Goal: Task Accomplishment & Management: Manage account settings

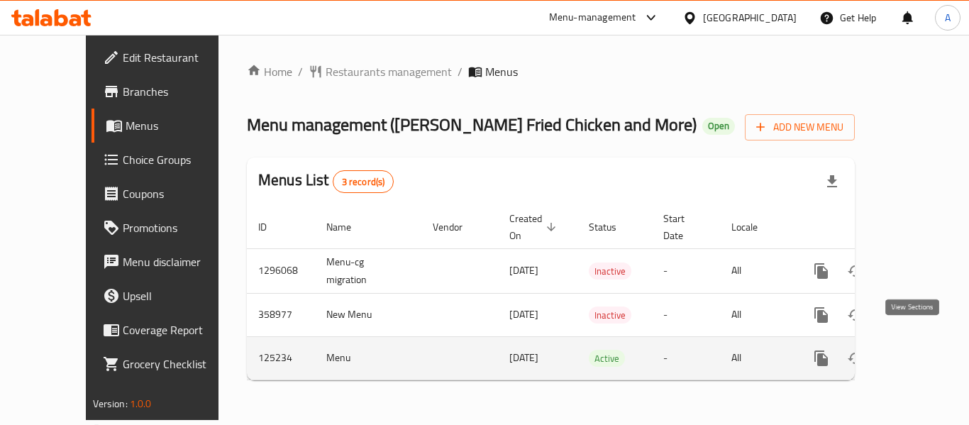
click at [915, 350] on icon "enhanced table" at bounding box center [923, 358] width 17 height 17
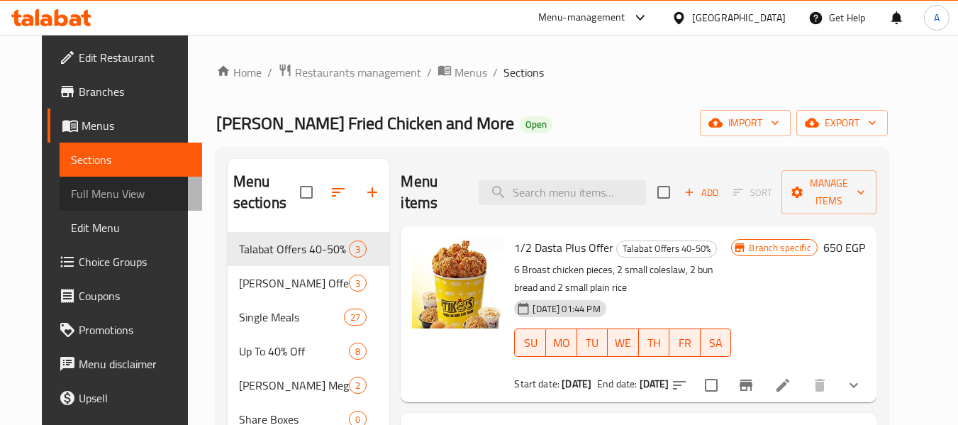
click at [92, 192] on span "Full Menu View" at bounding box center [131, 193] width 120 height 17
click at [90, 190] on span "Full Menu View" at bounding box center [131, 193] width 120 height 17
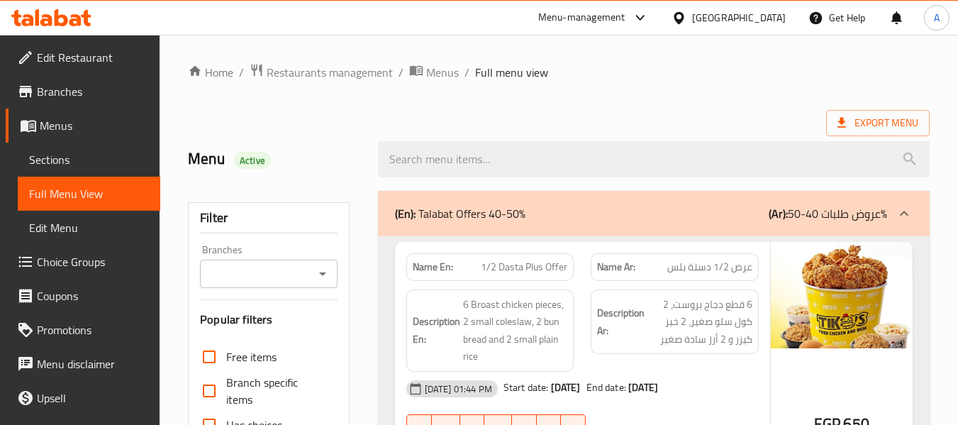
click at [323, 277] on icon "Open" at bounding box center [322, 273] width 17 height 17
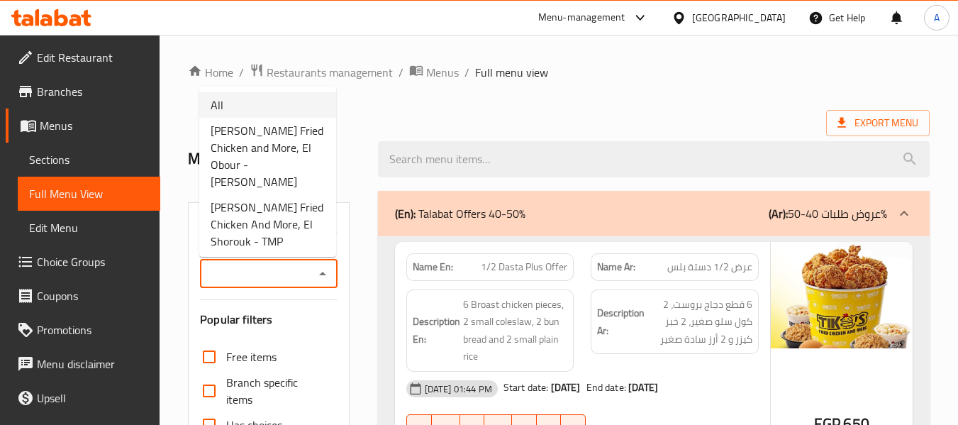
click at [250, 104] on li "All" at bounding box center [267, 105] width 137 height 26
type input "All"
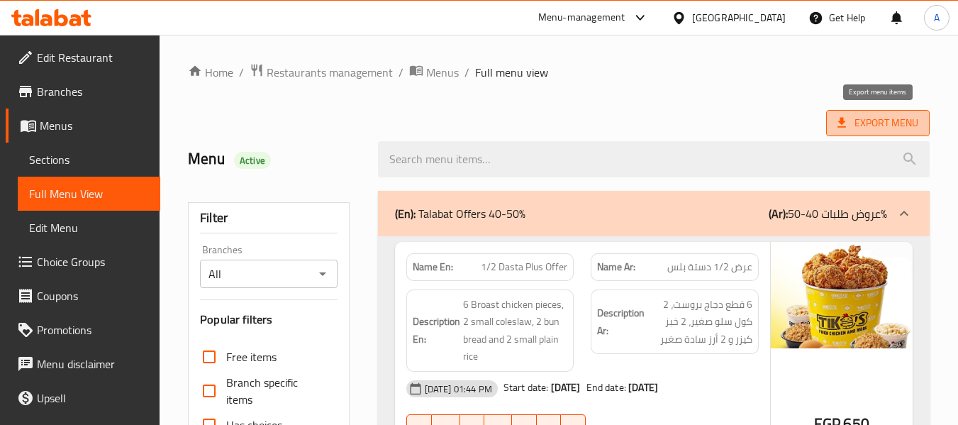
click at [873, 121] on span "Export Menu" at bounding box center [878, 123] width 81 height 18
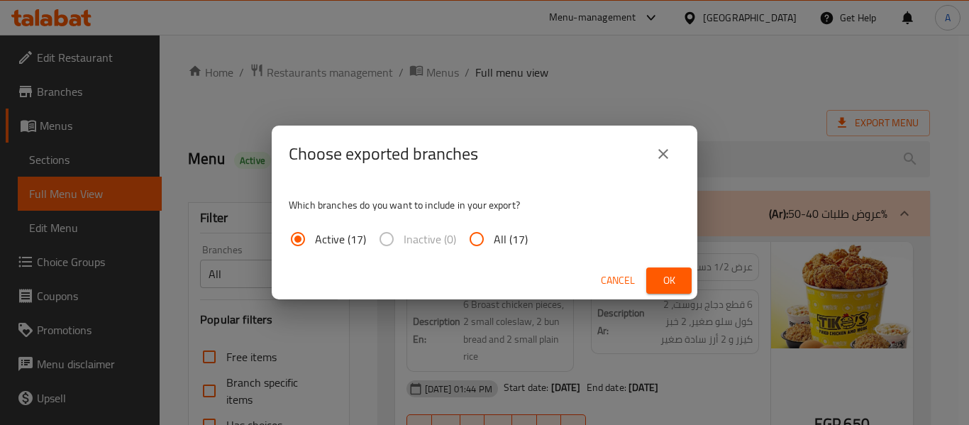
click at [658, 282] on span "Ok" at bounding box center [669, 281] width 23 height 18
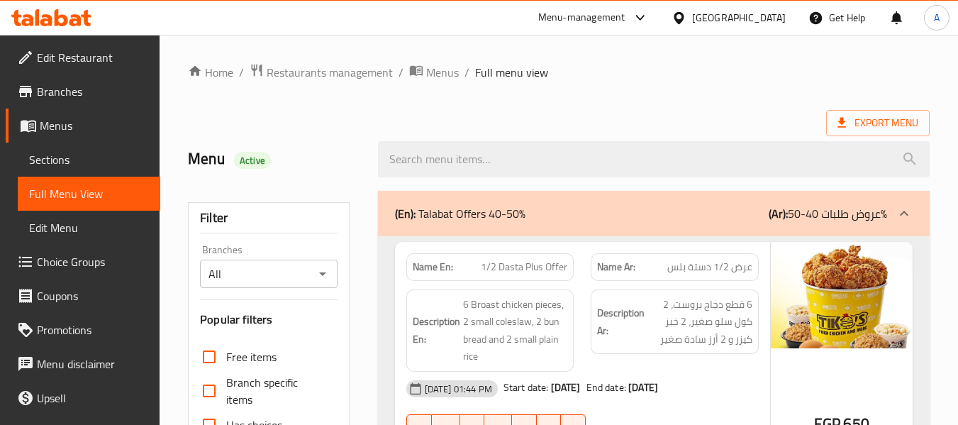
drag, startPoint x: 60, startPoint y: 150, endPoint x: 77, endPoint y: 155, distance: 17.7
click at [58, 151] on span "Sections" at bounding box center [89, 159] width 120 height 17
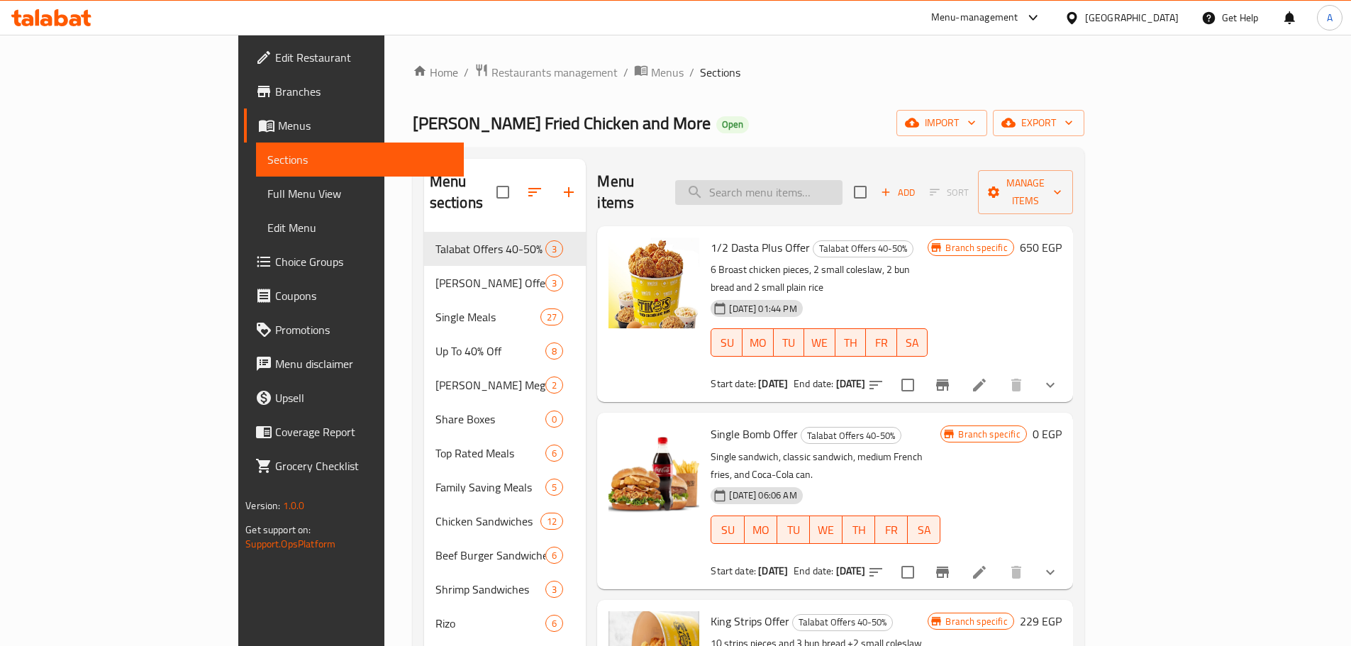
click at [843, 181] on input "search" at bounding box center [758, 192] width 167 height 25
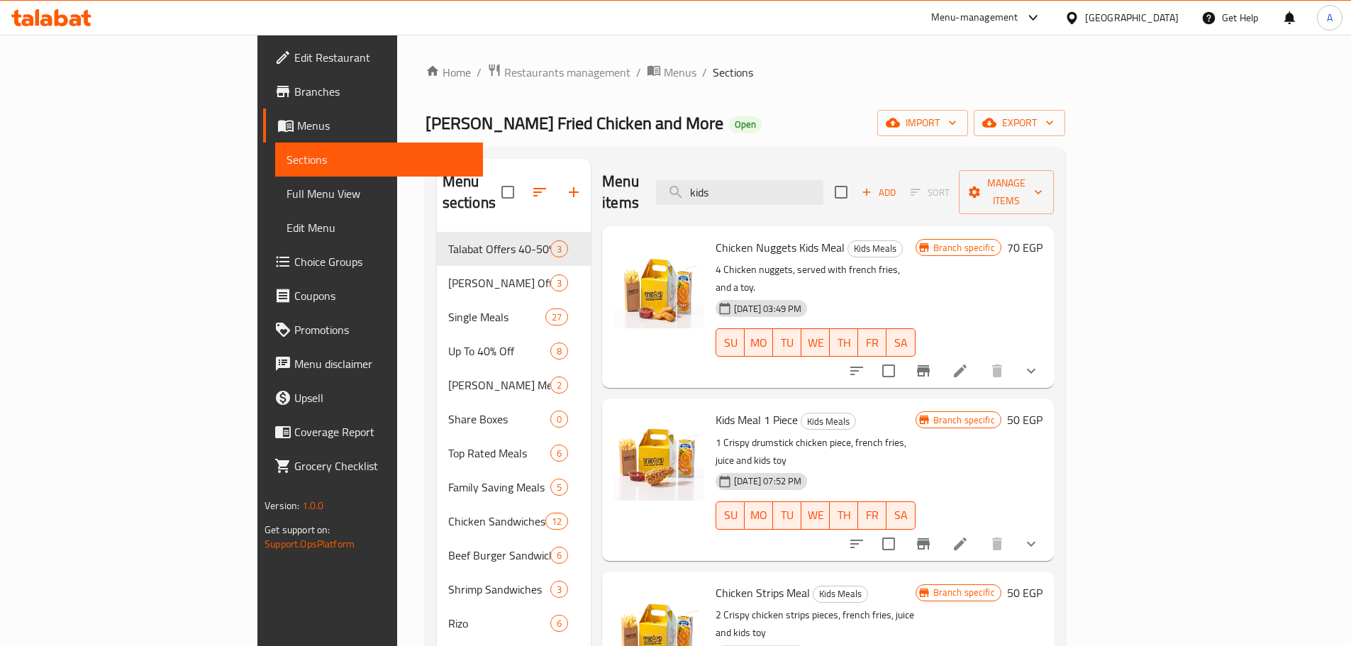
type input "kids"
click at [907, 261] on p "4 Chicken nuggets, served with french fries, and a toy." at bounding box center [815, 278] width 199 height 35
click at [941, 354] on button "Branch-specific-item" at bounding box center [924, 371] width 34 height 34
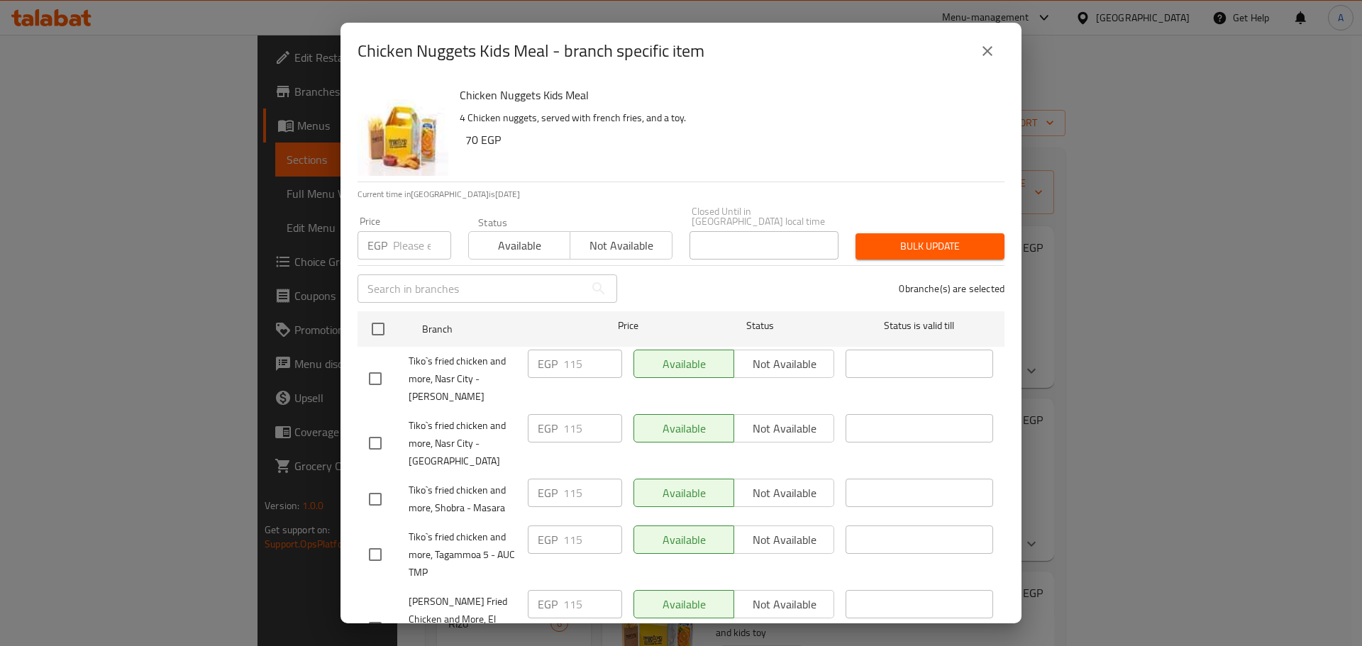
click at [418, 238] on input "number" at bounding box center [422, 245] width 58 height 28
paste input "103.5"
type input "103.5"
click at [382, 314] on input "checkbox" at bounding box center [378, 329] width 30 height 30
checkbox input "true"
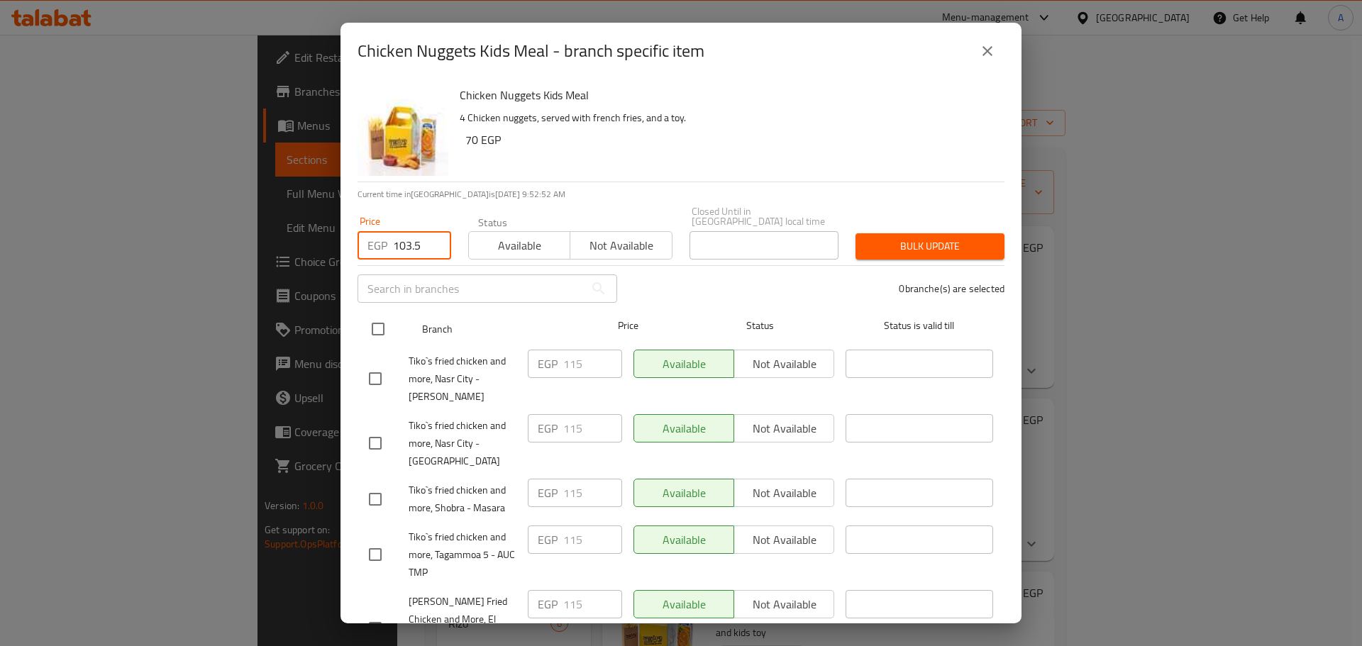
checkbox input "true"
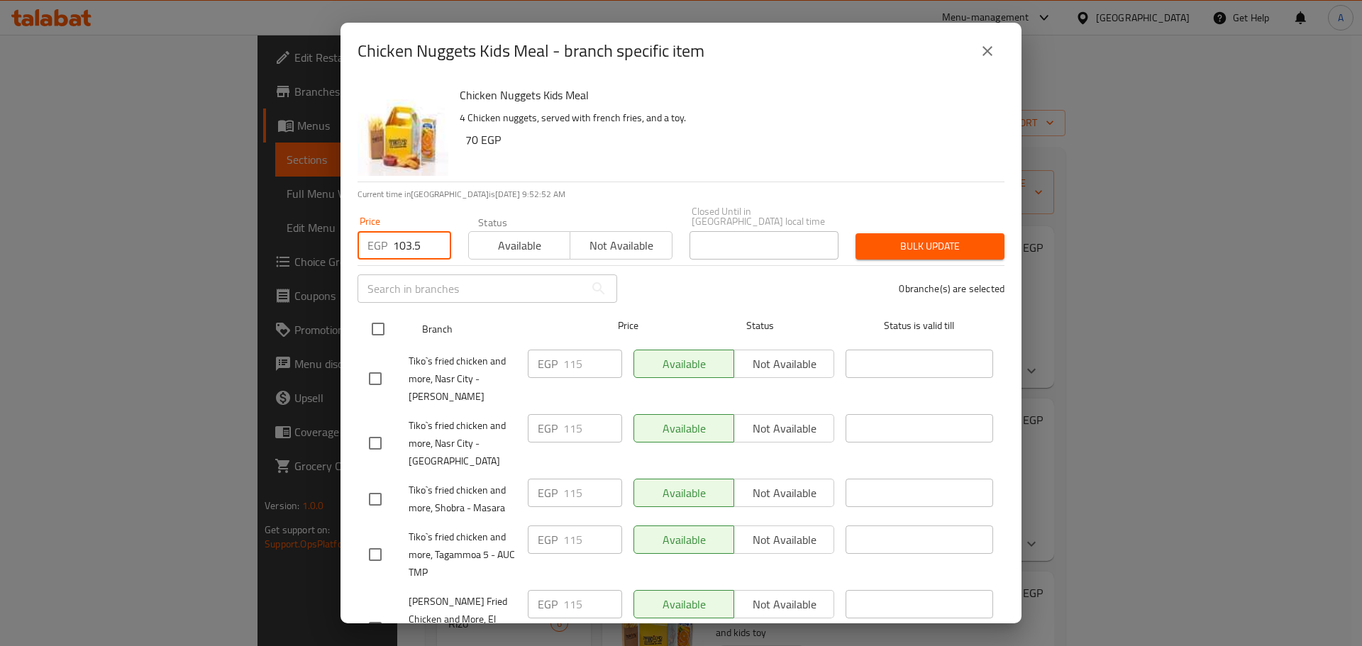
checkbox input "true"
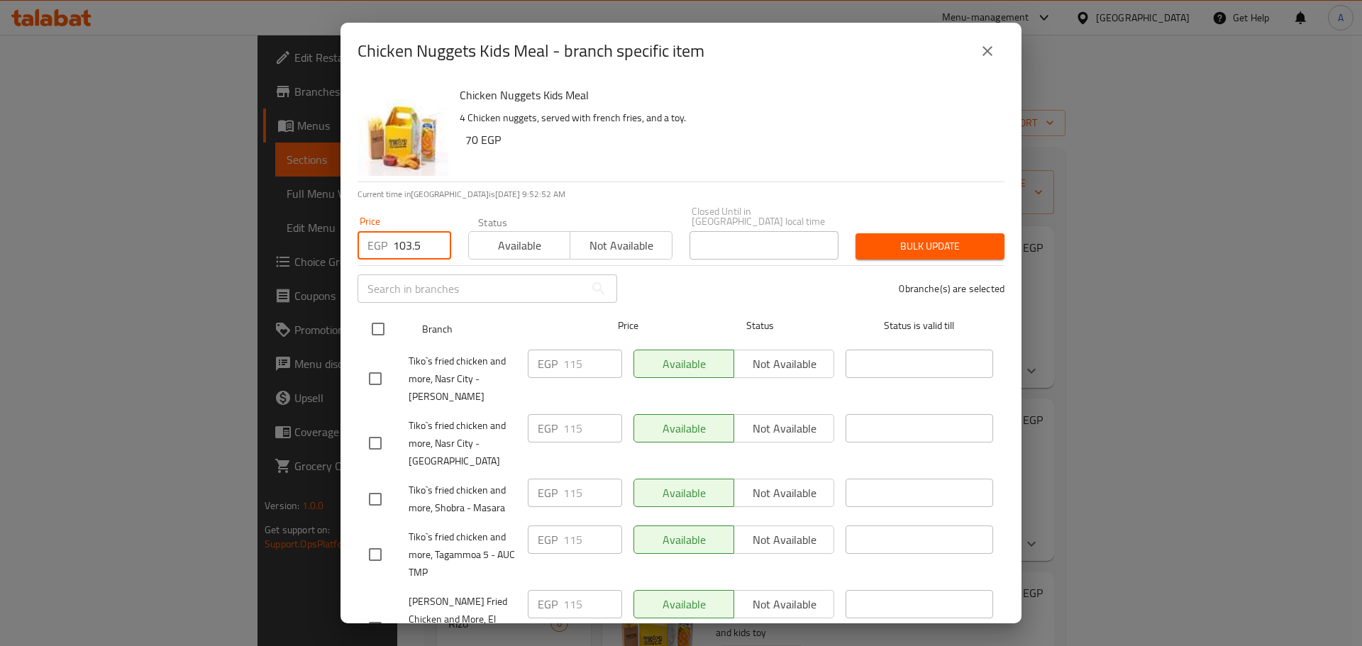
checkbox input "true"
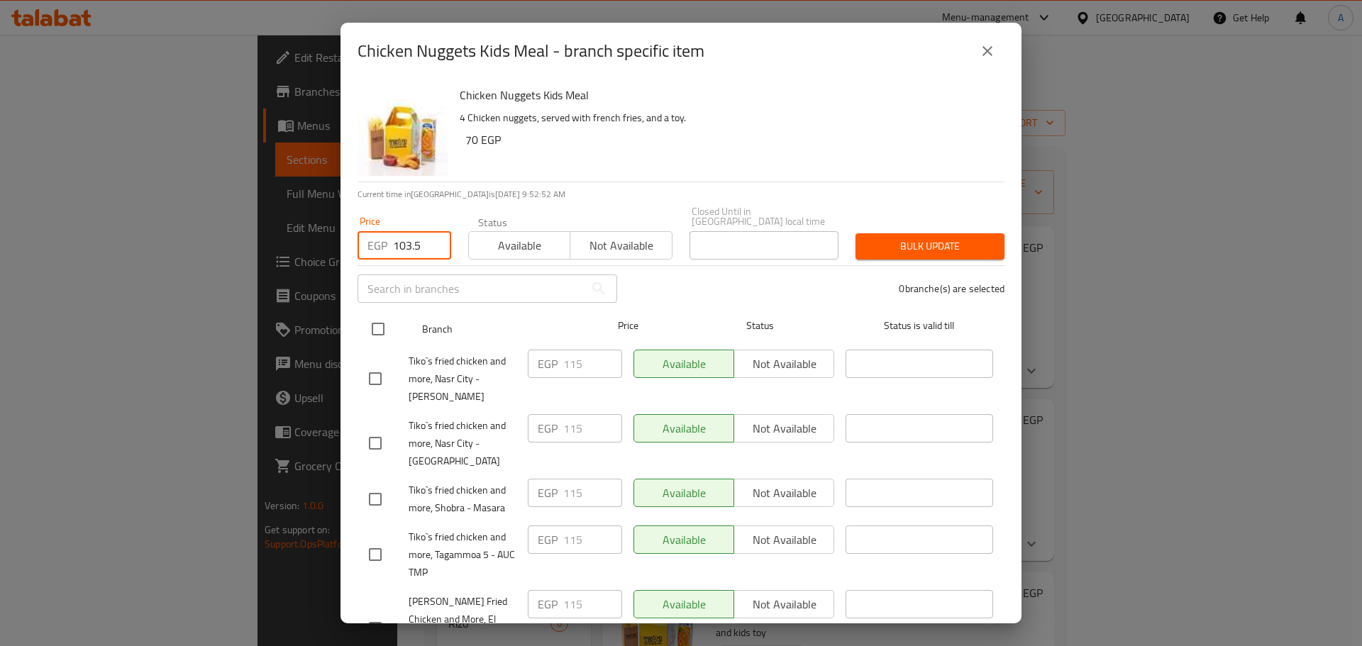
checkbox input "true"
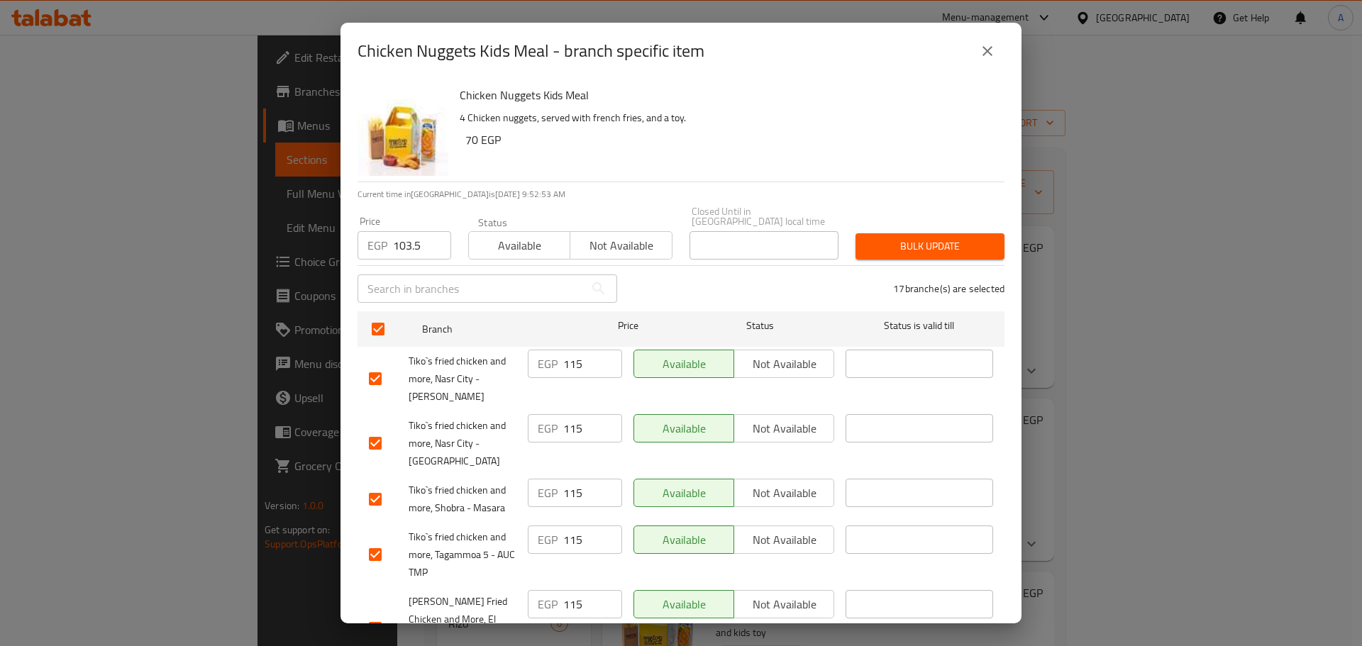
click at [878, 240] on span "Bulk update" at bounding box center [930, 247] width 126 height 18
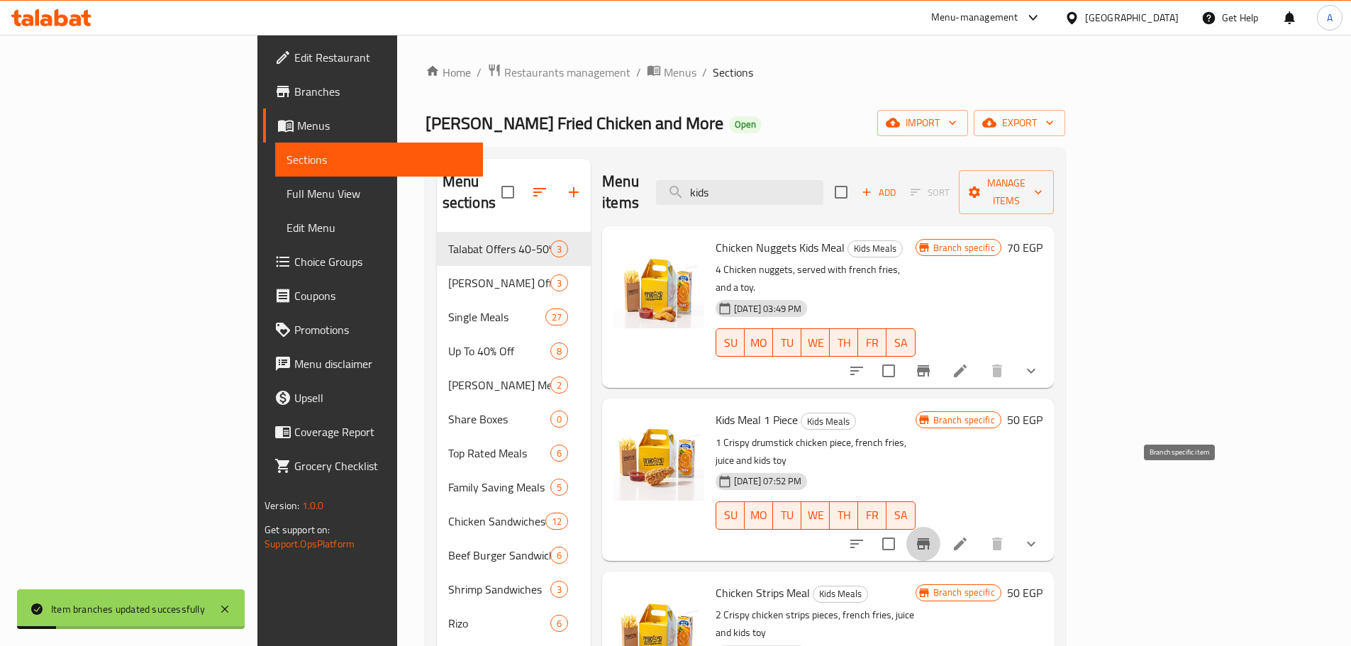
click at [932, 424] on icon "Branch-specific-item" at bounding box center [923, 544] width 17 height 17
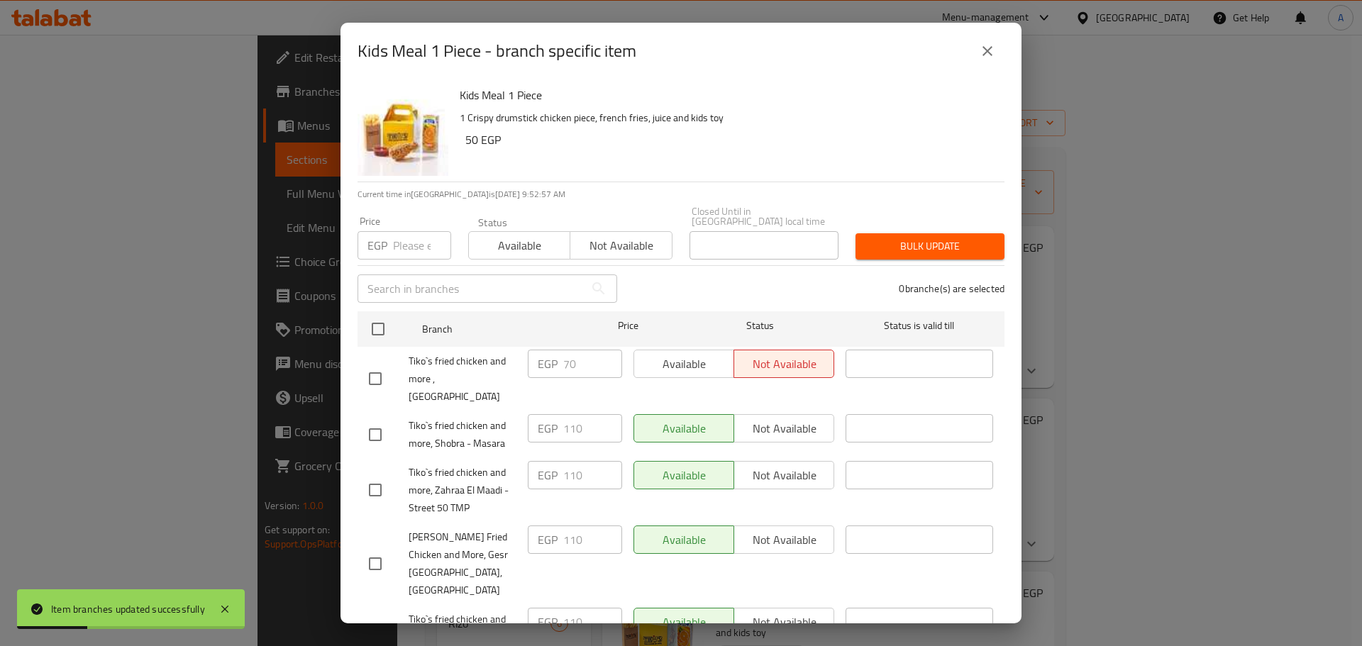
click at [396, 233] on input "number" at bounding box center [422, 245] width 58 height 28
paste input "103.5"
type input "103.5"
click at [876, 250] on div "Bulk update" at bounding box center [930, 246] width 166 height 43
click at [876, 248] on button "Bulk update" at bounding box center [930, 246] width 149 height 26
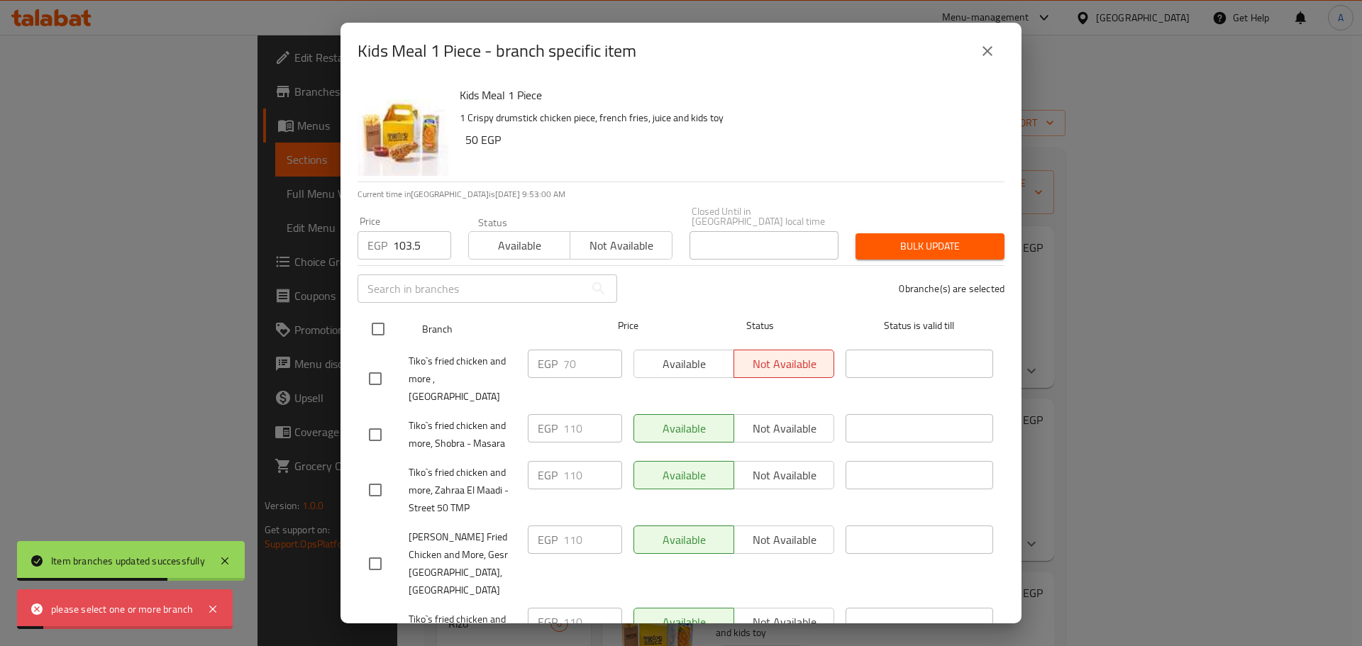
click at [377, 320] on input "checkbox" at bounding box center [378, 329] width 30 height 30
checkbox input "true"
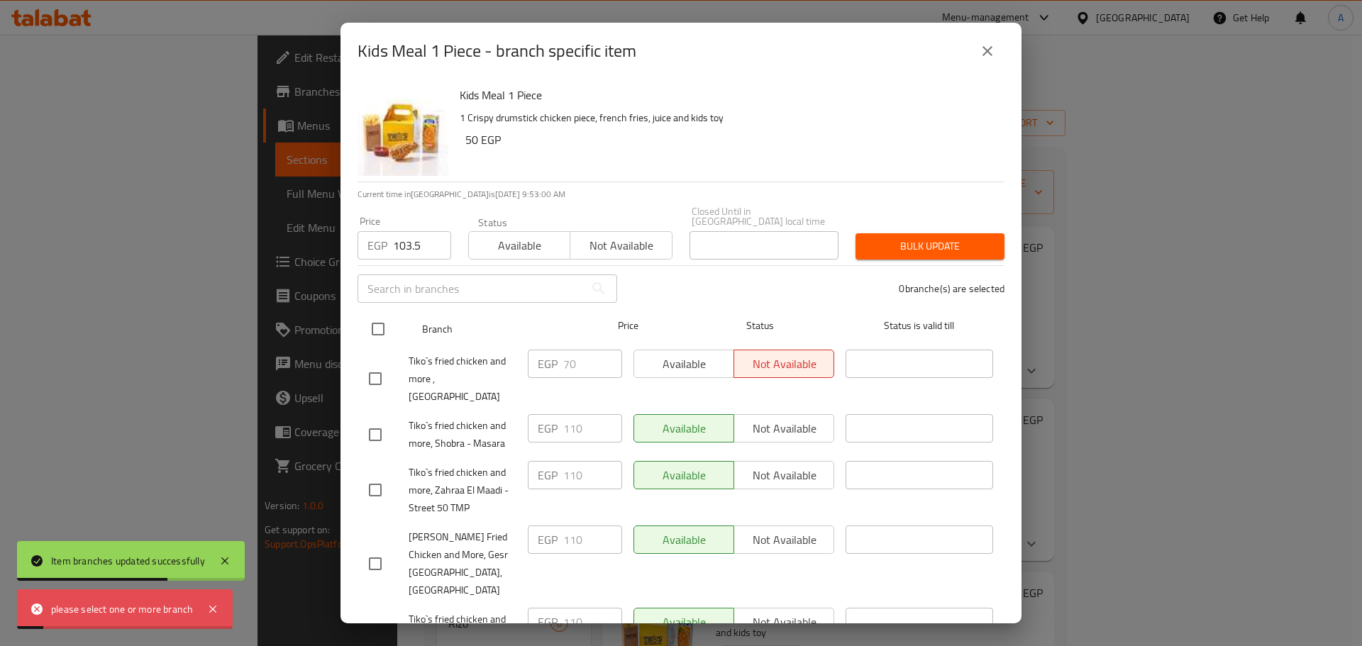
checkbox input "true"
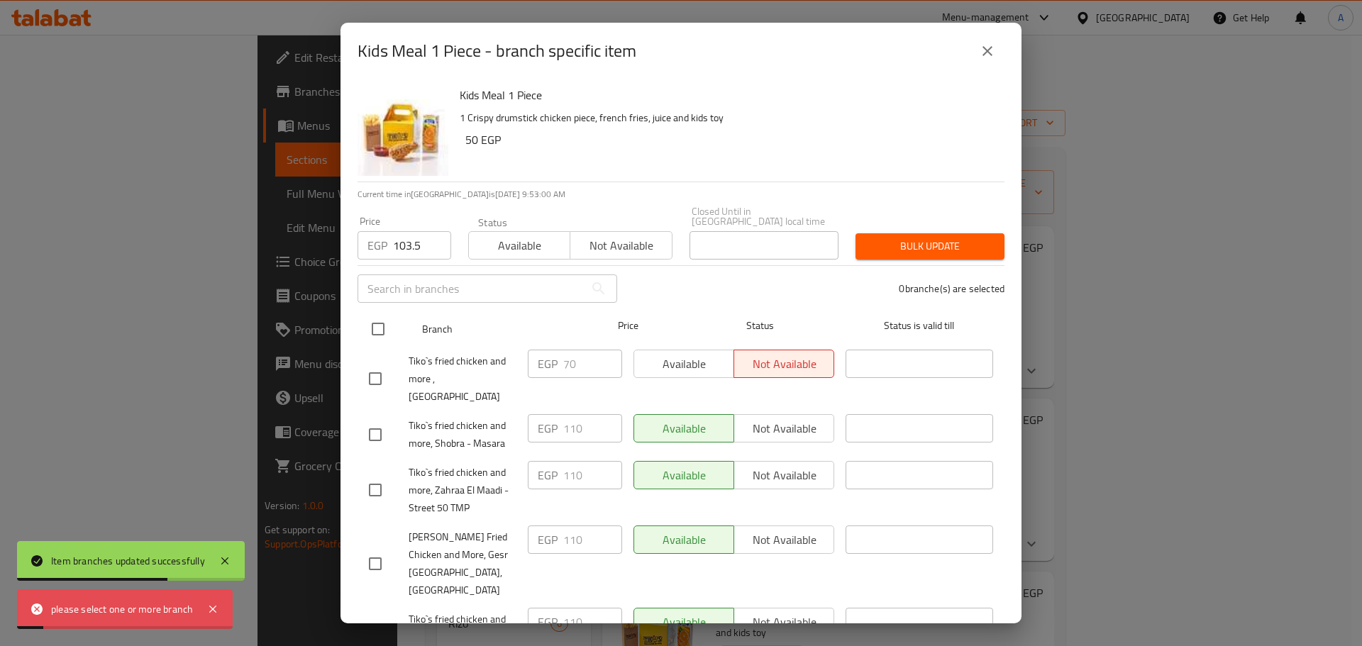
checkbox input "true"
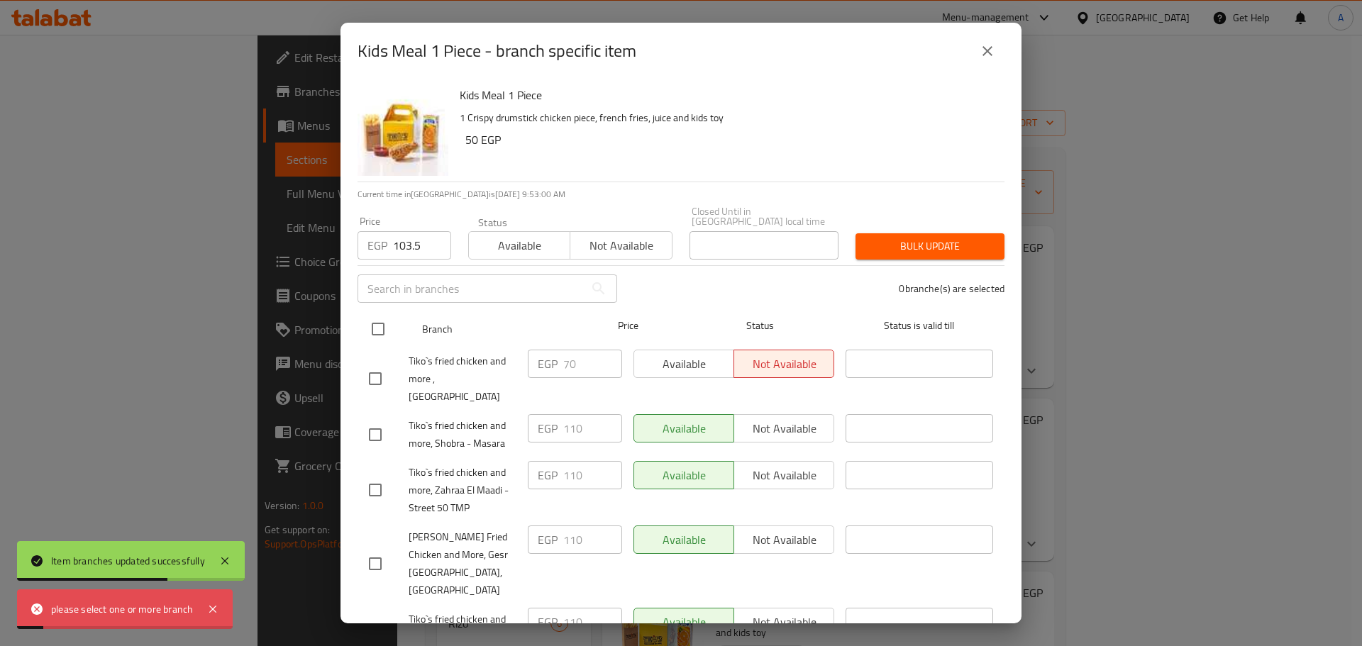
checkbox input "true"
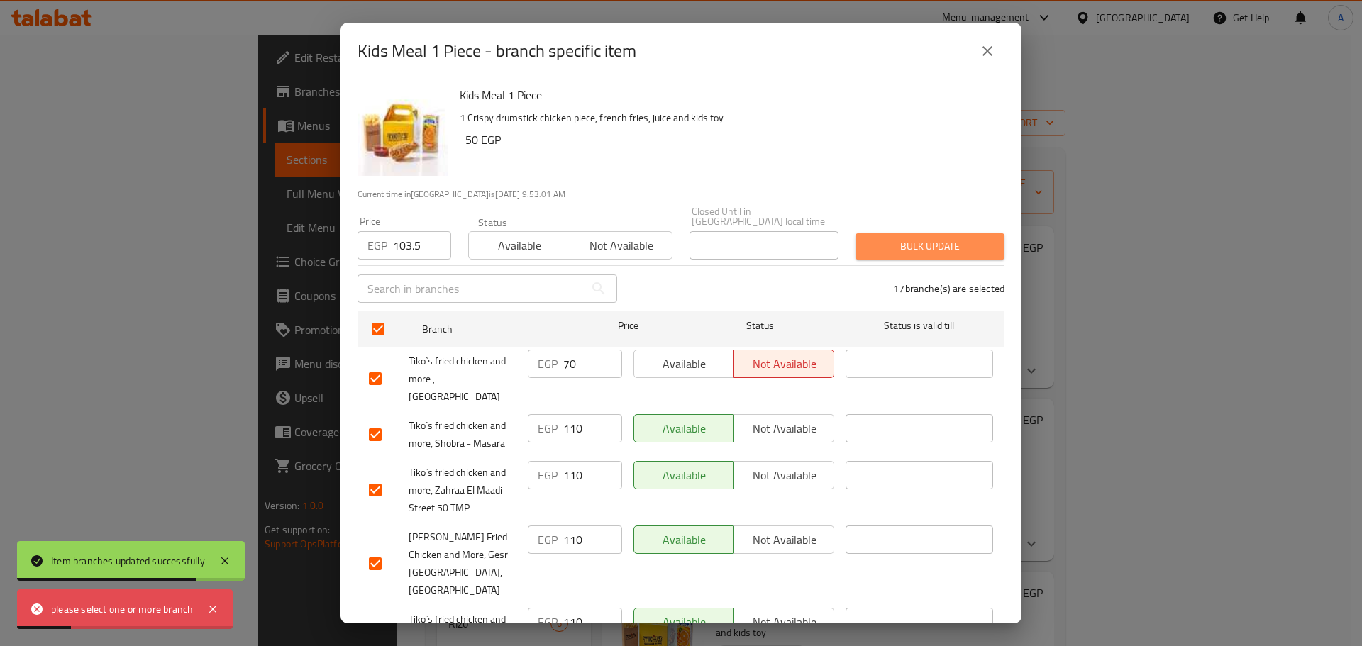
click at [934, 238] on span "Bulk update" at bounding box center [930, 247] width 126 height 18
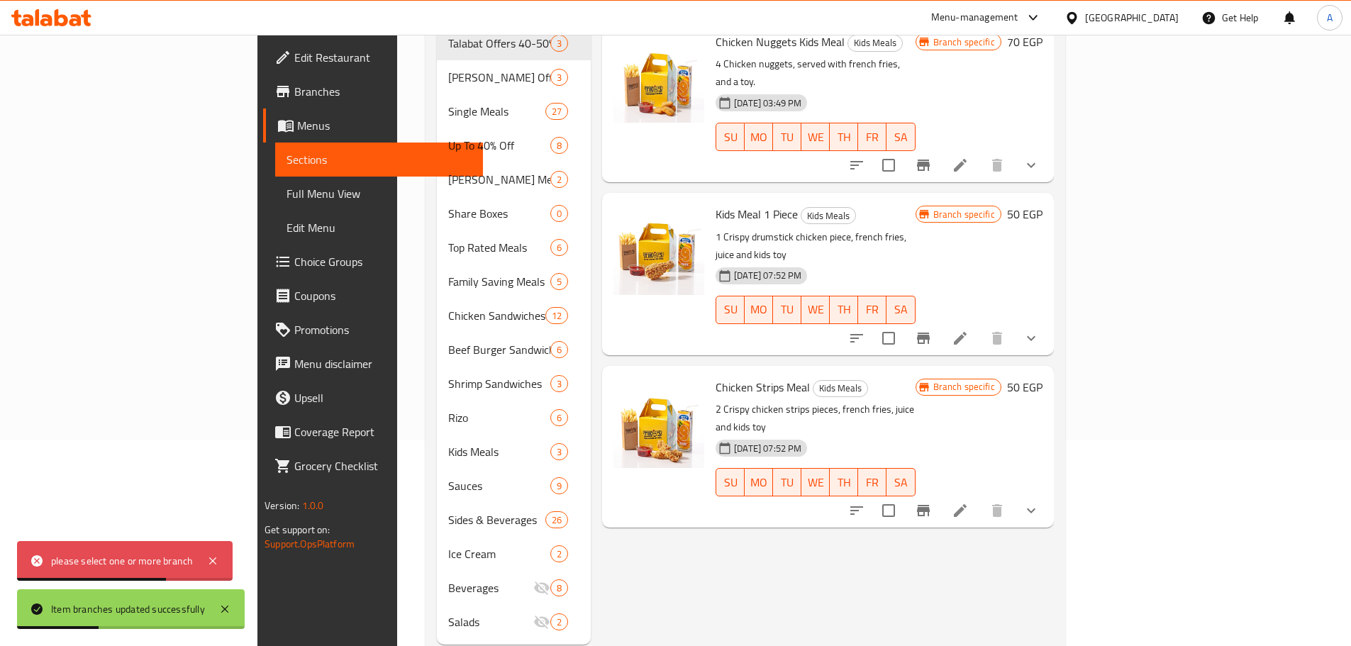
scroll to position [223, 0]
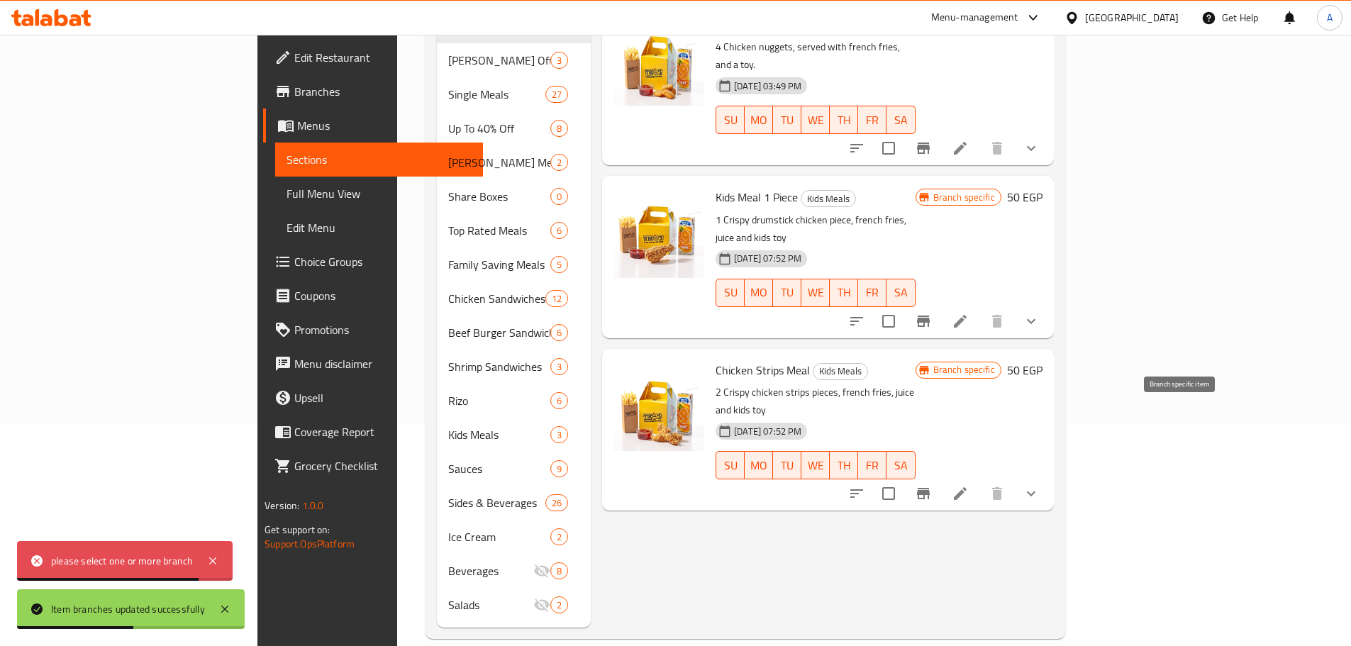
click at [932, 424] on icon "Branch-specific-item" at bounding box center [923, 493] width 17 height 17
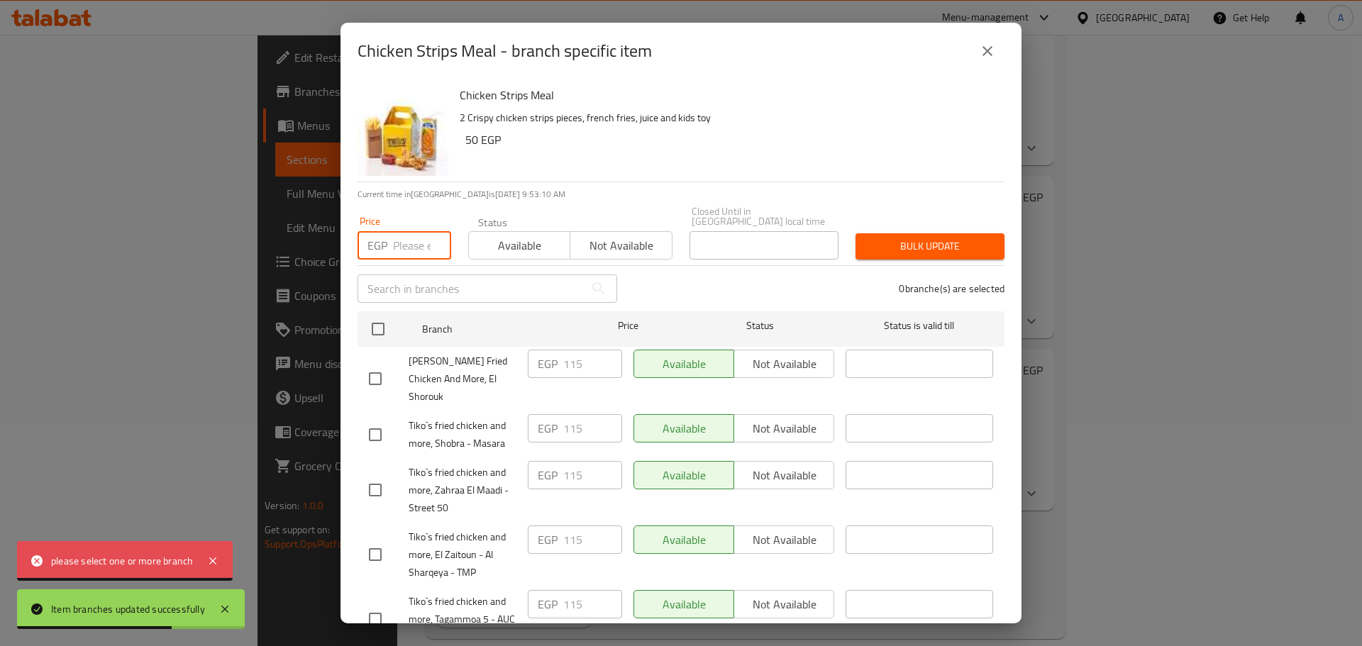
click at [424, 240] on input "number" at bounding box center [422, 245] width 58 height 28
paste input "103.5"
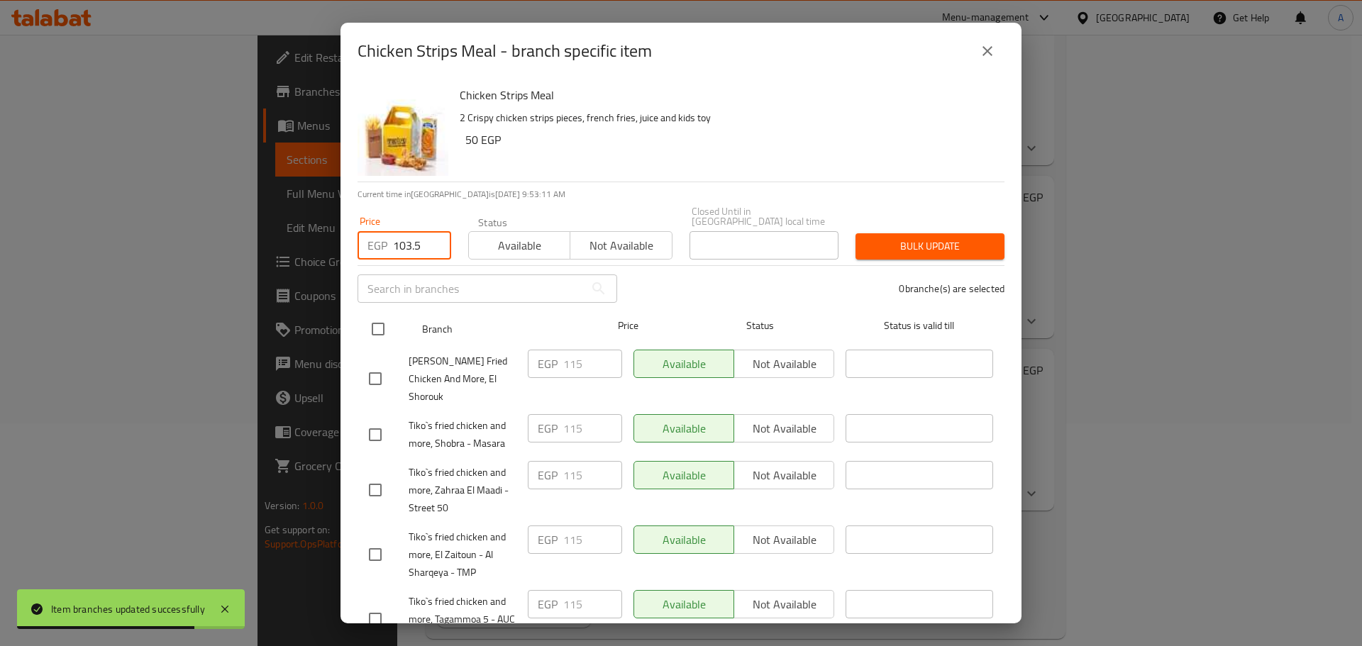
type input "103.5"
click at [385, 314] on input "checkbox" at bounding box center [378, 329] width 30 height 30
checkbox input "true"
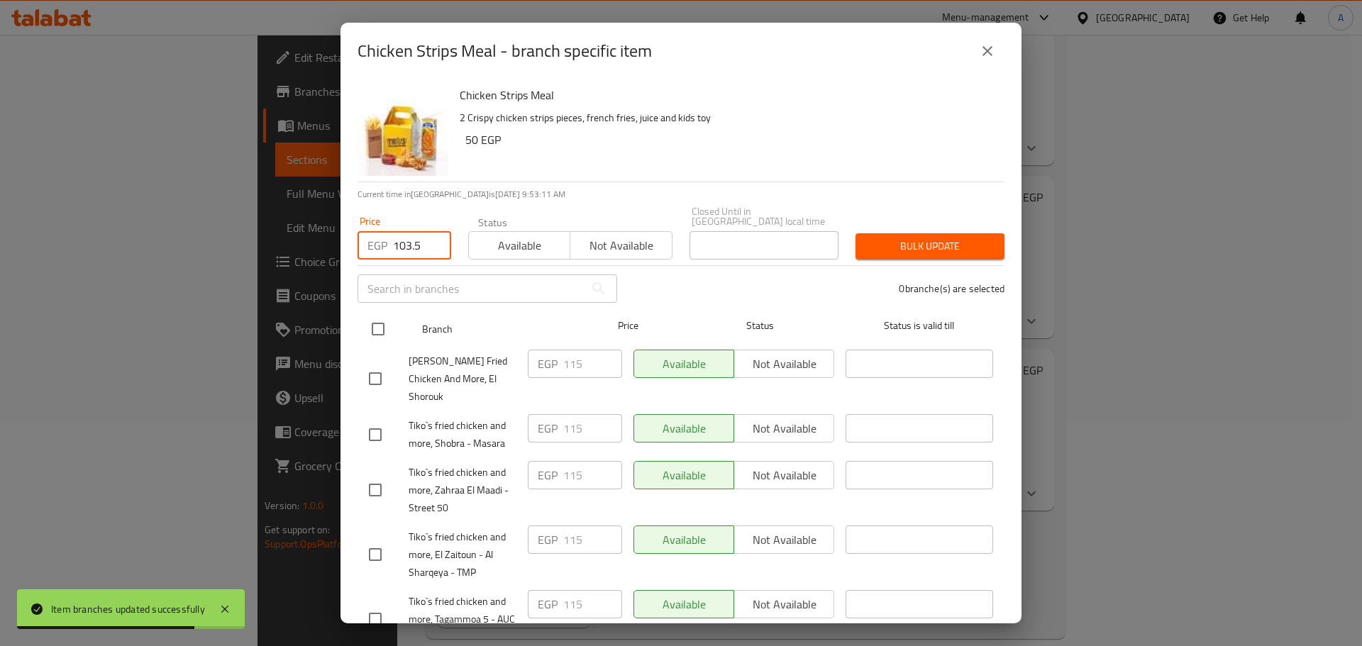
checkbox input "true"
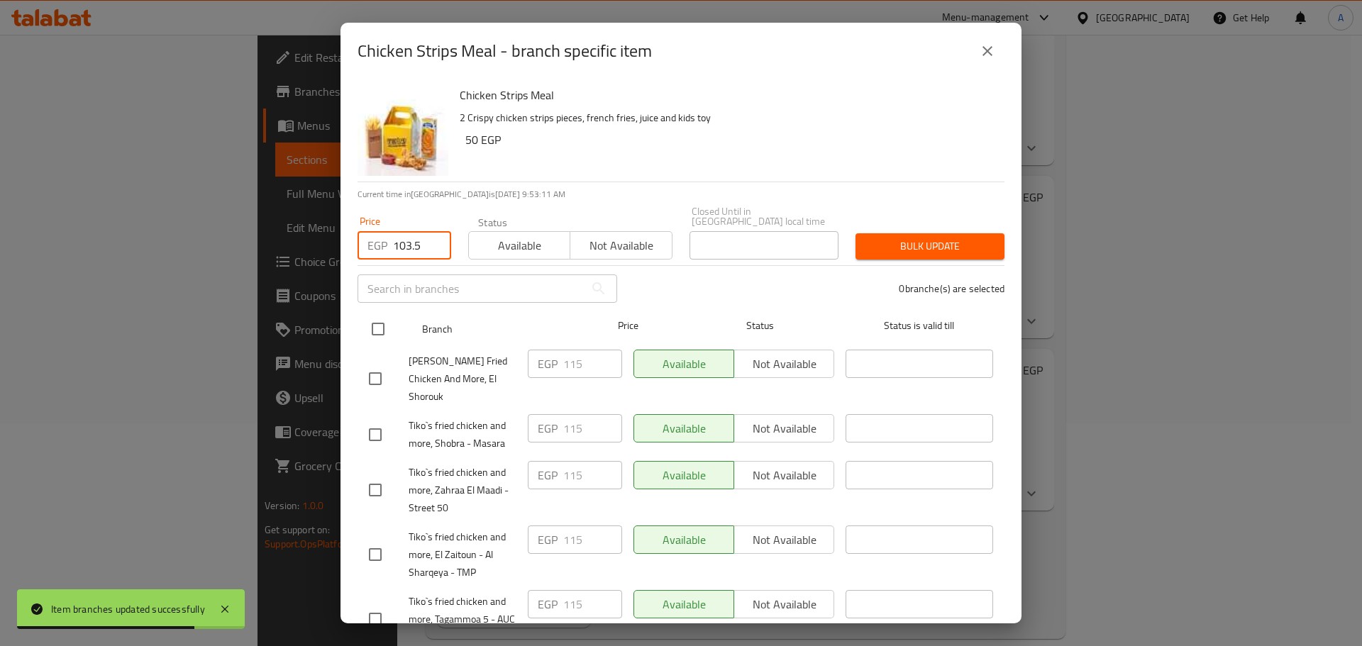
checkbox input "true"
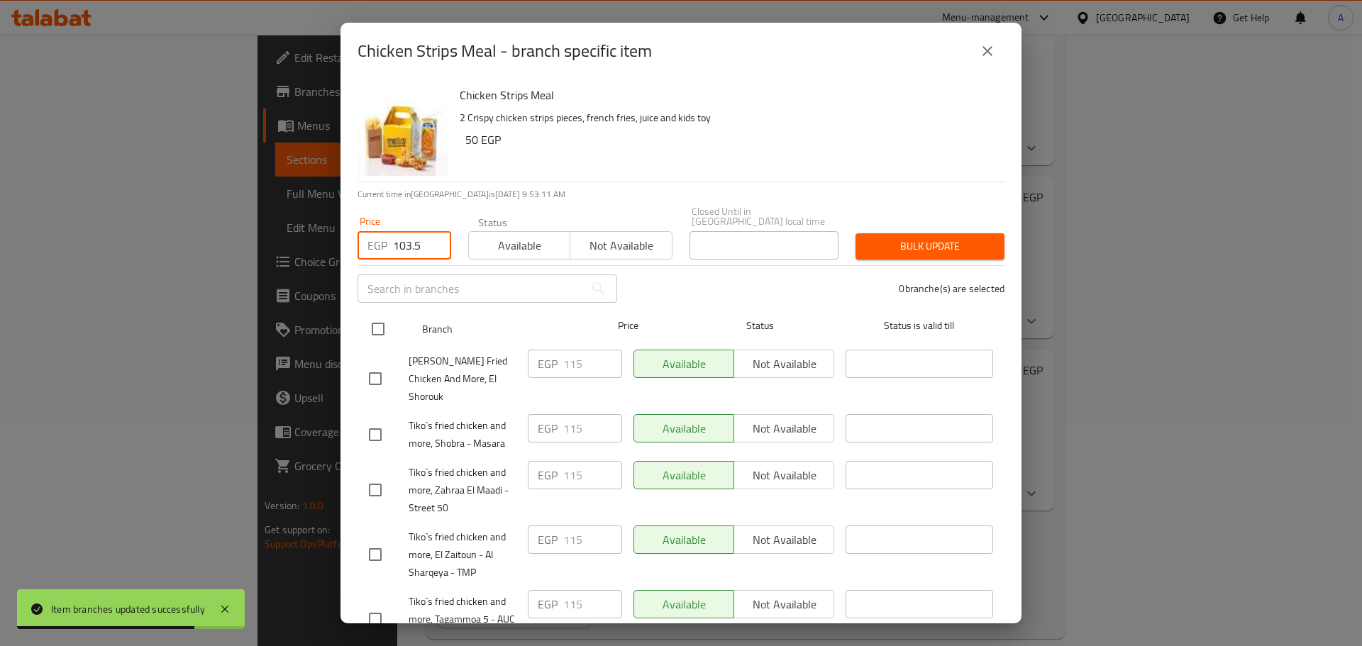
checkbox input "true"
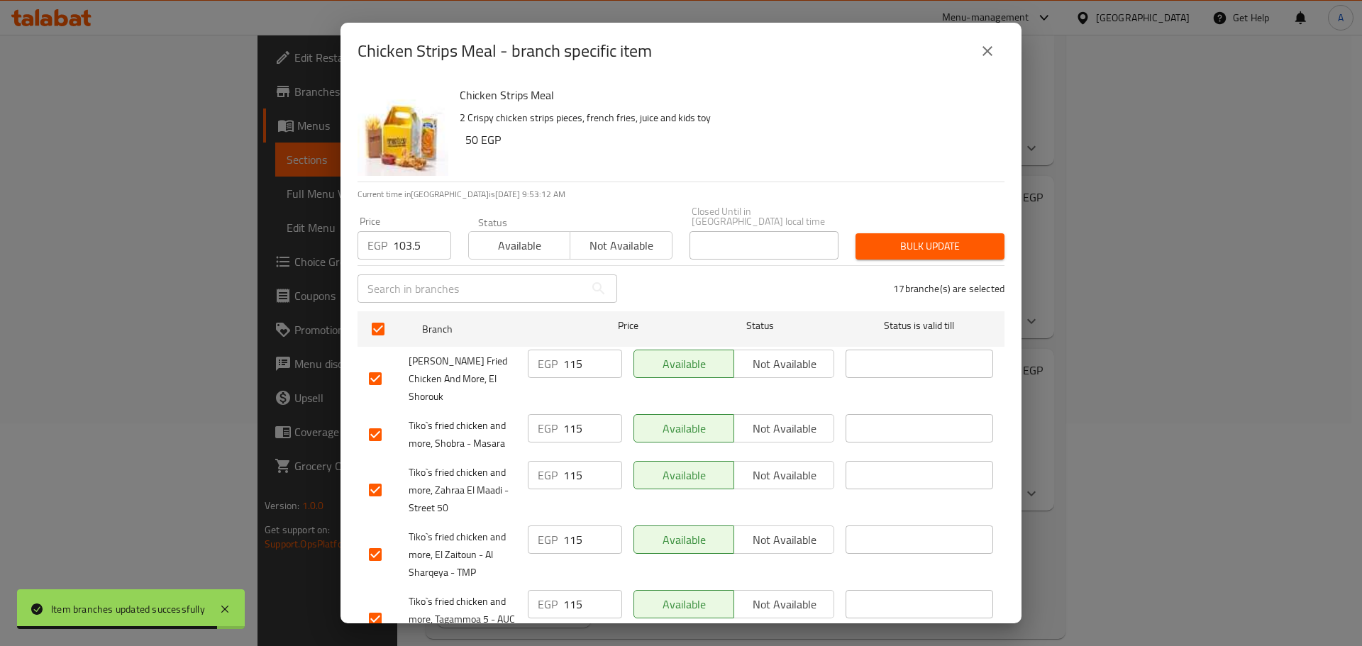
click at [926, 242] on span "Bulk update" at bounding box center [930, 247] width 126 height 18
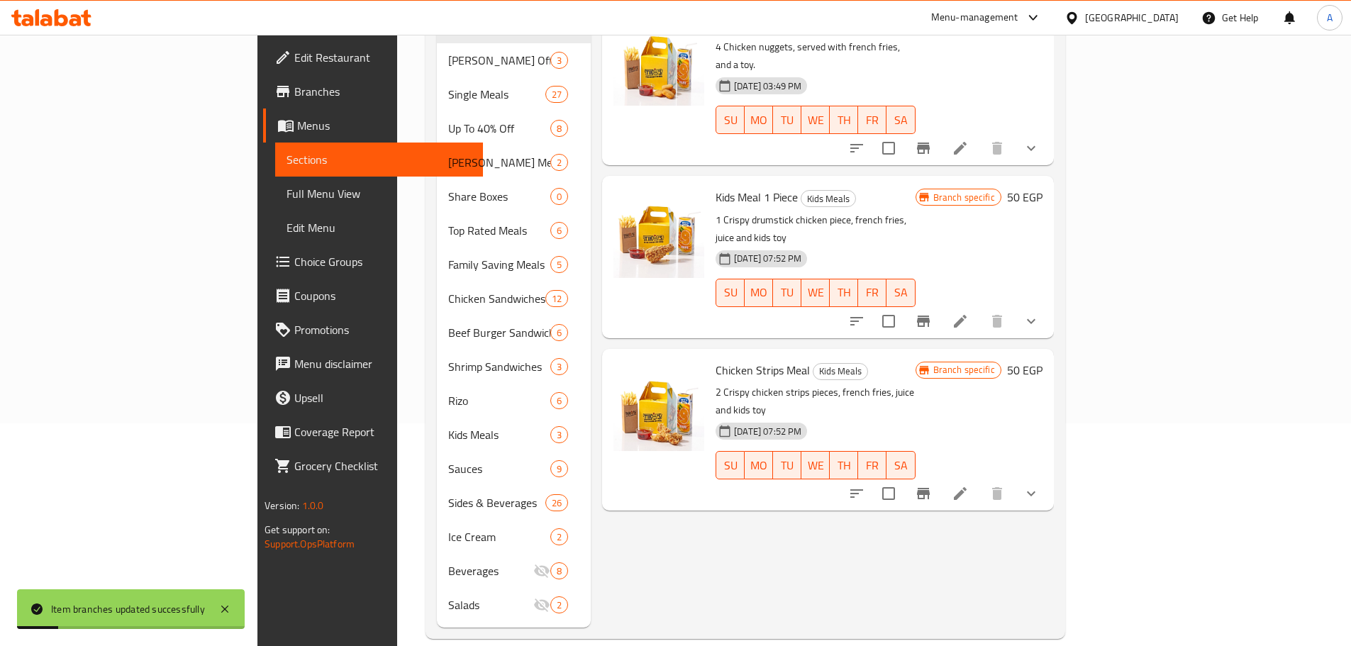
click at [922, 283] on div "Menu items kids Add Sort Manage items Chicken Nuggets Kids Meal Kids Meals 4 Ch…" at bounding box center [822, 282] width 463 height 692
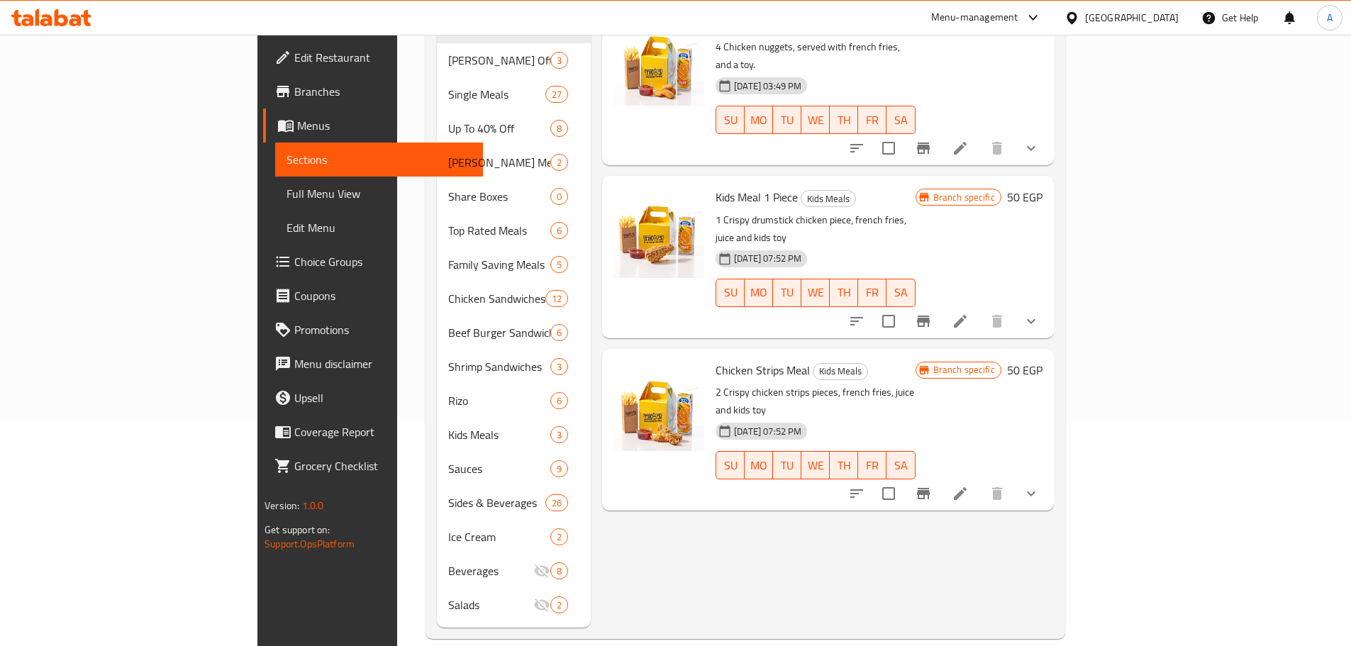
click at [968, 424] on button "show more" at bounding box center [1031, 494] width 34 height 34
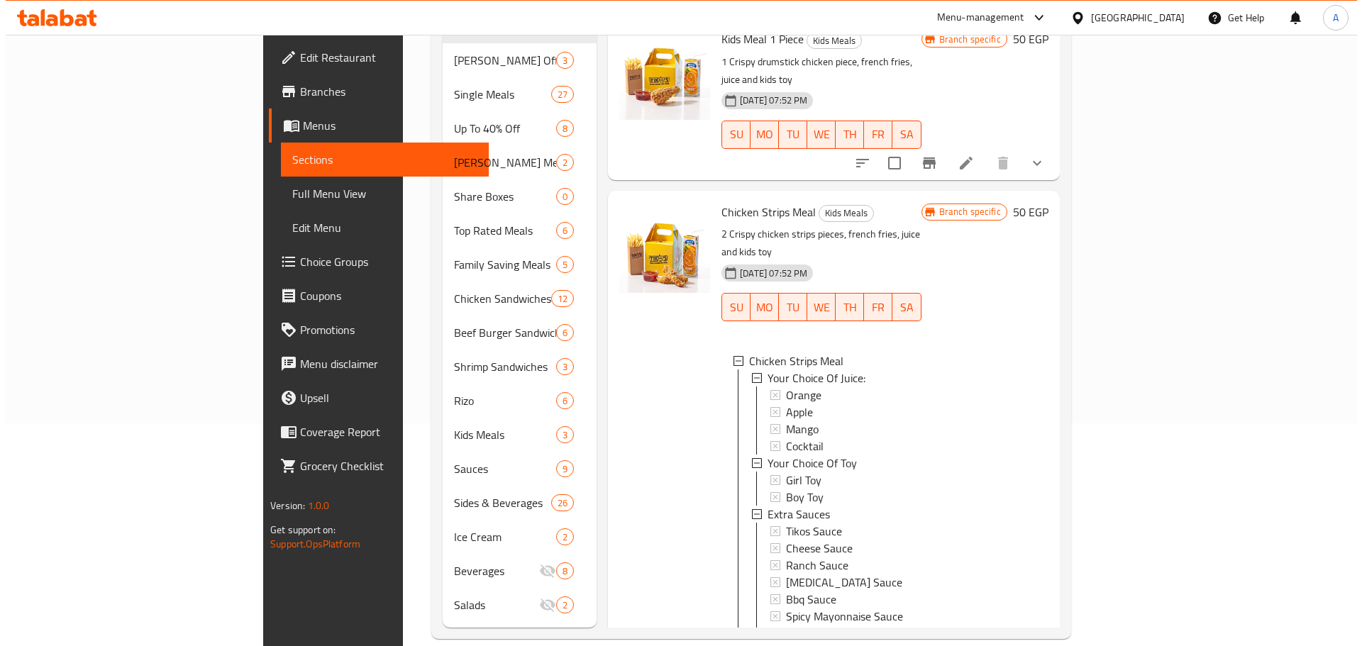
scroll to position [204, 0]
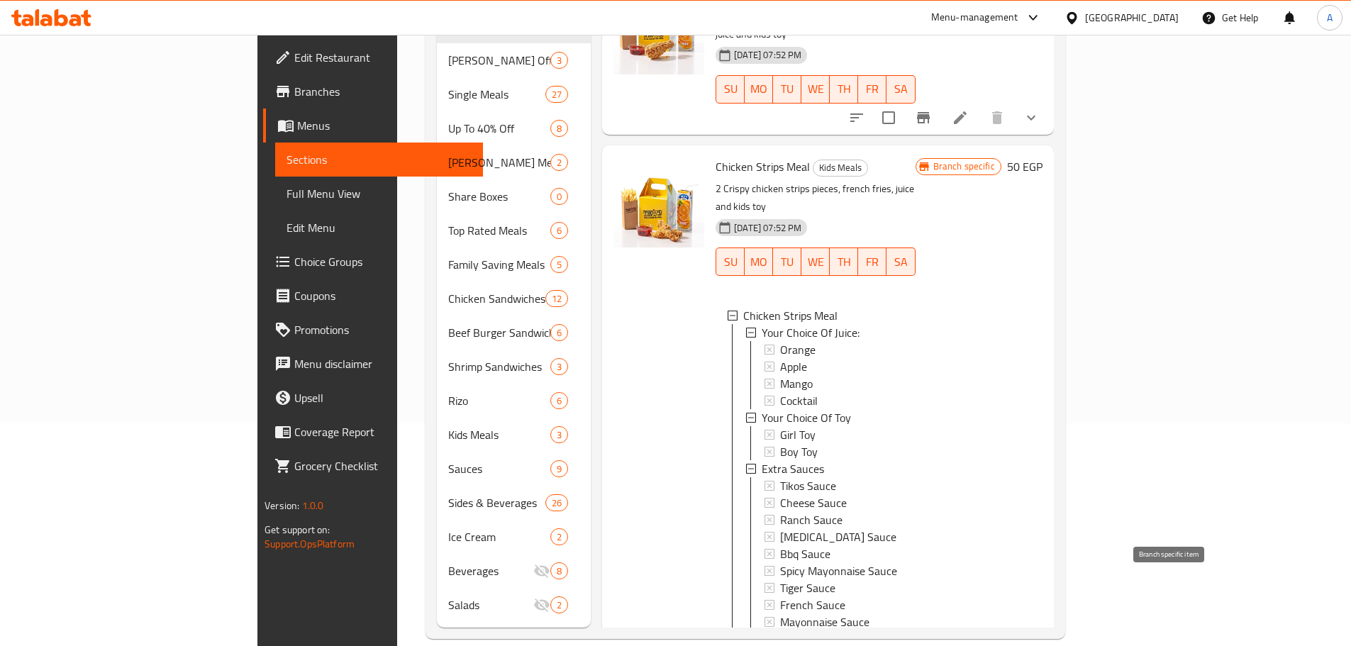
click at [930, 424] on icon "Branch-specific-item" at bounding box center [923, 653] width 13 height 11
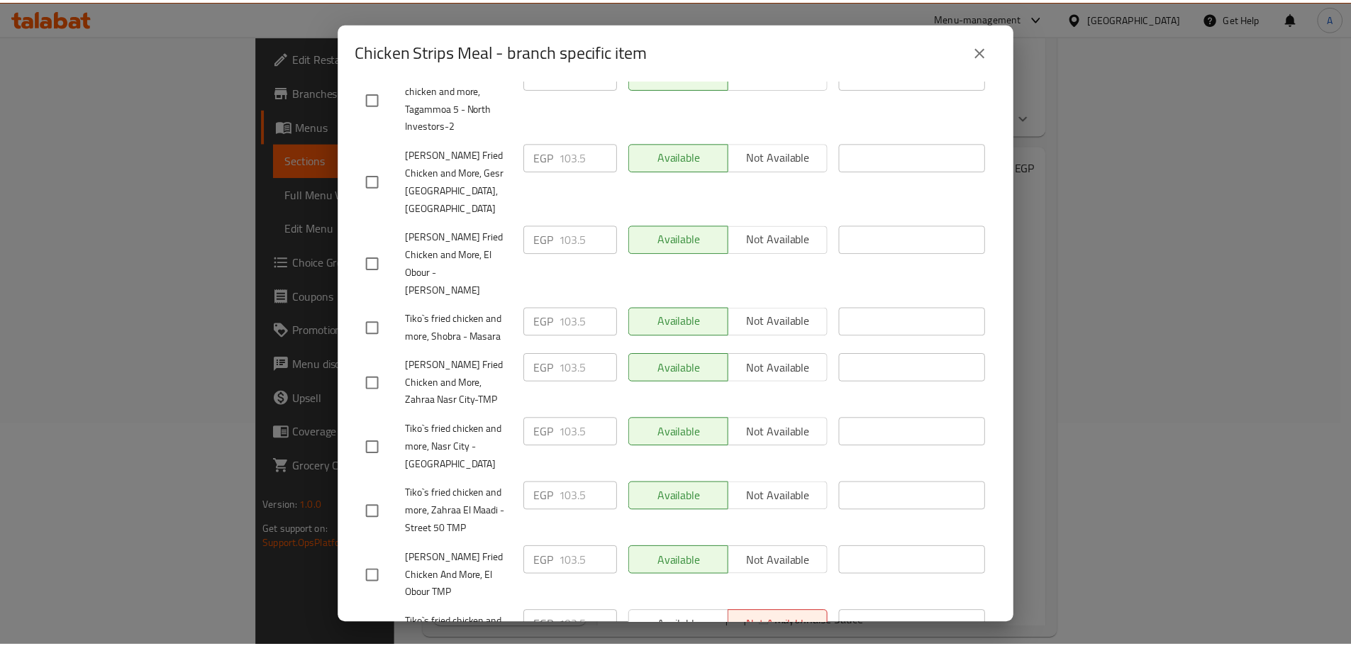
scroll to position [3, 0]
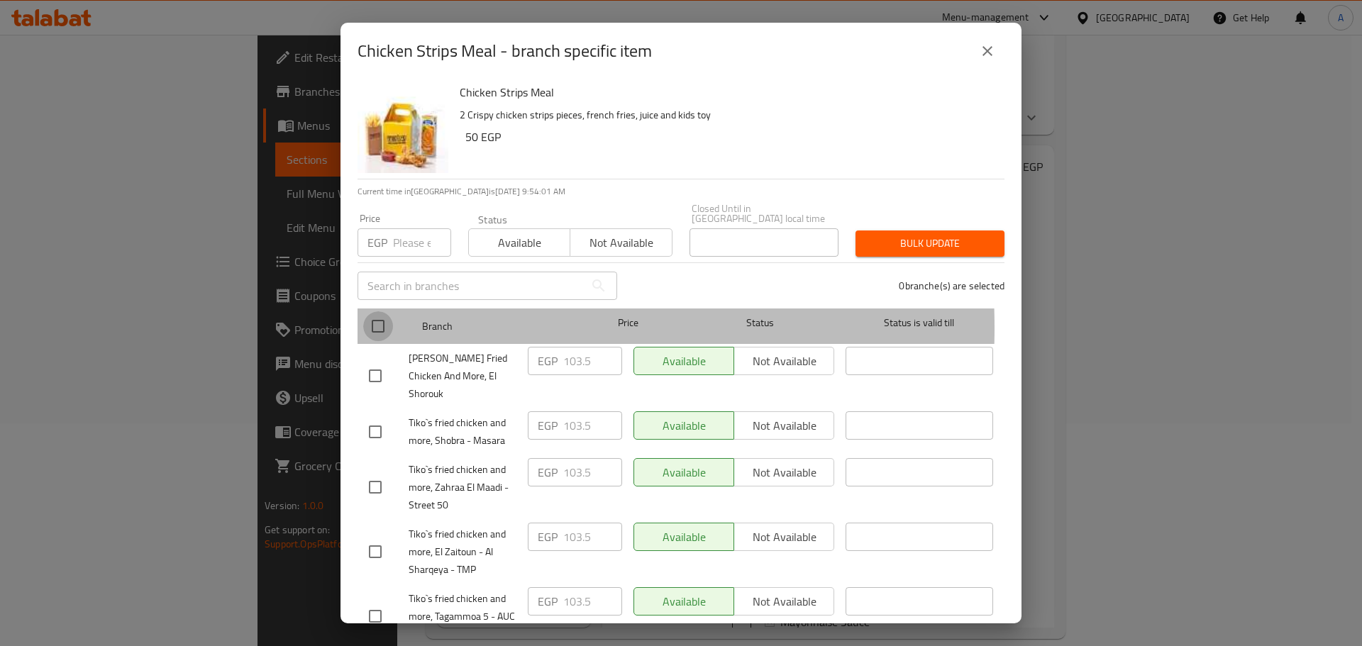
click at [379, 318] on input "checkbox" at bounding box center [378, 326] width 30 height 30
checkbox input "true"
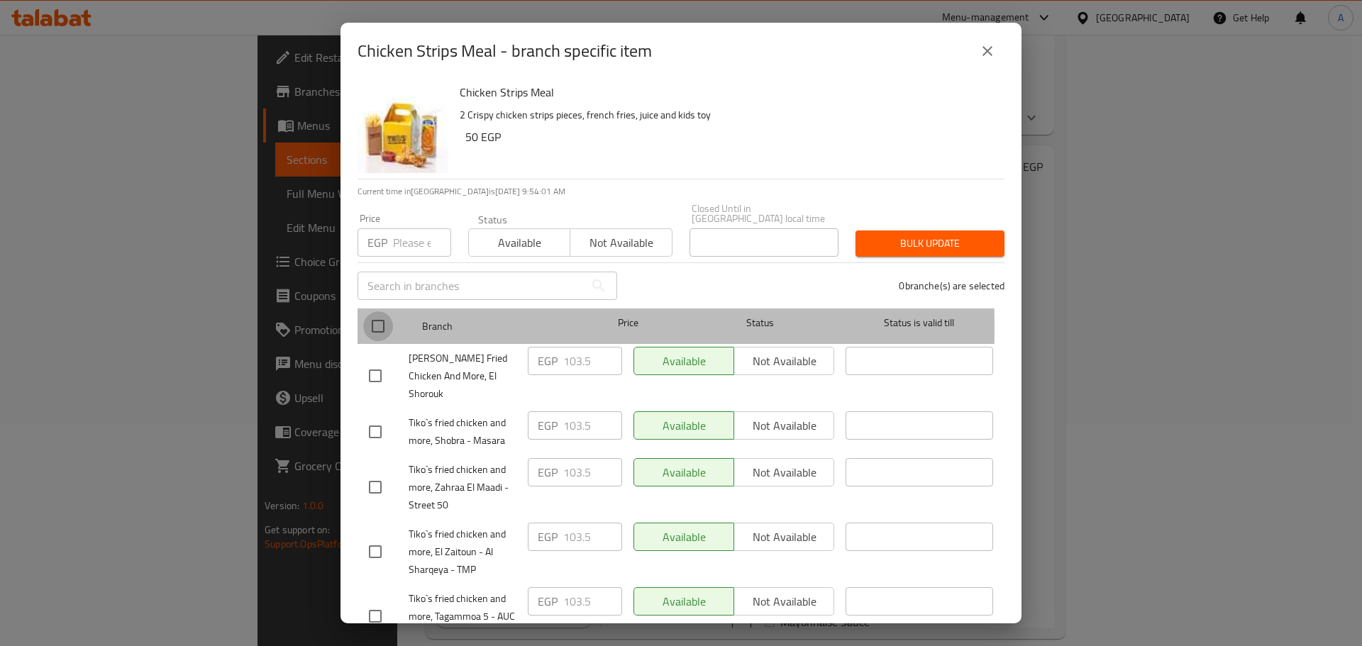
checkbox input "true"
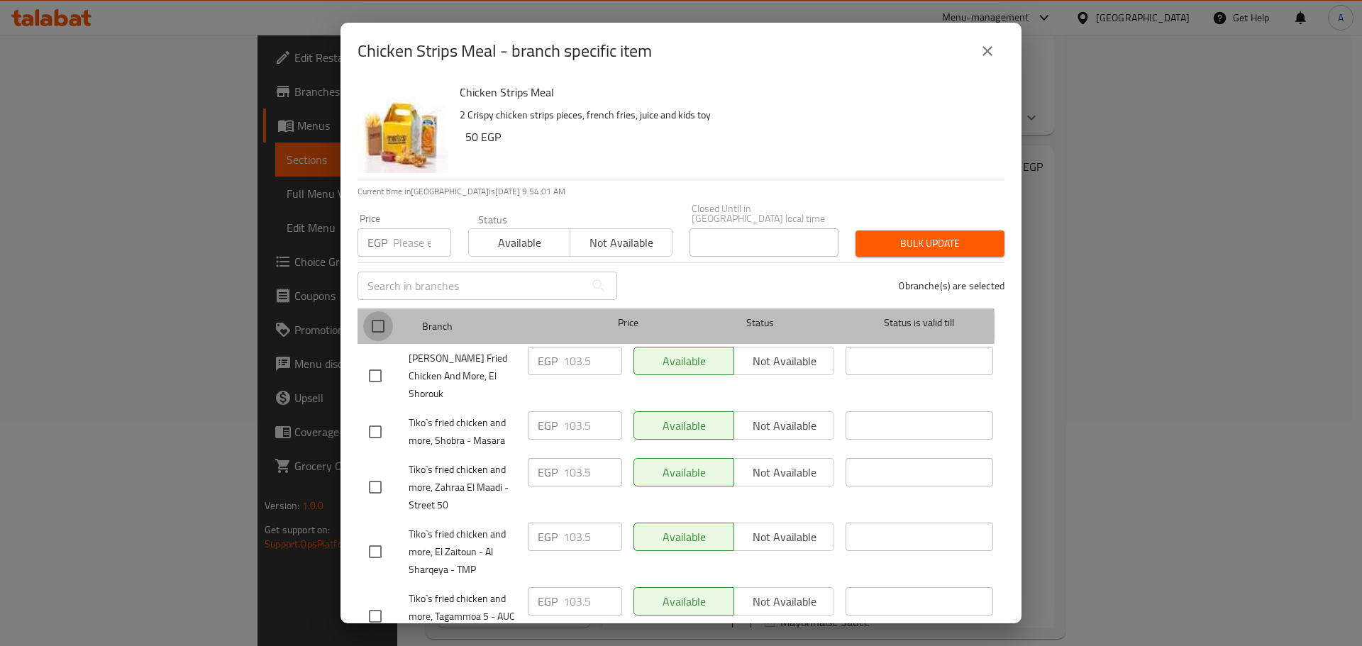
checkbox input "true"
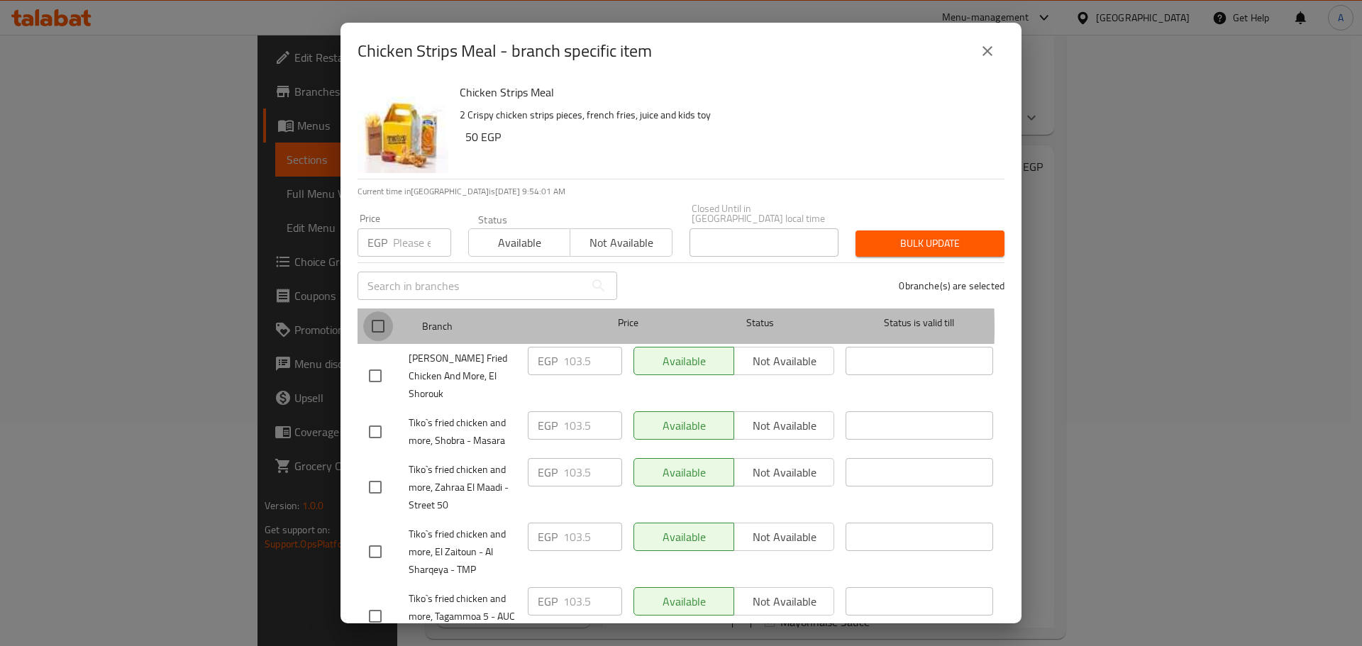
checkbox input "true"
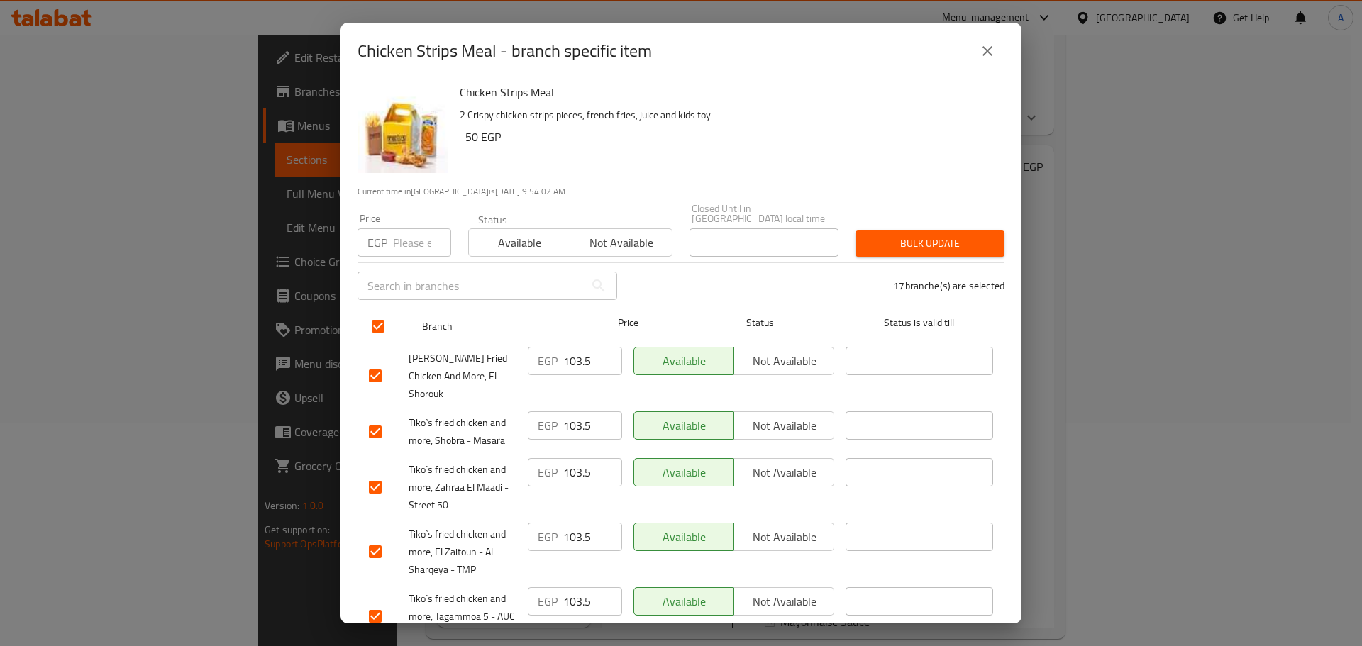
click at [379, 318] on input "checkbox" at bounding box center [378, 326] width 30 height 30
checkbox input "false"
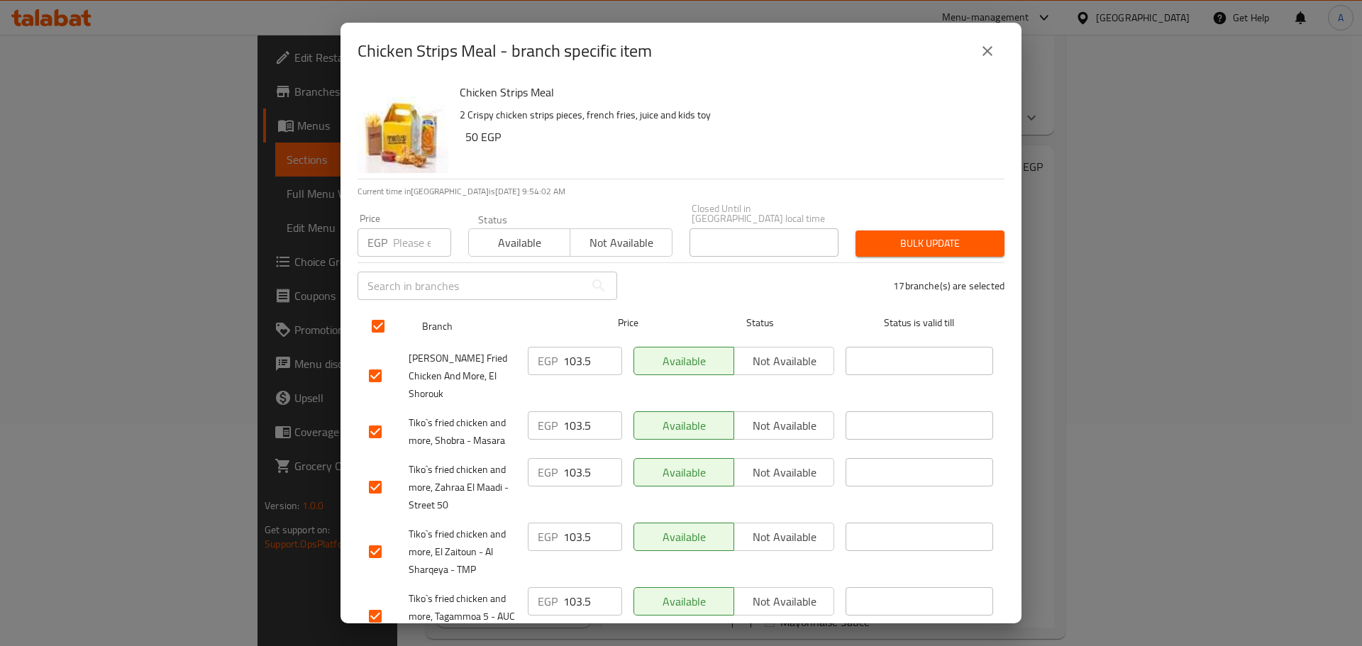
checkbox input "false"
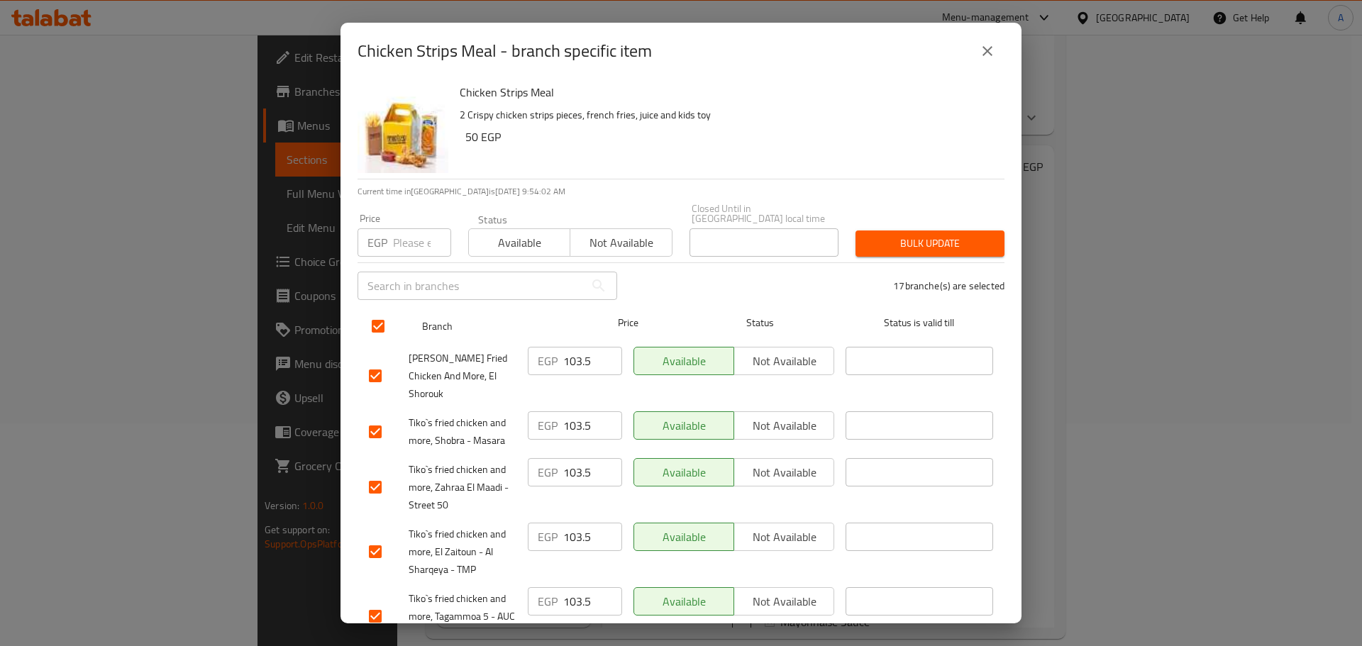
checkbox input "false"
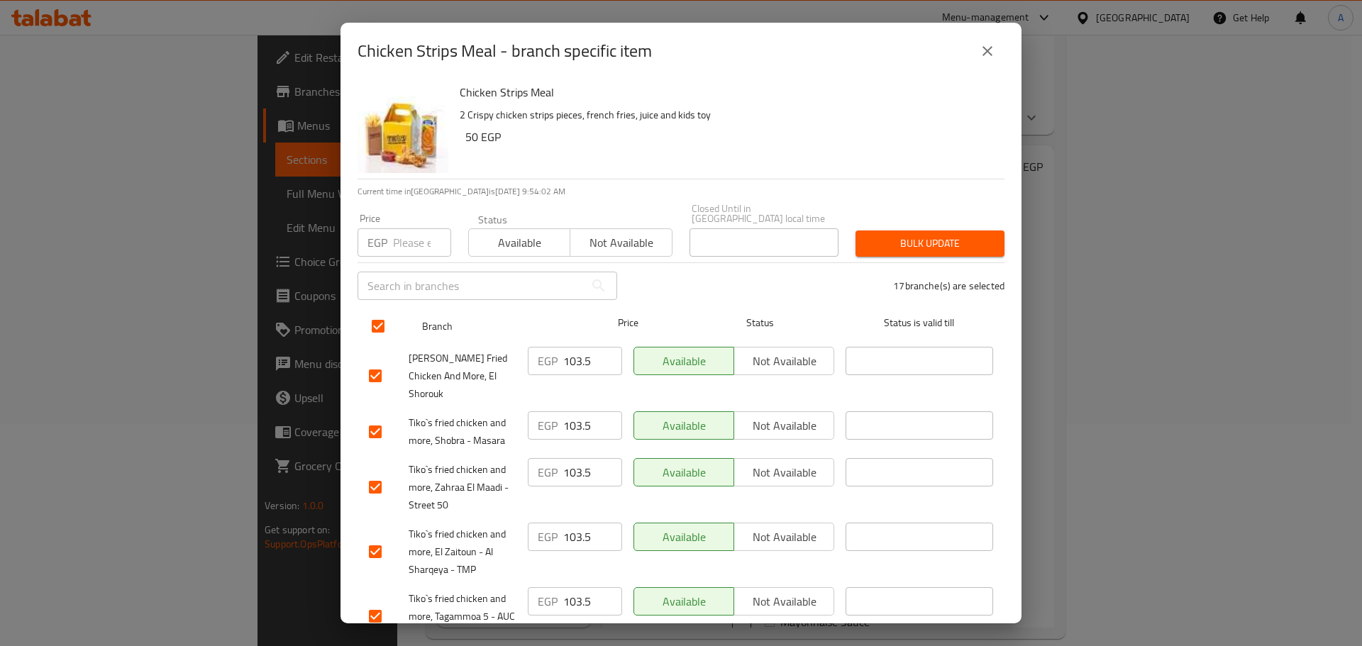
checkbox input "false"
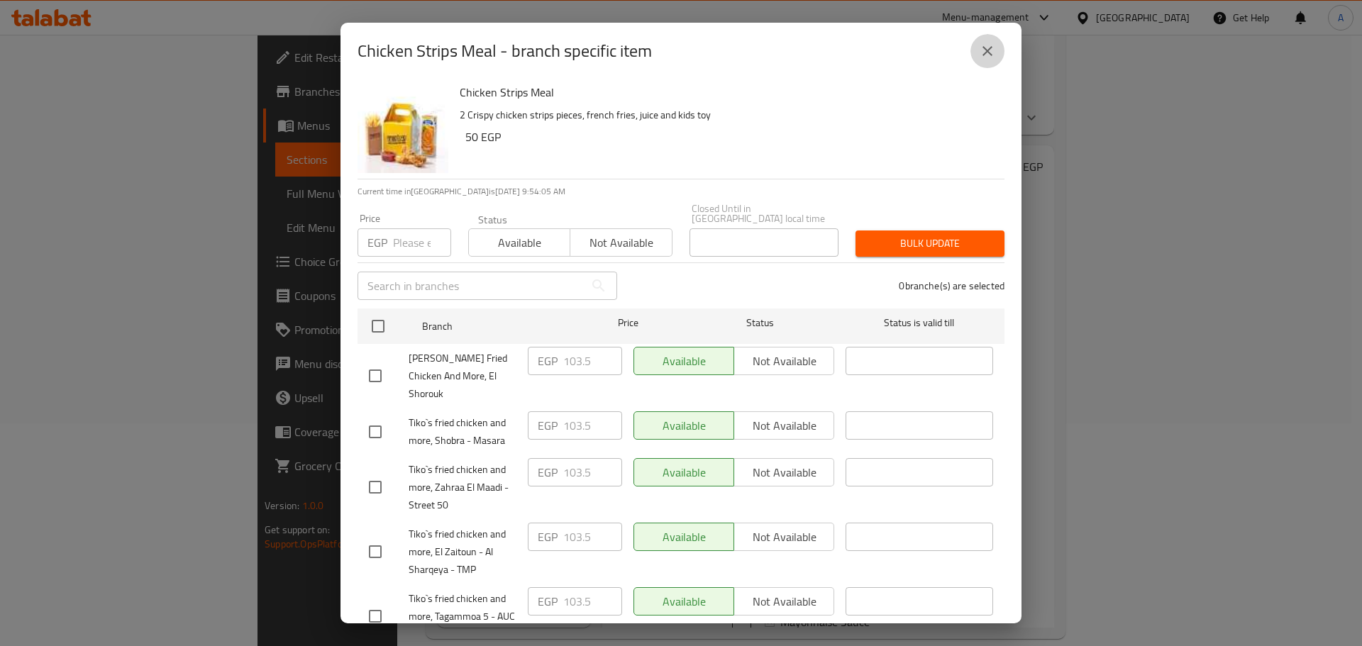
click at [968, 47] on icon "close" at bounding box center [987, 51] width 17 height 17
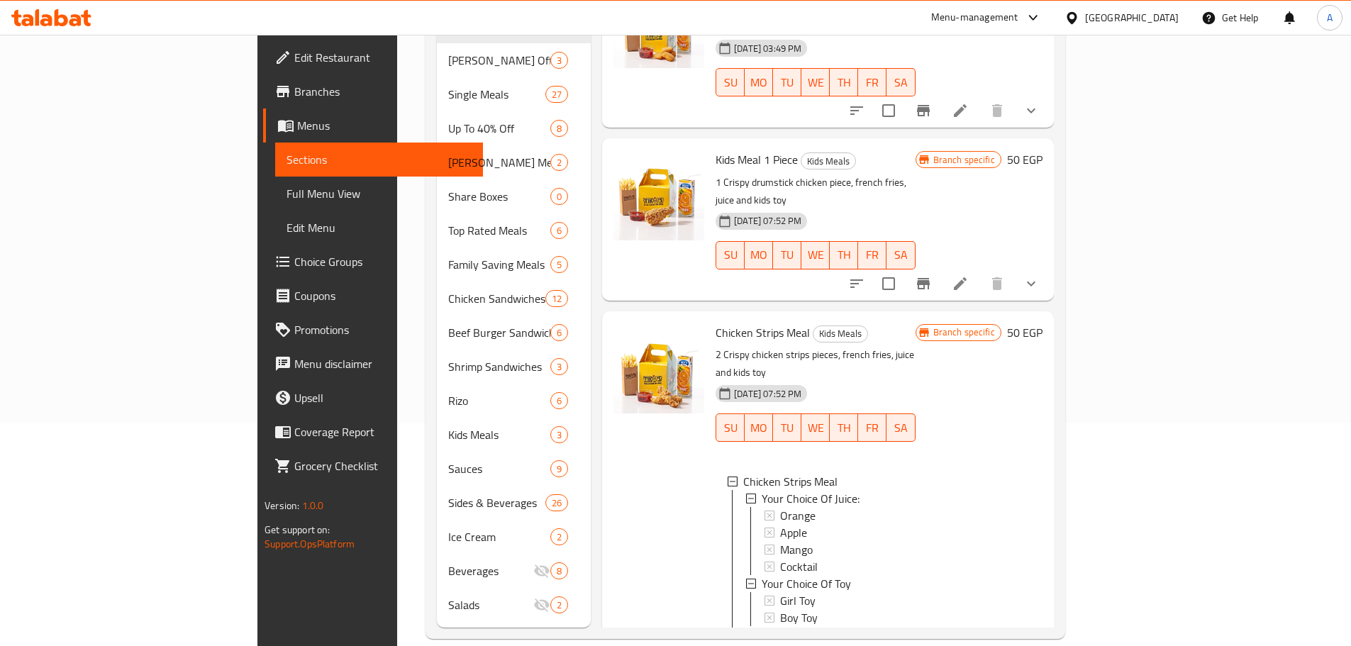
scroll to position [0, 0]
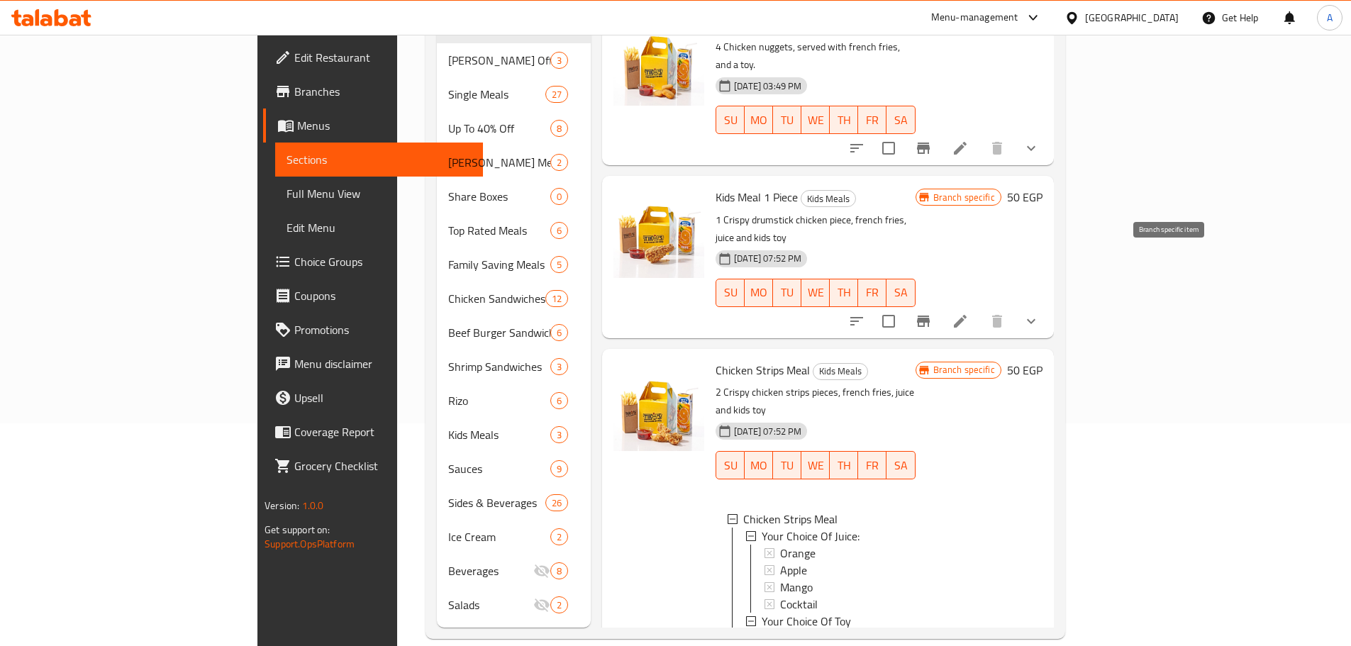
click at [932, 313] on icon "Branch-specific-item" at bounding box center [923, 321] width 17 height 17
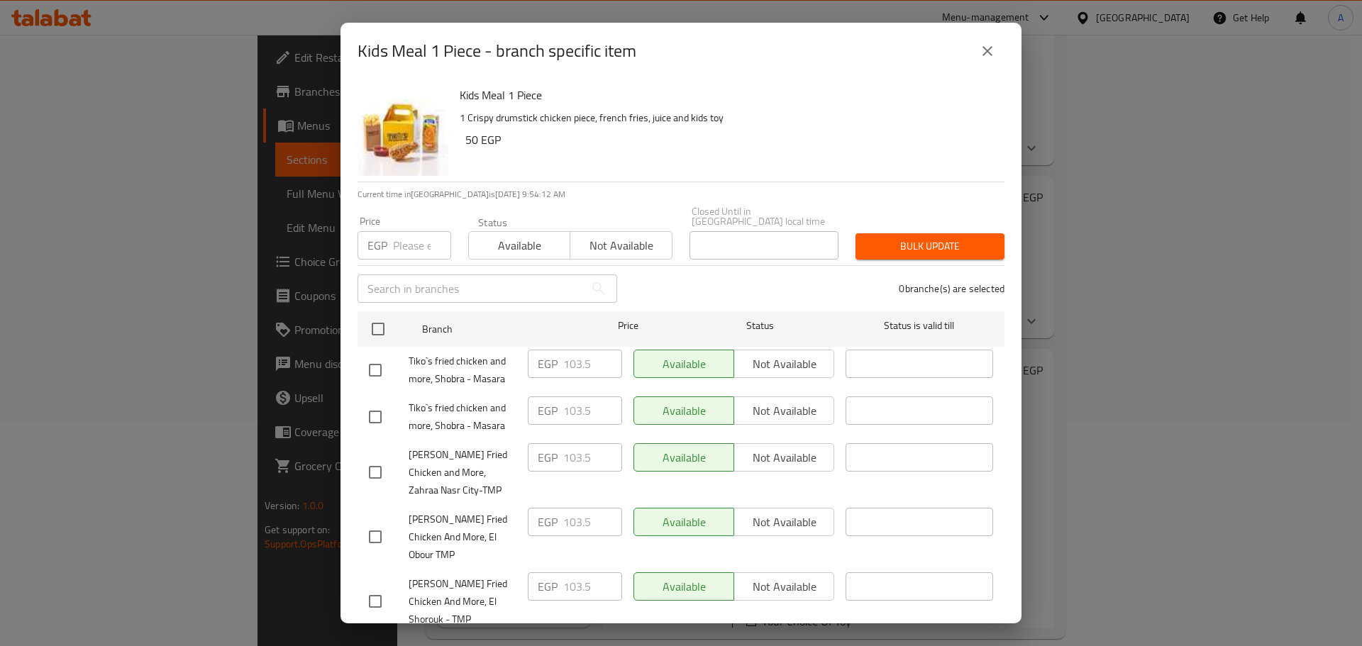
click at [968, 54] on icon "close" at bounding box center [987, 51] width 17 height 17
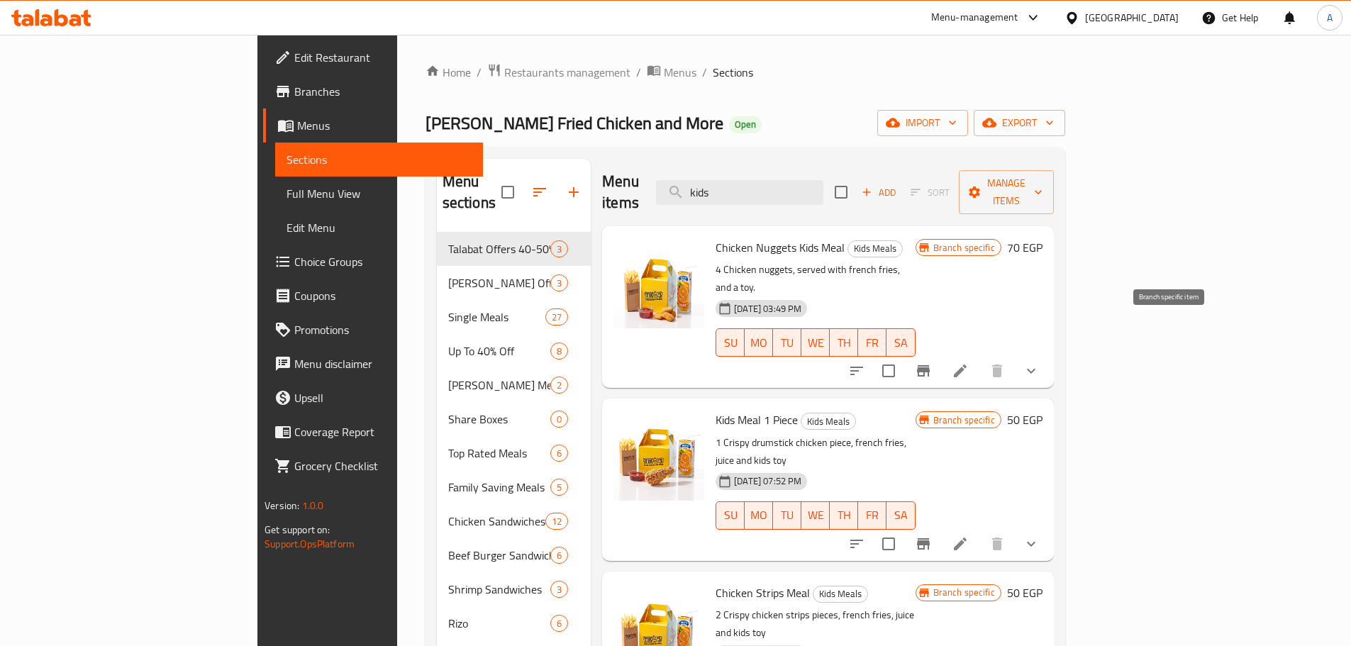
click at [930, 365] on icon "Branch-specific-item" at bounding box center [923, 370] width 13 height 11
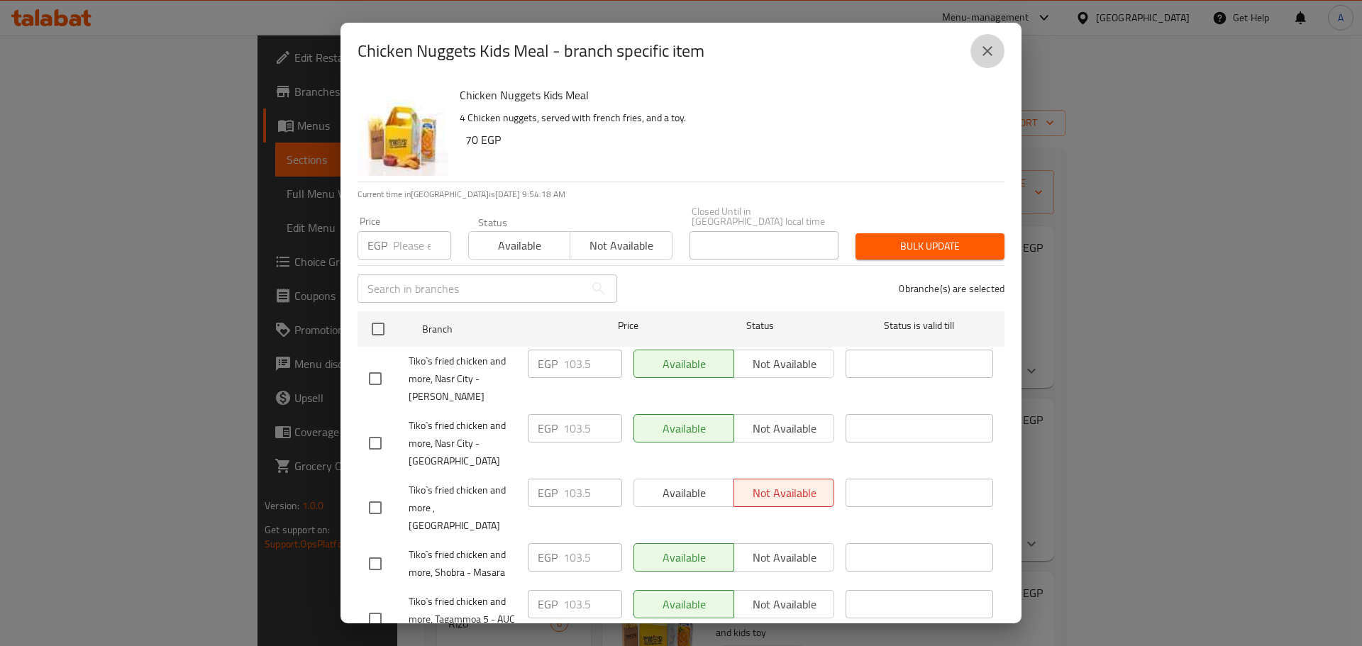
click at [968, 55] on icon "close" at bounding box center [987, 51] width 17 height 17
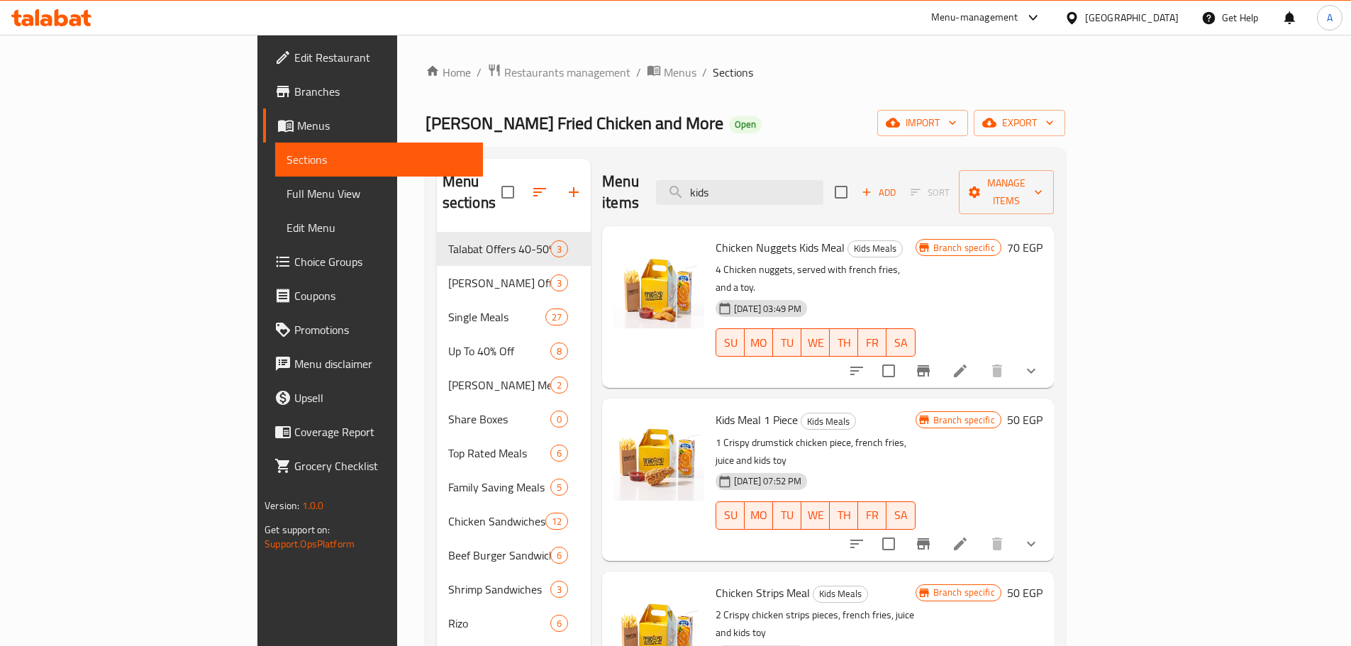
click at [915, 261] on p "4 Chicken nuggets, served with french fries, and a toy." at bounding box center [815, 278] width 199 height 35
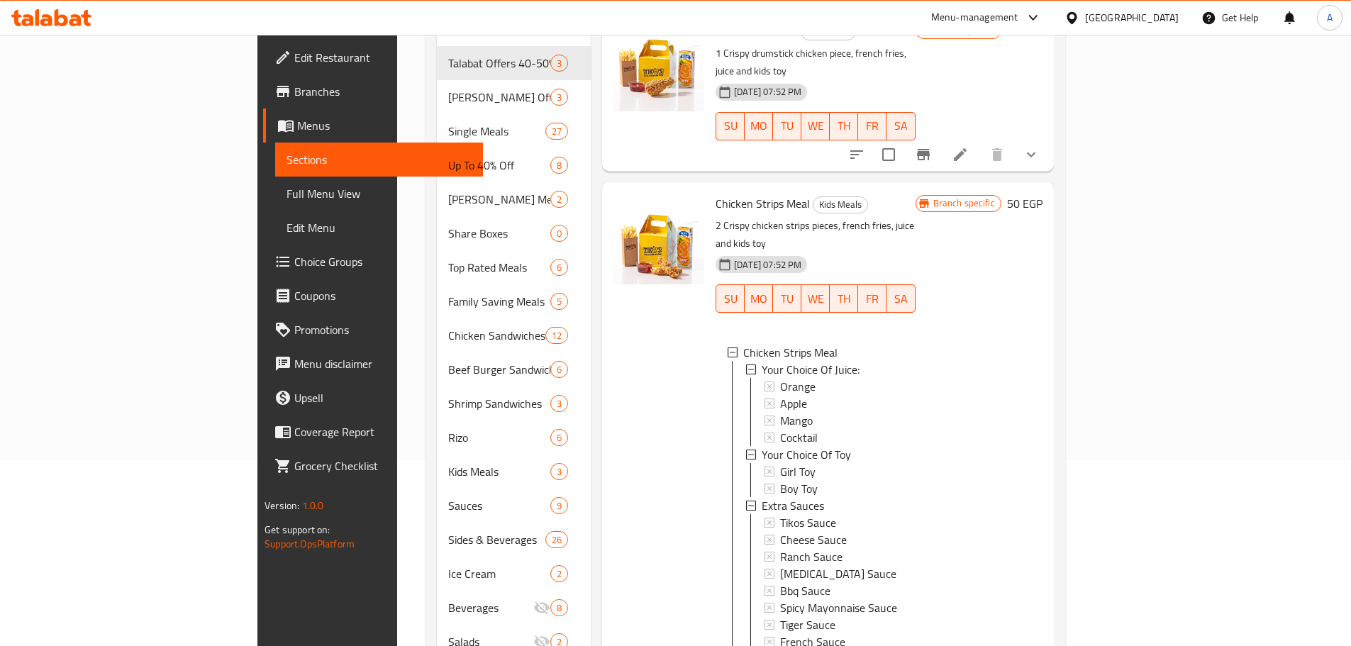
scroll to position [223, 0]
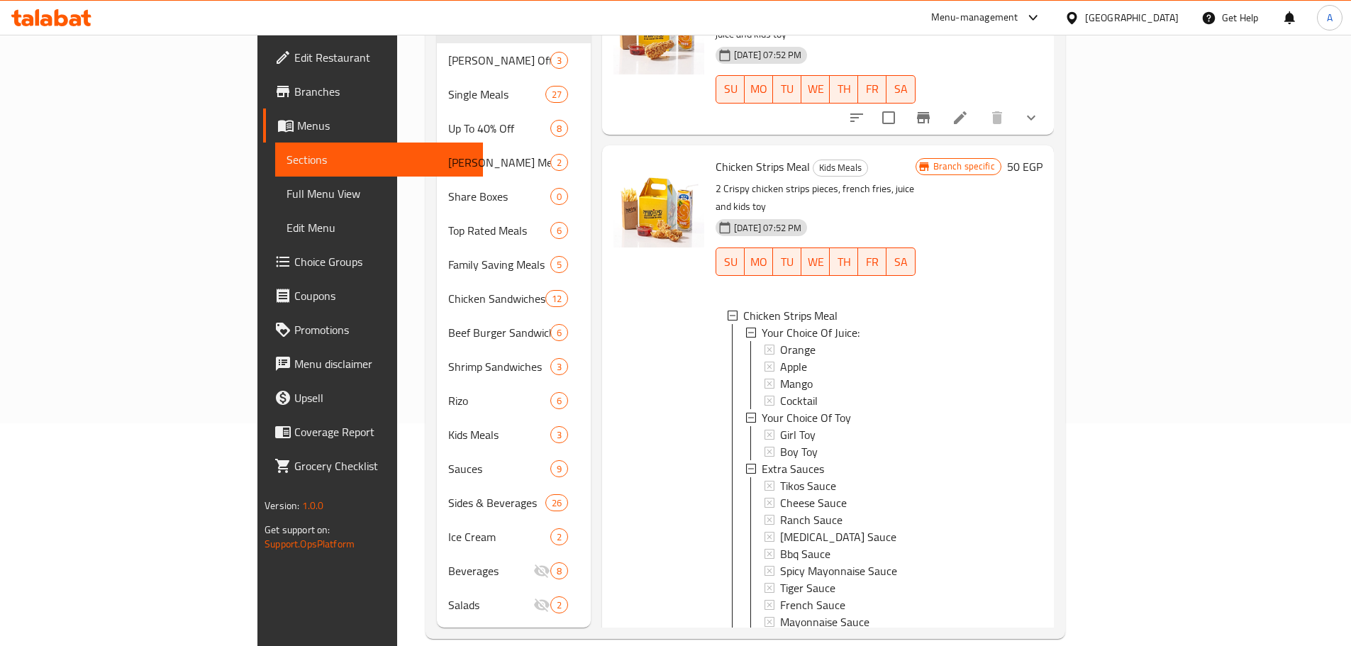
click at [968, 424] on icon "show more" at bounding box center [1031, 653] width 17 height 17
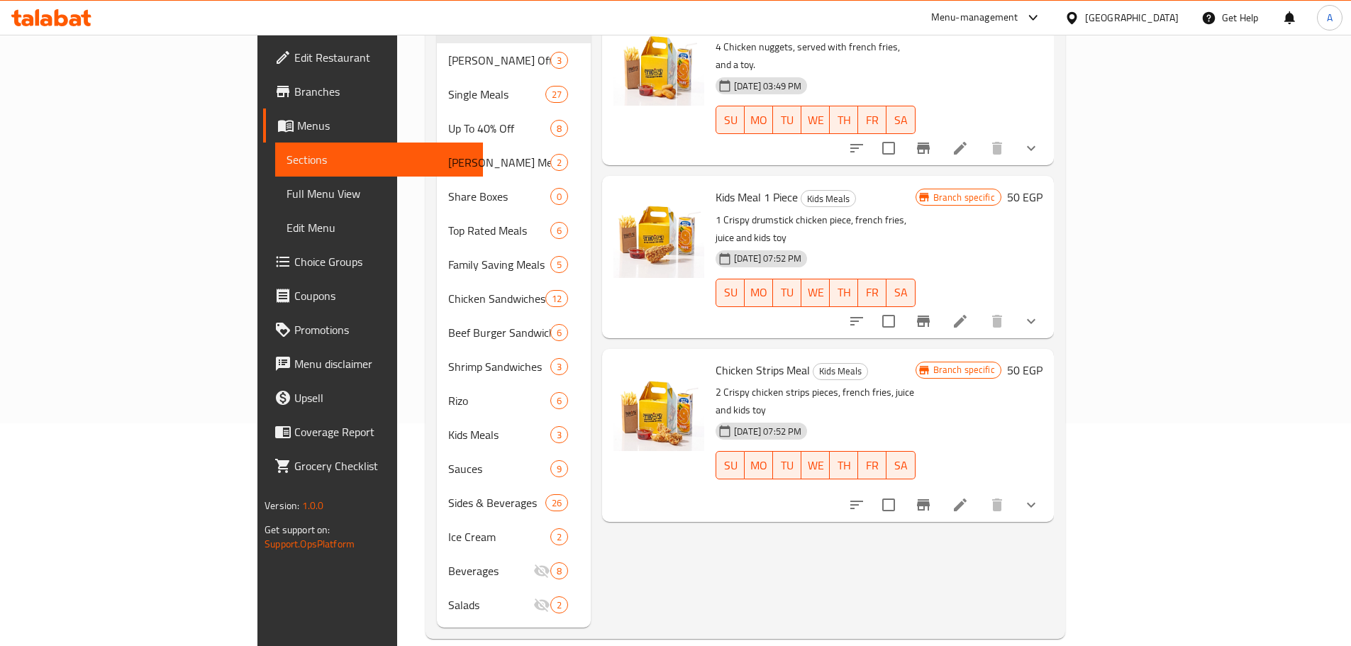
scroll to position [0, 0]
drag, startPoint x: 648, startPoint y: 505, endPoint x: 571, endPoint y: 514, distance: 77.2
click at [646, 424] on div "Menu items kids Add Sort Manage items Chicken Nuggets Kids Meal Kids Meals 4 Ch…" at bounding box center [822, 282] width 463 height 692
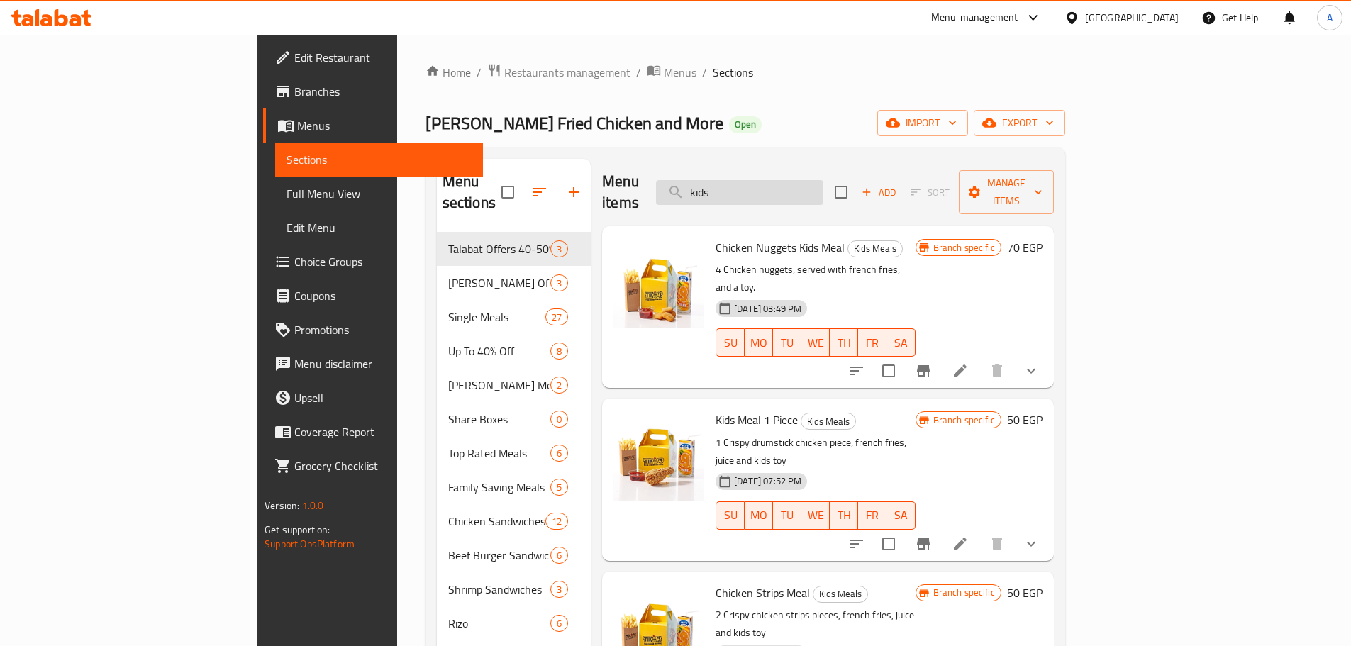
click at [824, 187] on input "kids" at bounding box center [739, 192] width 167 height 25
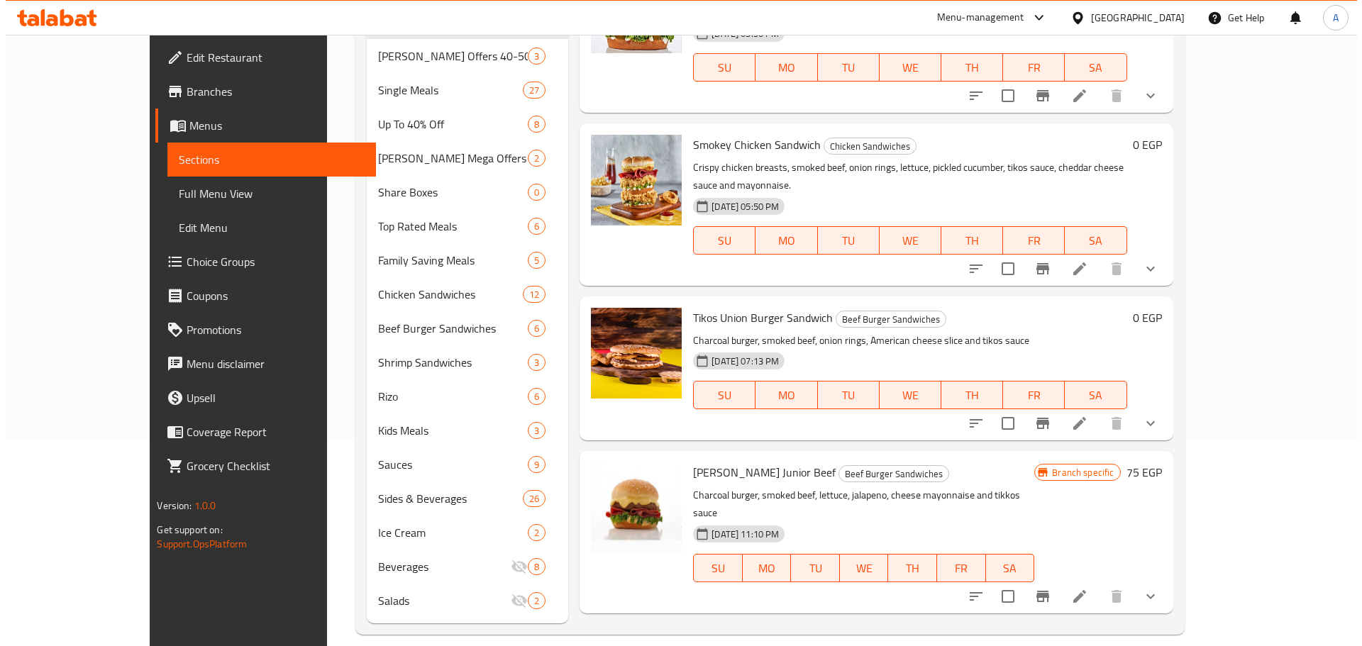
scroll to position [223, 0]
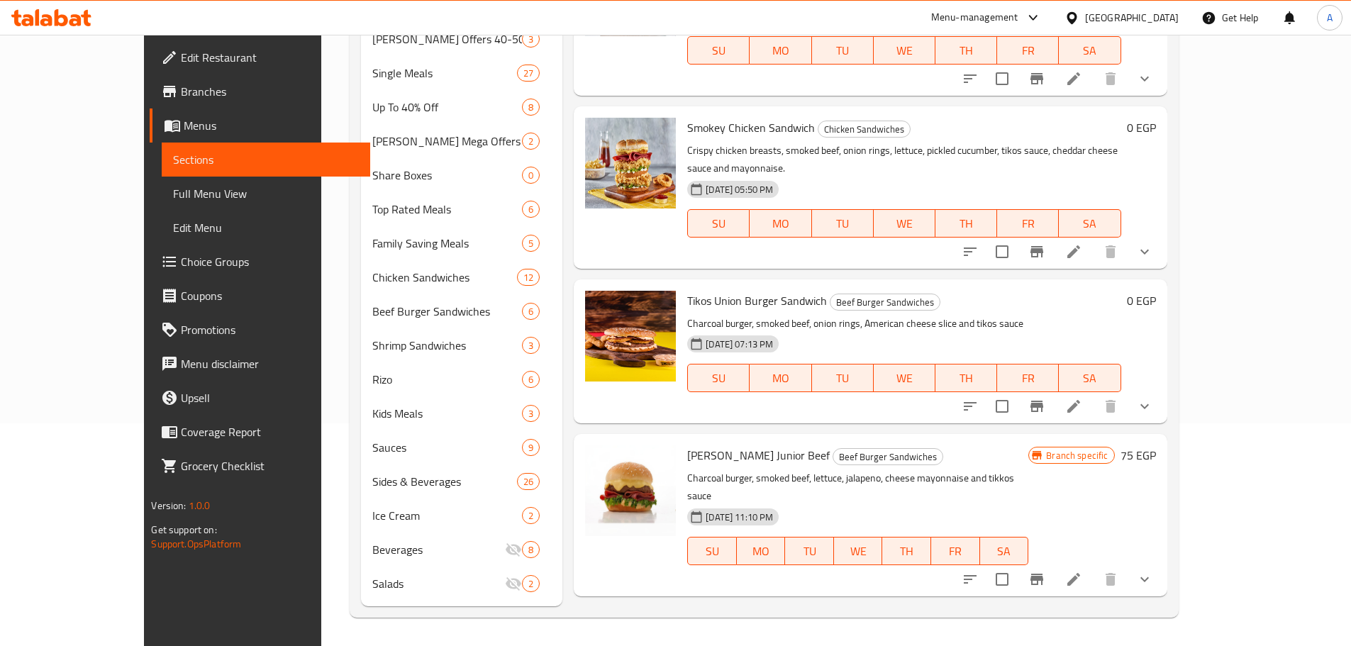
type input "tik"
click at [808, 424] on h6 "[PERSON_NAME] Sauce Sauces" at bounding box center [857, 629] width 341 height 20
click at [863, 424] on h6 "[PERSON_NAME] Sauce Sauces" at bounding box center [857, 629] width 341 height 20
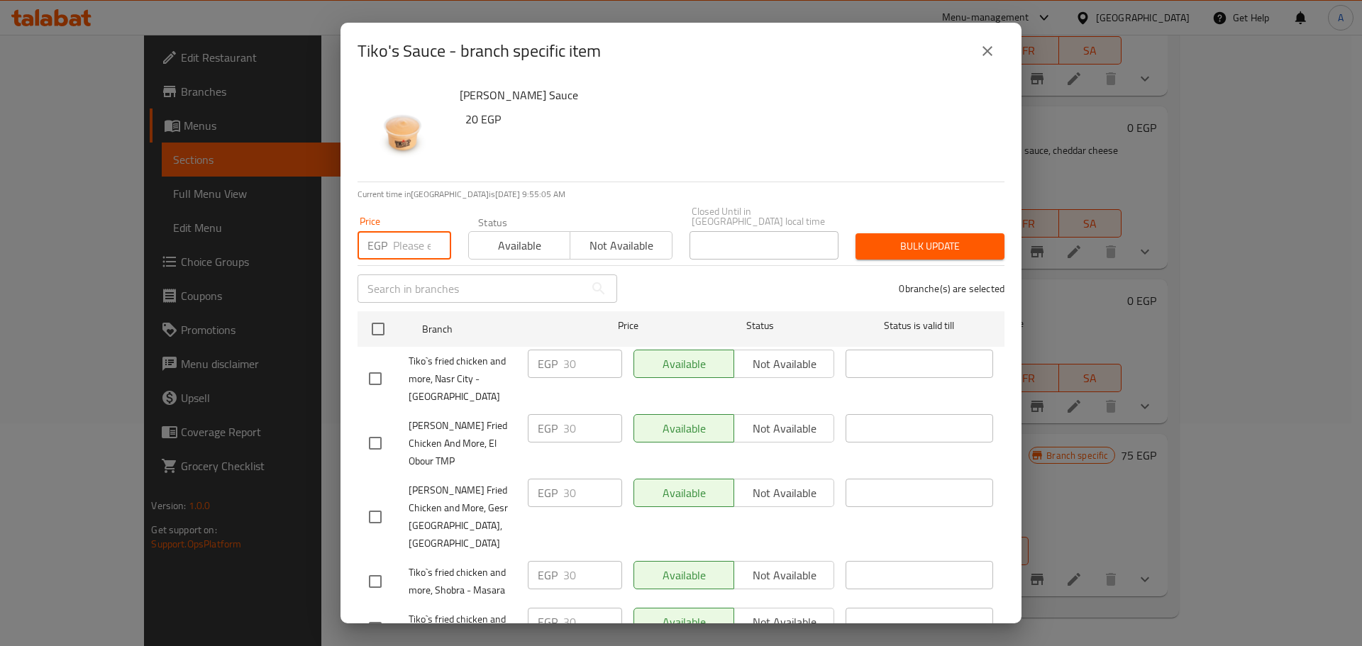
click at [416, 238] on input "number" at bounding box center [422, 245] width 58 height 28
type input "25"
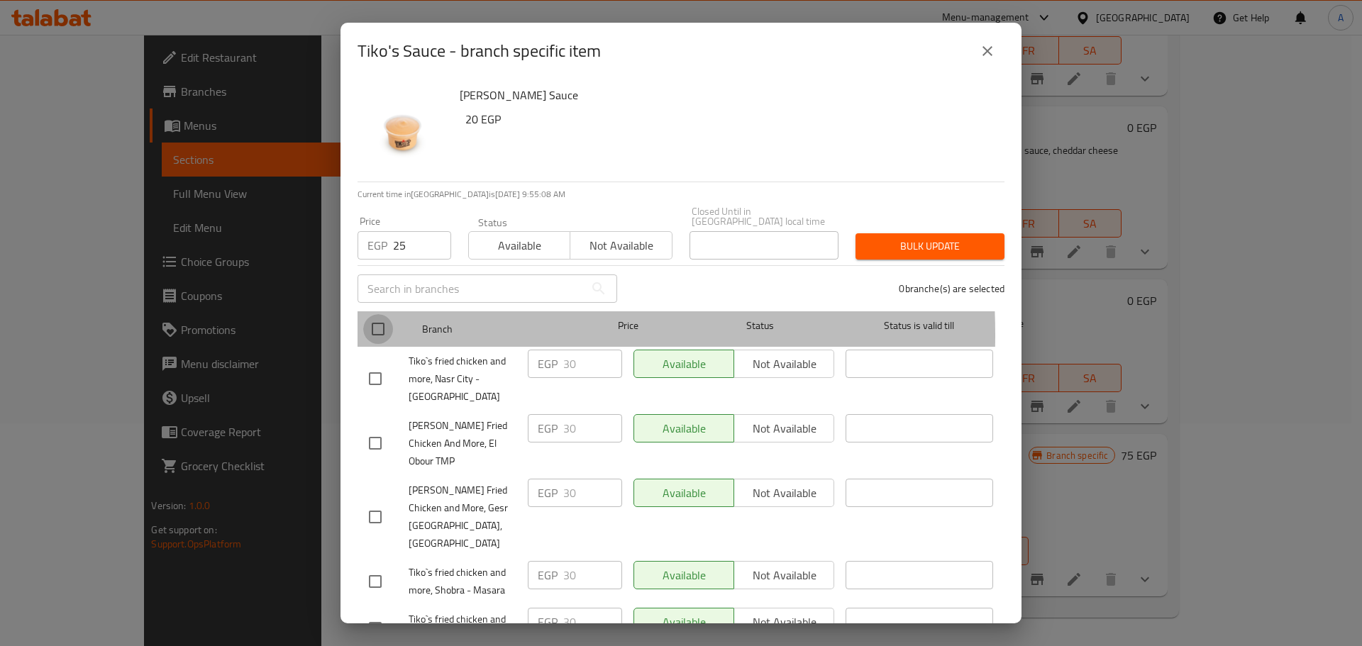
click at [375, 325] on input "checkbox" at bounding box center [378, 329] width 30 height 30
checkbox input "true"
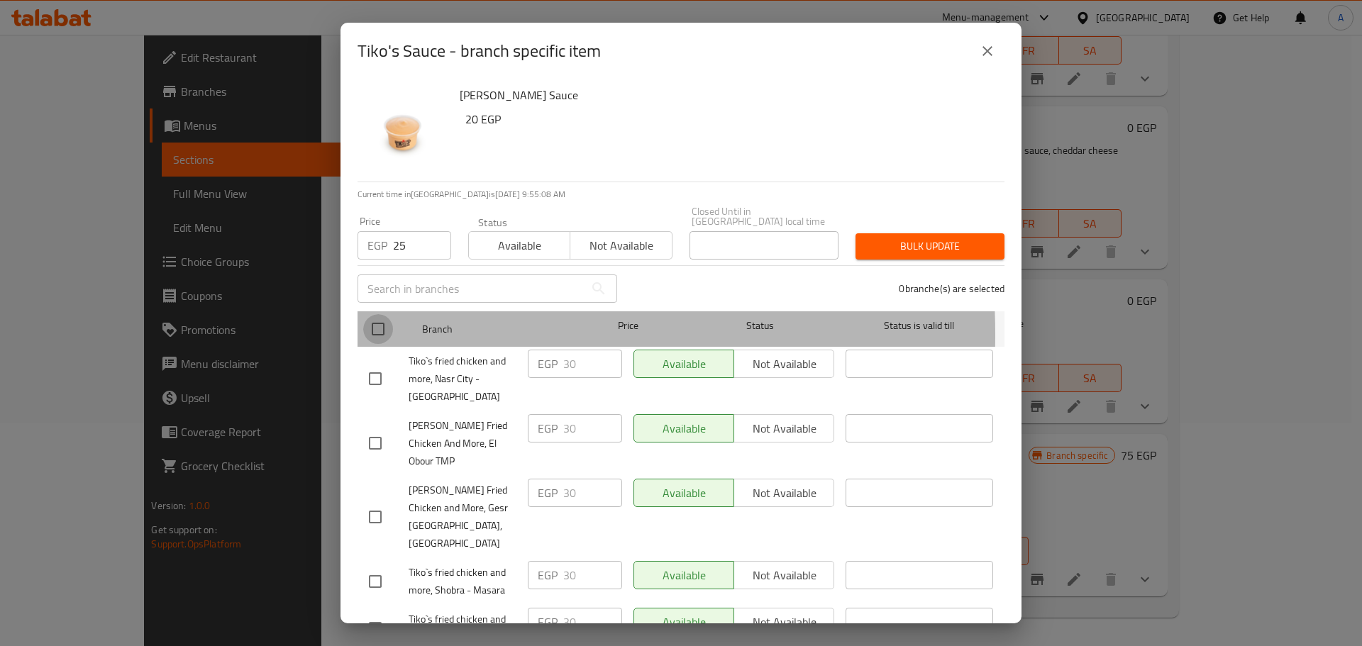
checkbox input "true"
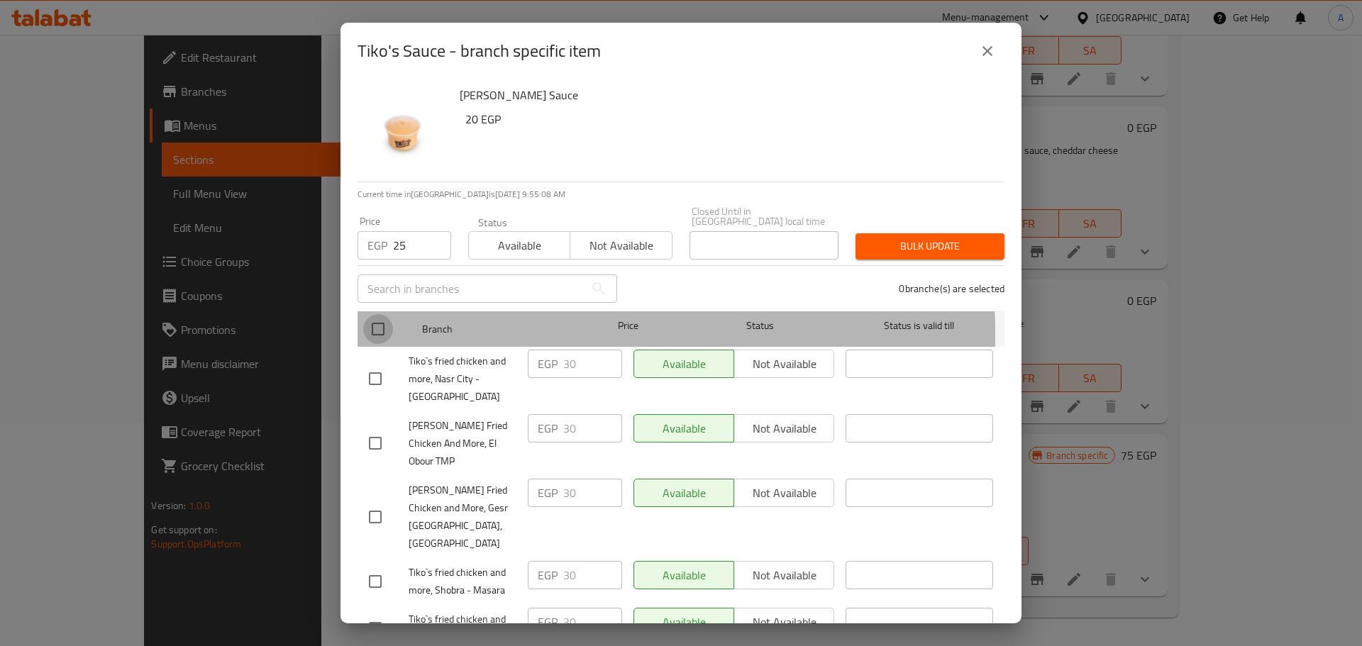
checkbox input "true"
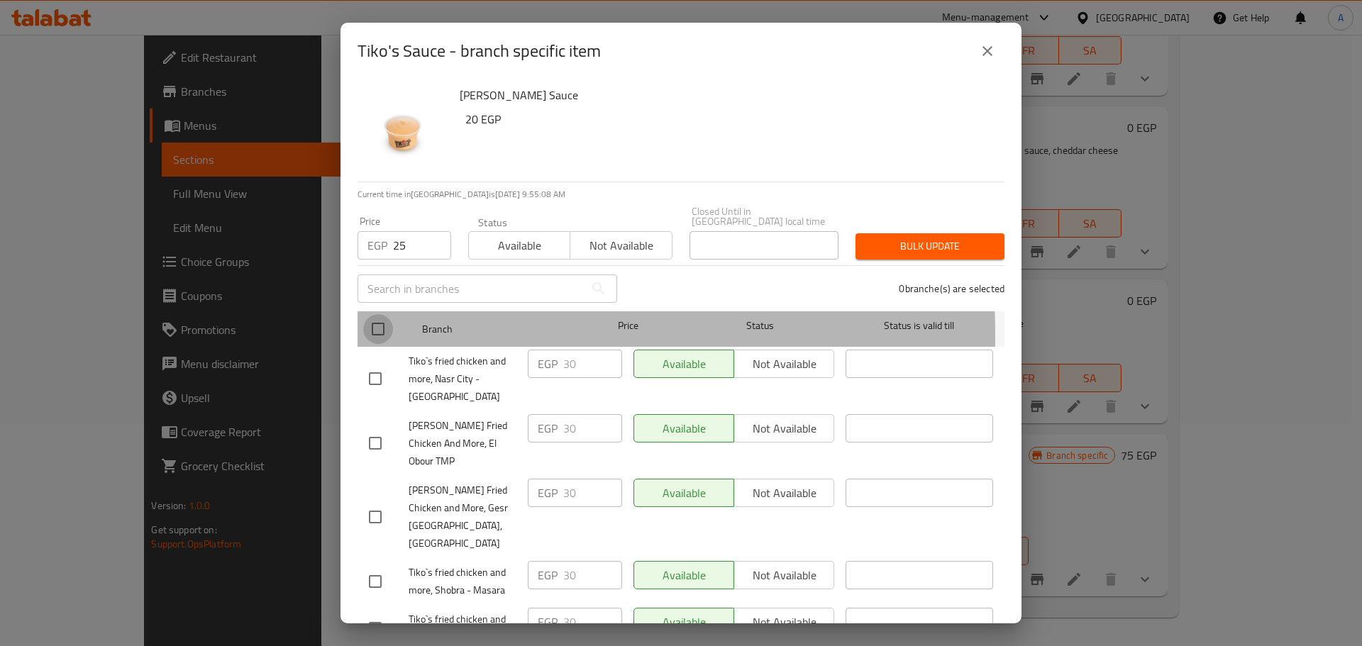
checkbox input "true"
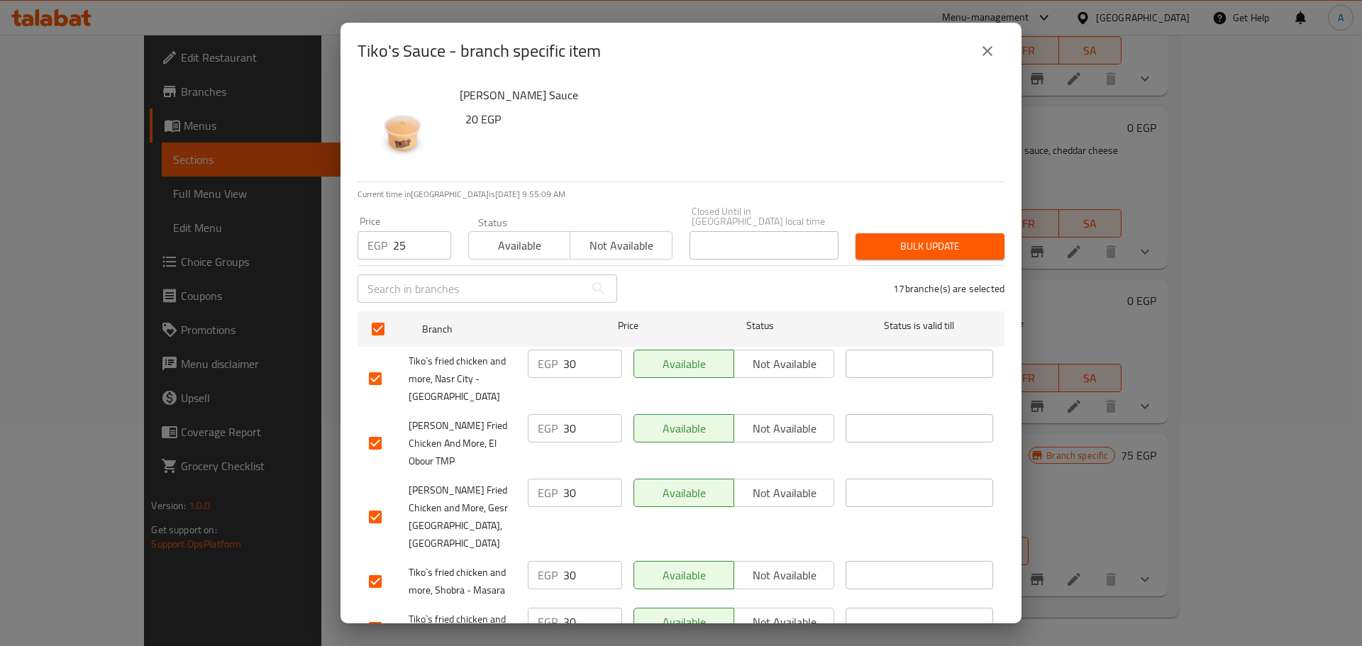
click at [862, 233] on button "Bulk update" at bounding box center [930, 246] width 149 height 26
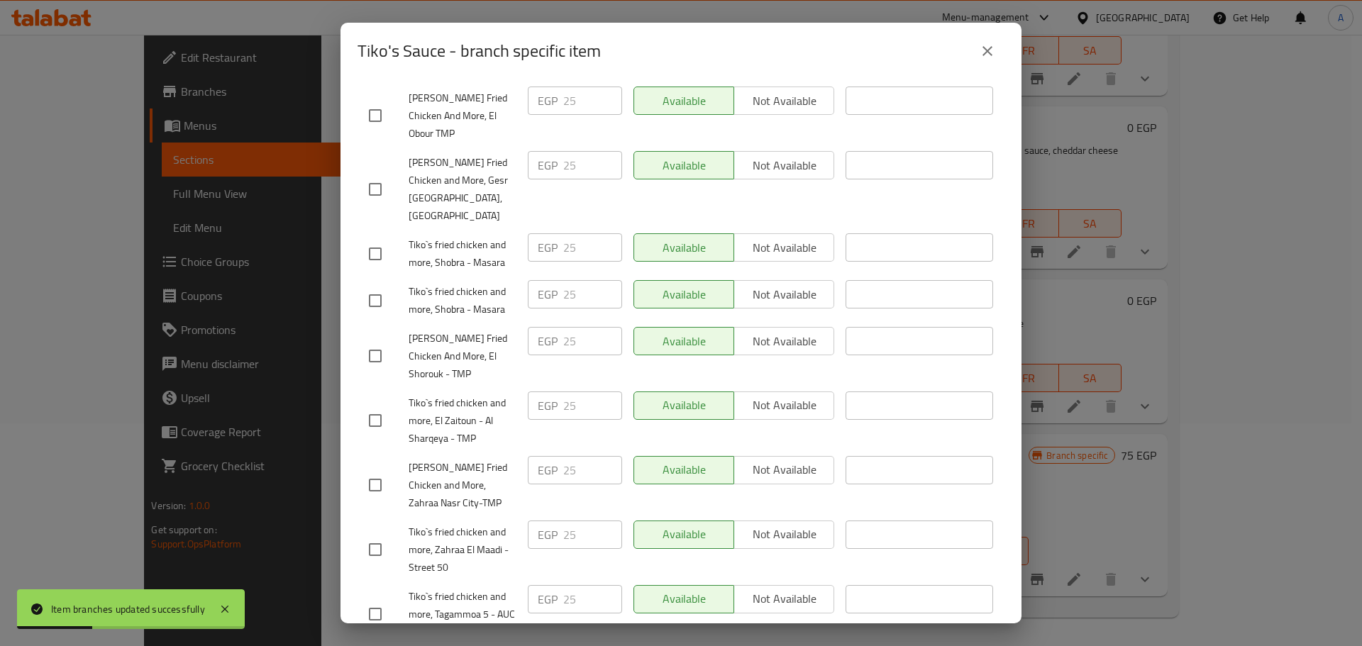
scroll to position [724, 0]
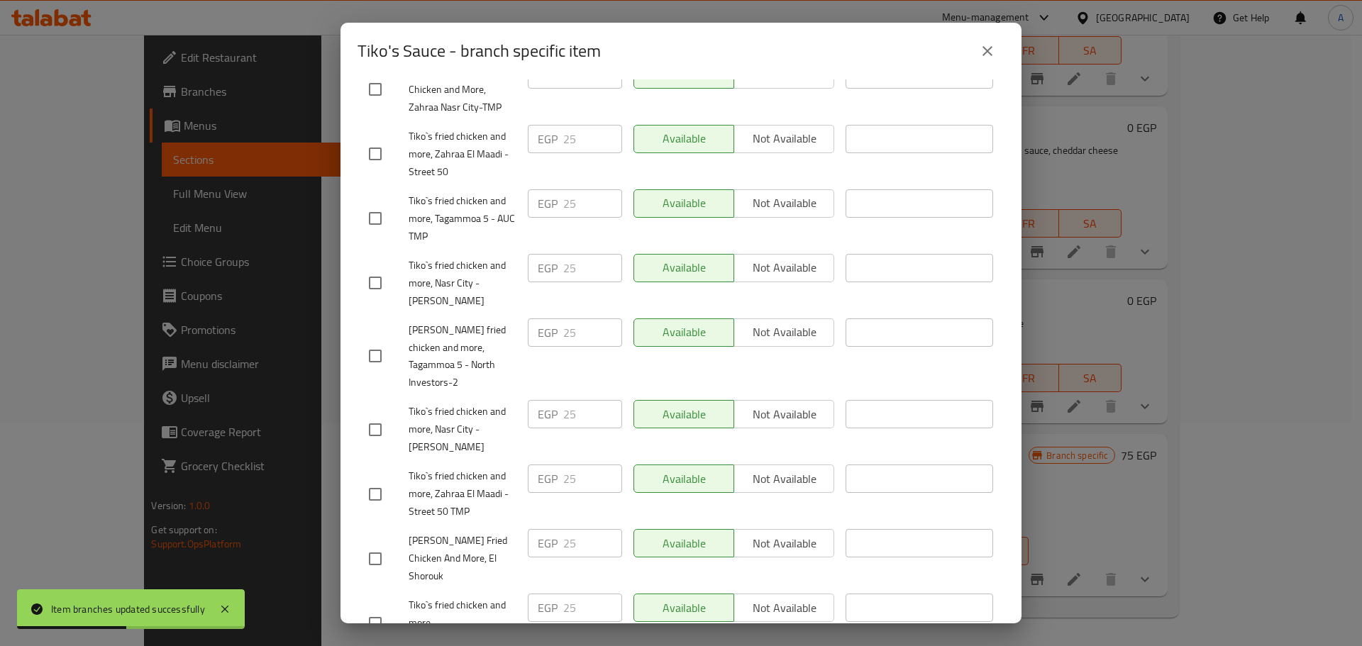
click at [653, 424] on div "Available Not available" at bounding box center [733, 608] width 201 height 28
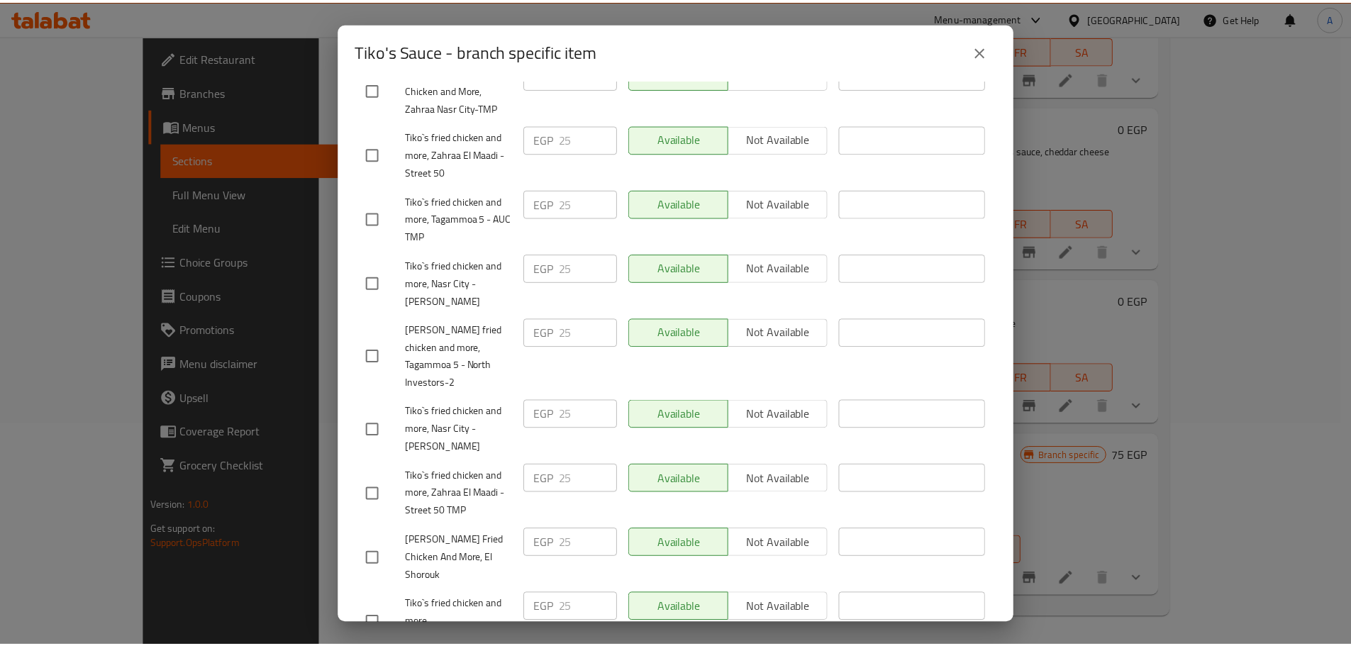
scroll to position [0, 0]
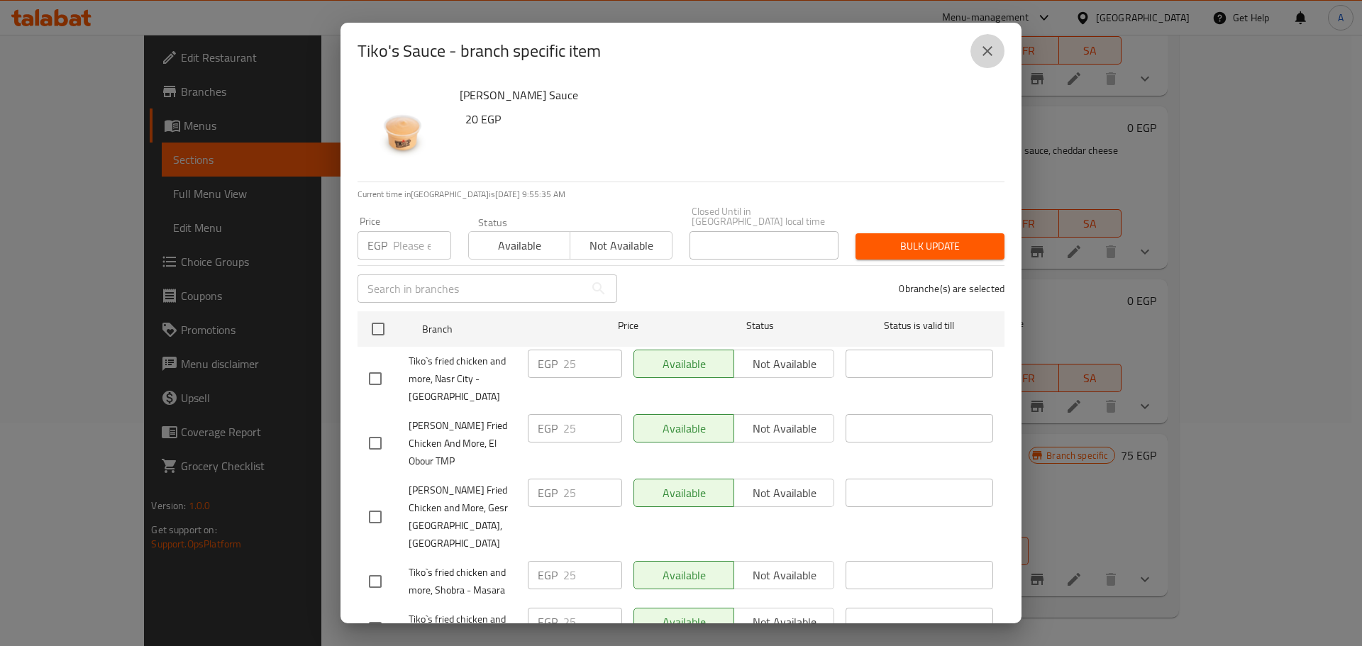
click at [968, 46] on icon "close" at bounding box center [987, 51] width 17 height 17
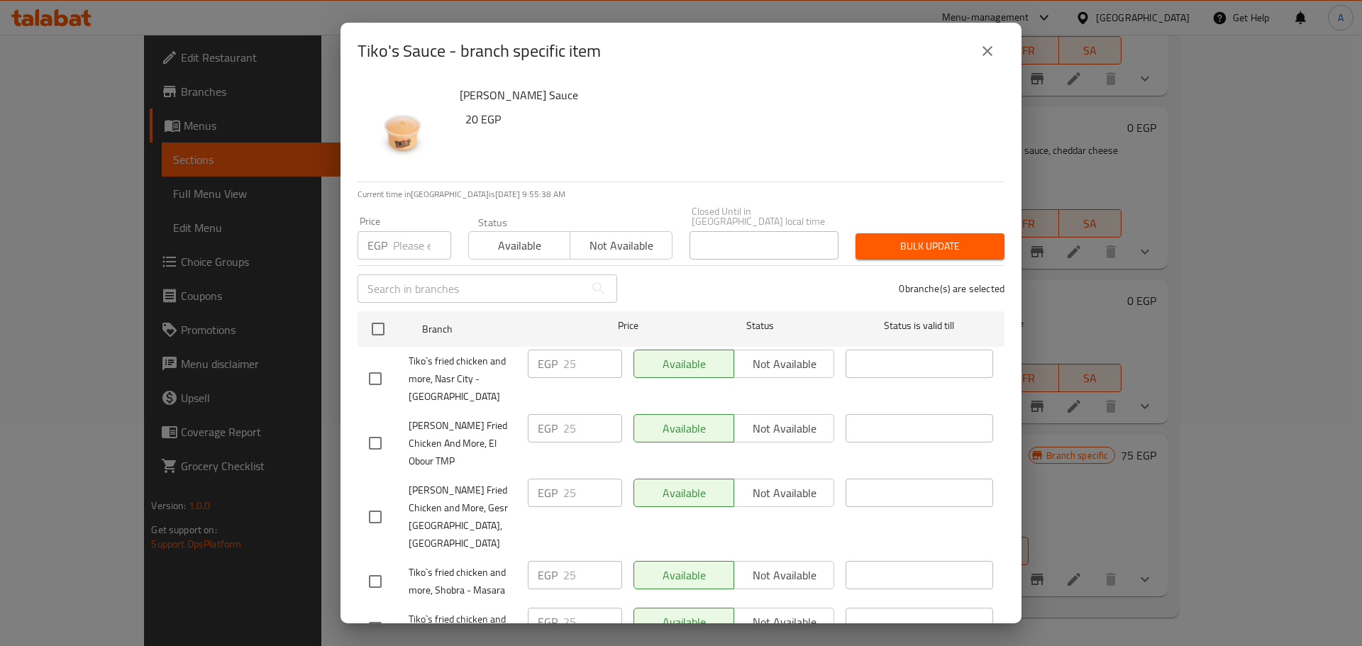
click at [968, 57] on icon "close" at bounding box center [987, 51] width 17 height 17
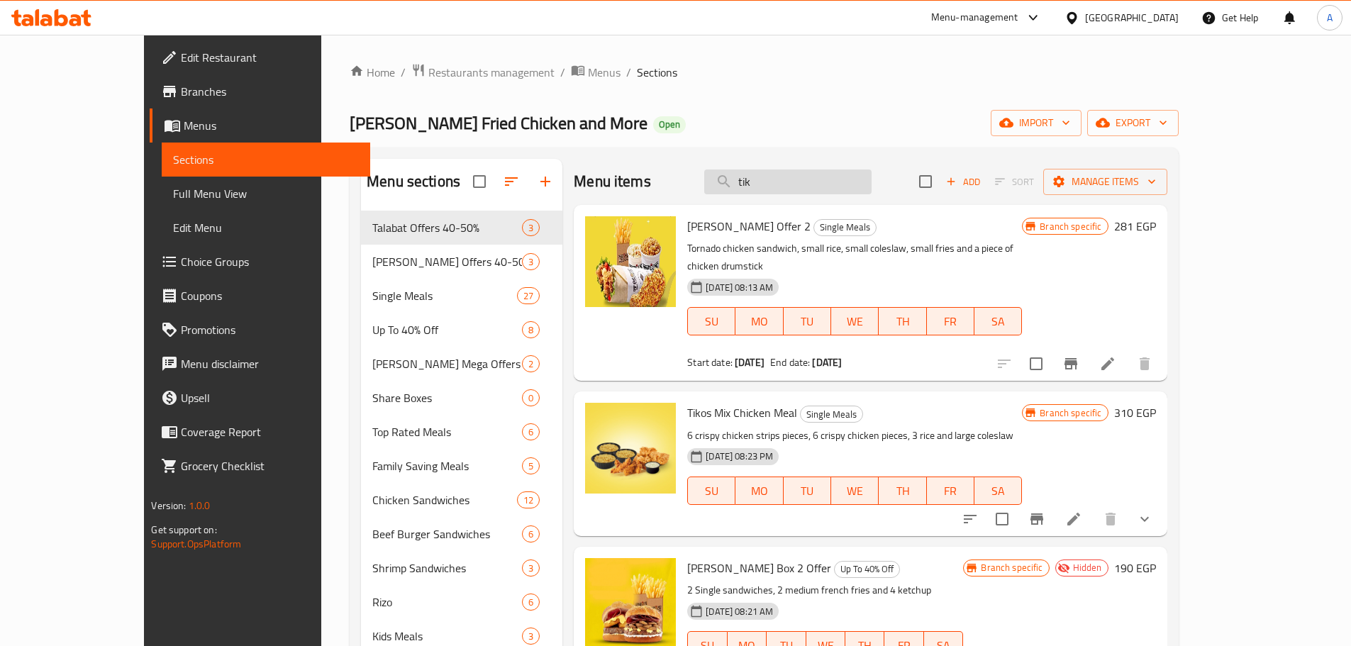
click at [872, 192] on input "tik" at bounding box center [787, 182] width 167 height 25
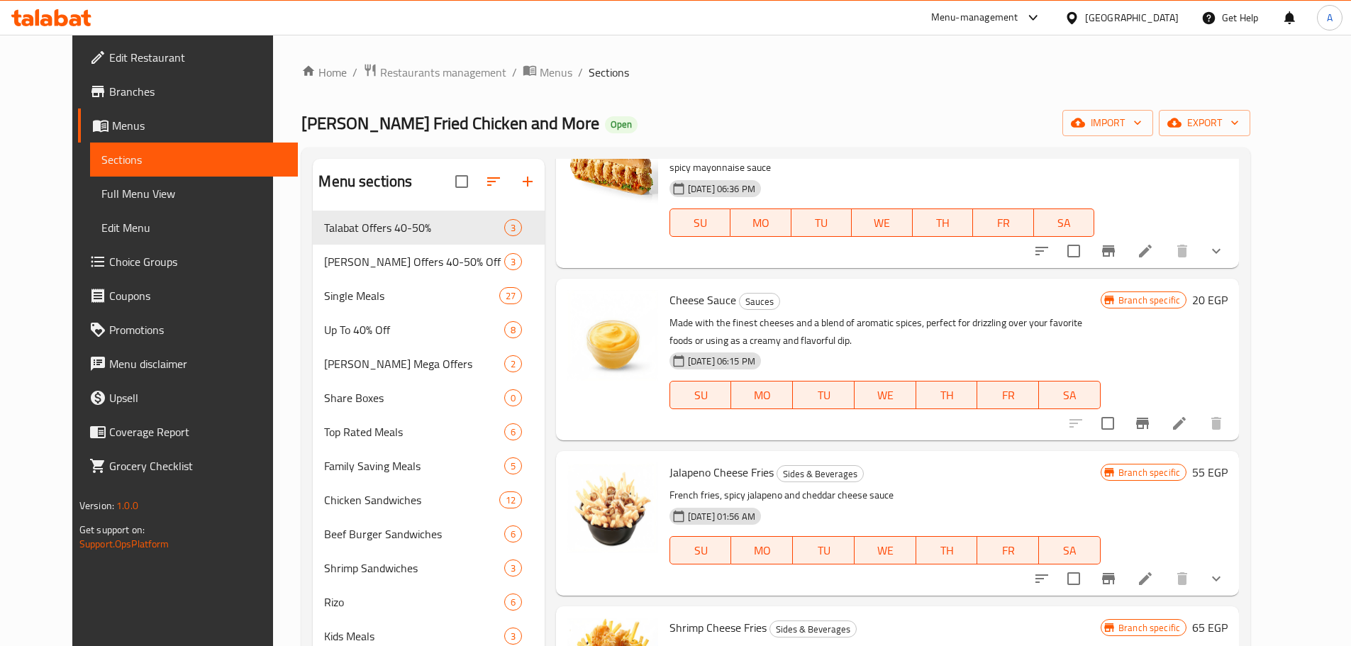
scroll to position [1447, 0]
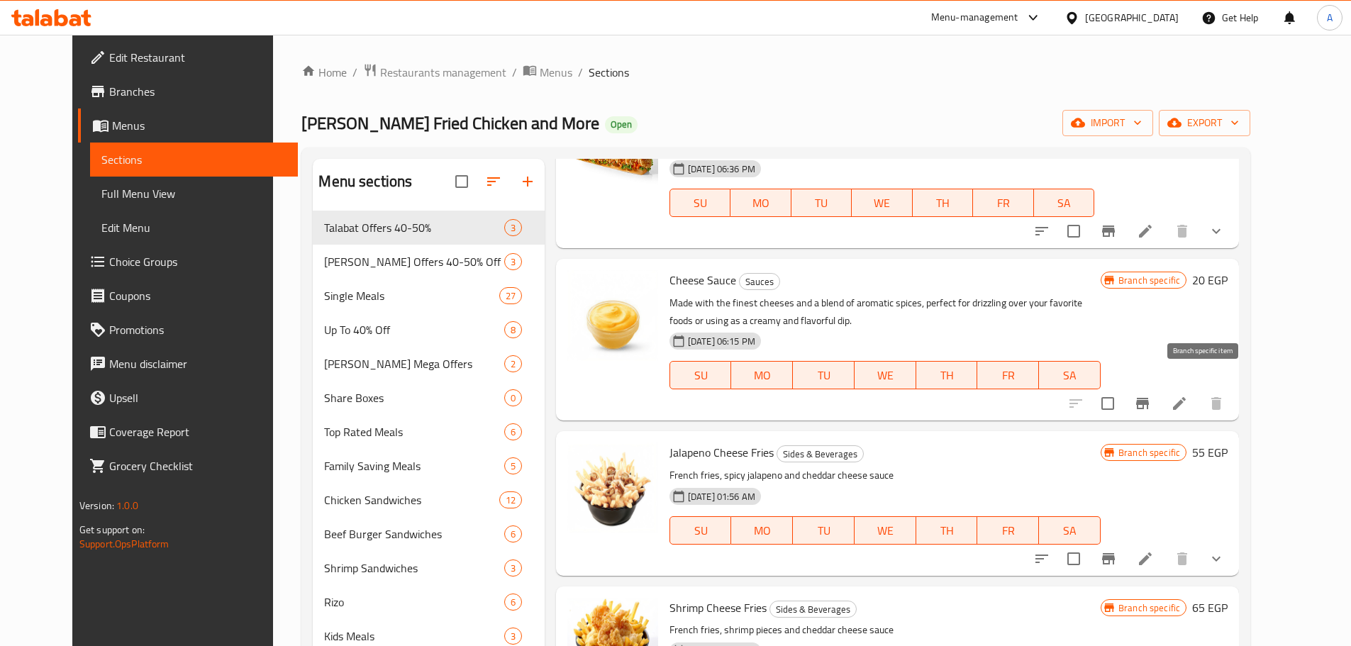
type input "cheese sauce"
click at [968, 395] on icon "Branch-specific-item" at bounding box center [1142, 403] width 17 height 17
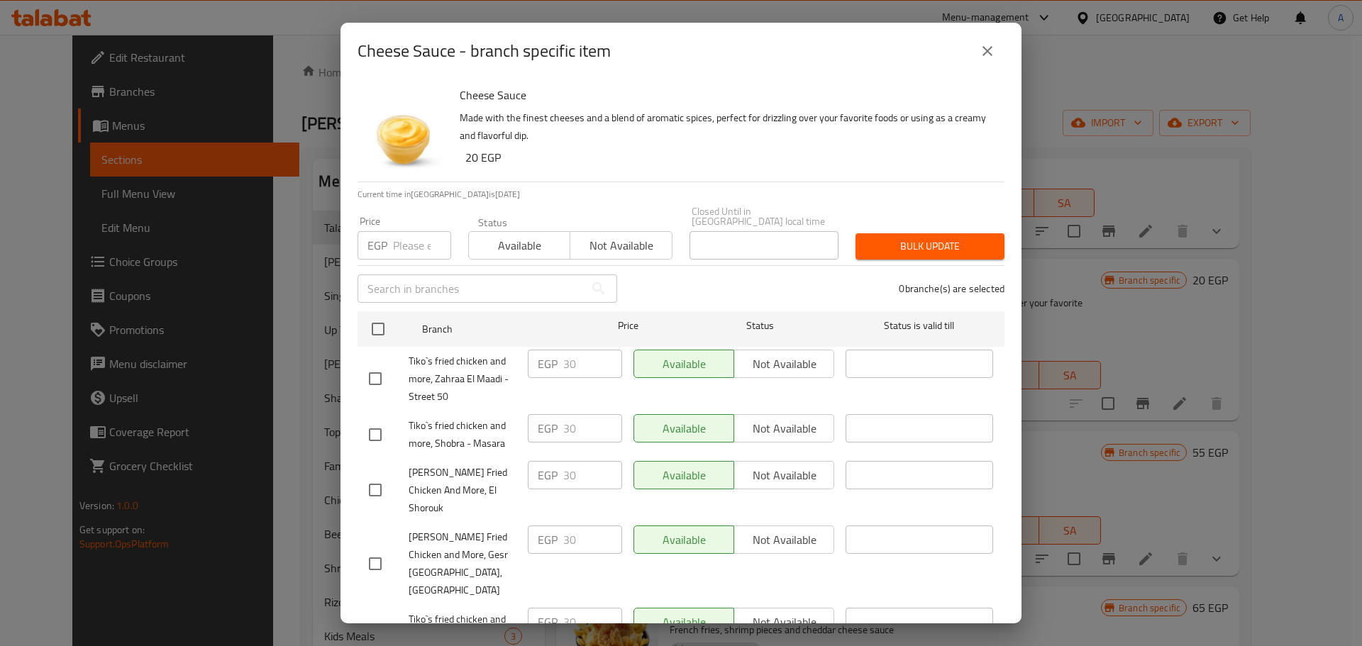
click at [408, 236] on input "number" at bounding box center [422, 245] width 58 height 28
type input "25"
click at [378, 321] on input "checkbox" at bounding box center [378, 329] width 30 height 30
checkbox input "true"
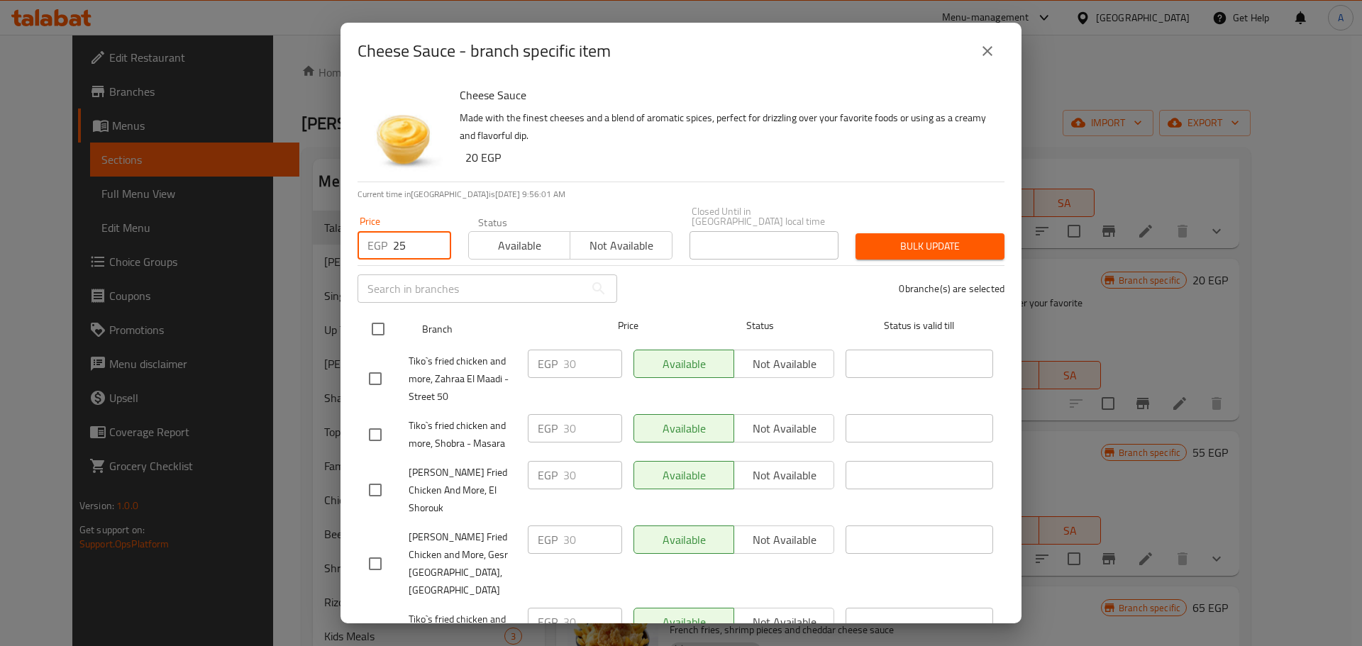
checkbox input "true"
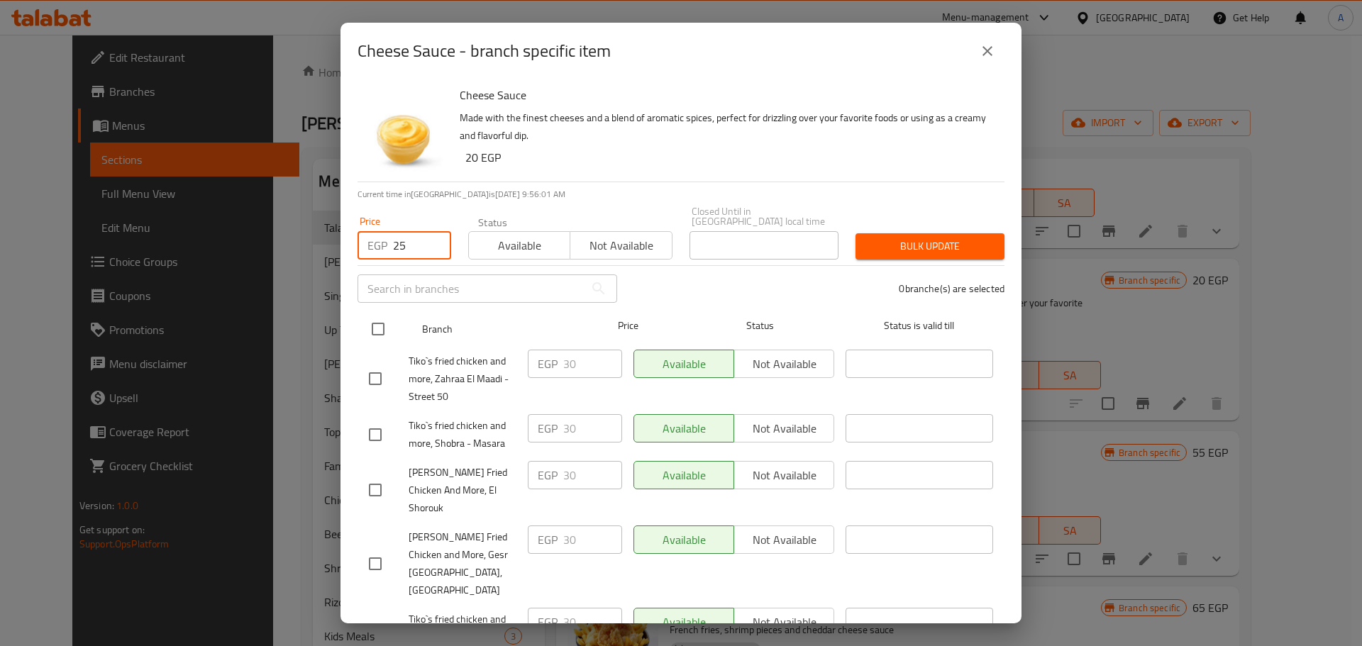
checkbox input "true"
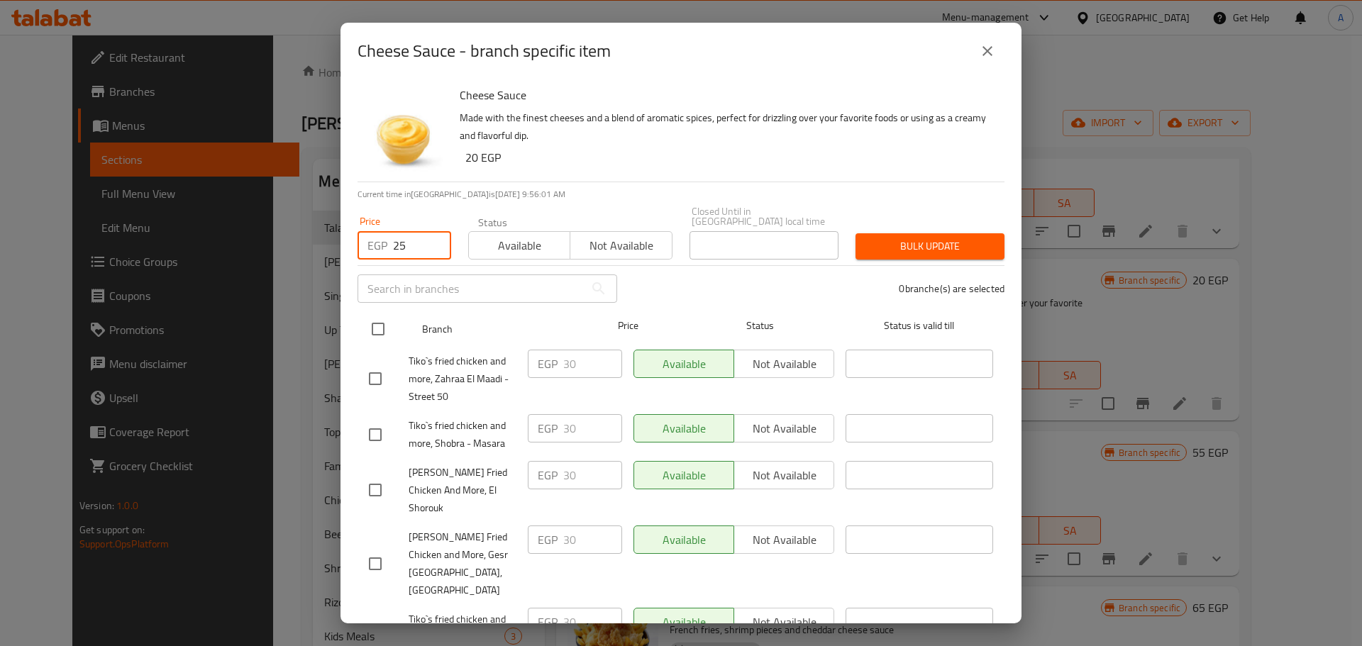
checkbox input "true"
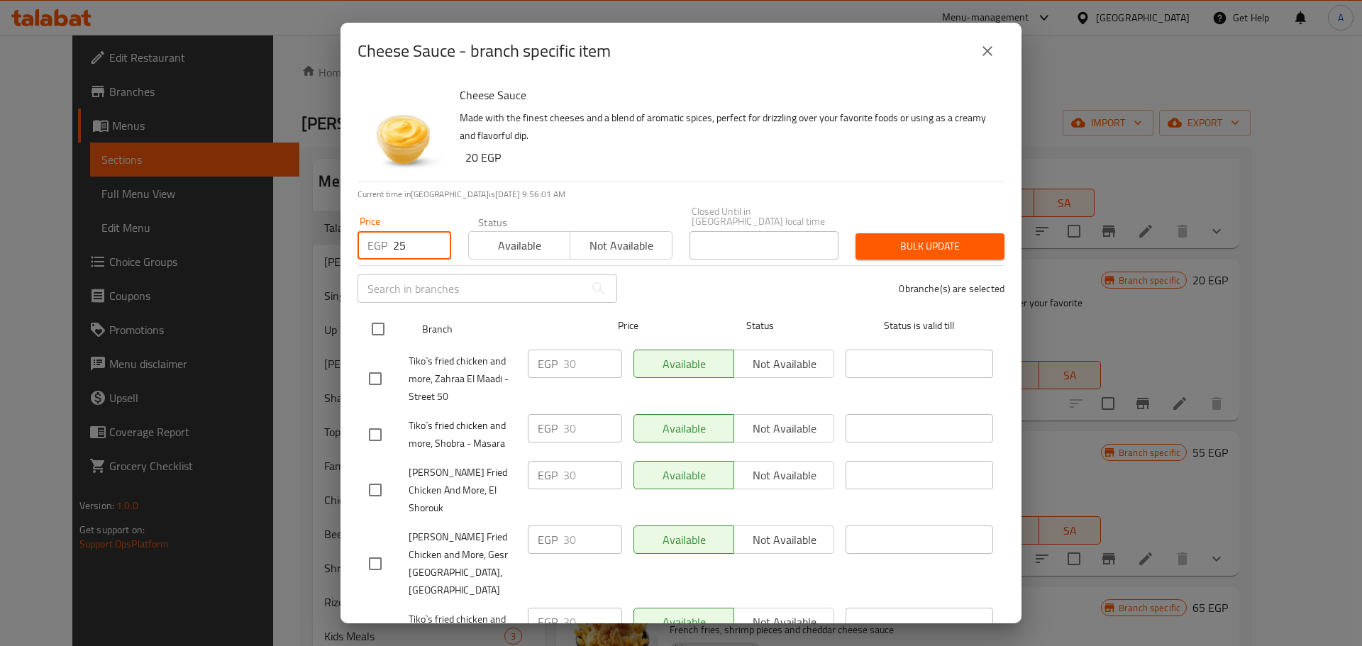
checkbox input "true"
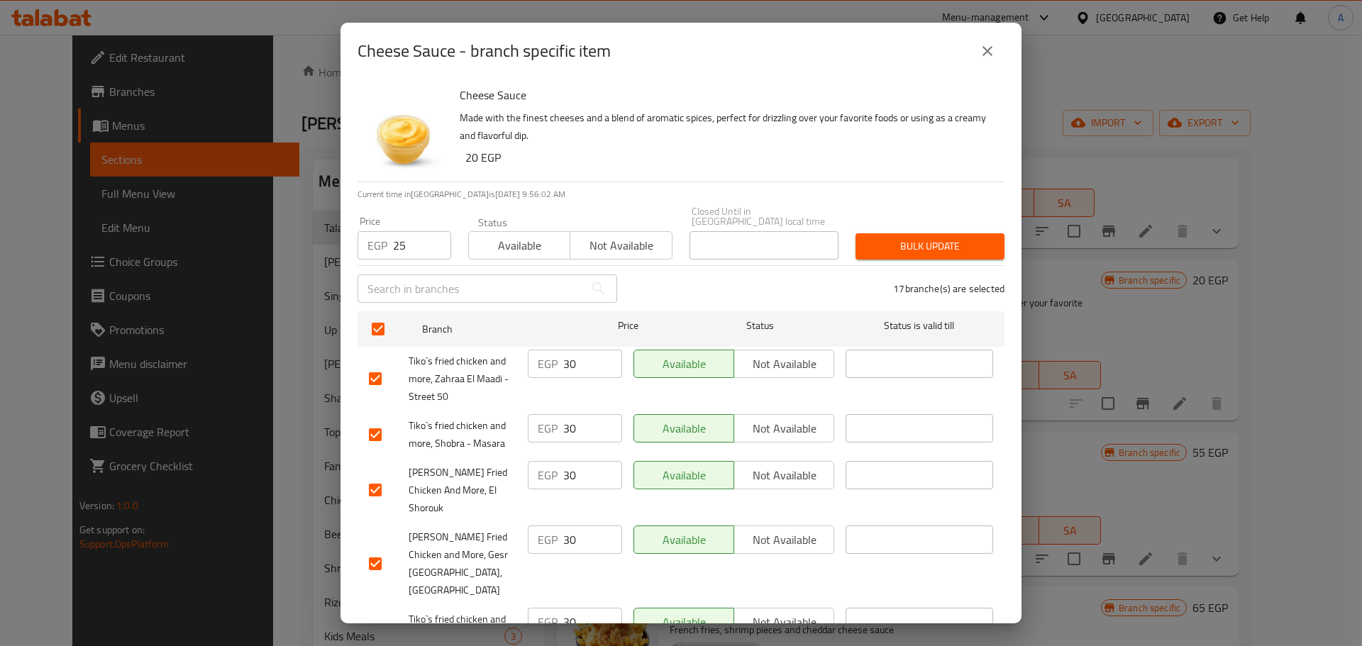
click at [876, 247] on button "Bulk update" at bounding box center [930, 246] width 149 height 26
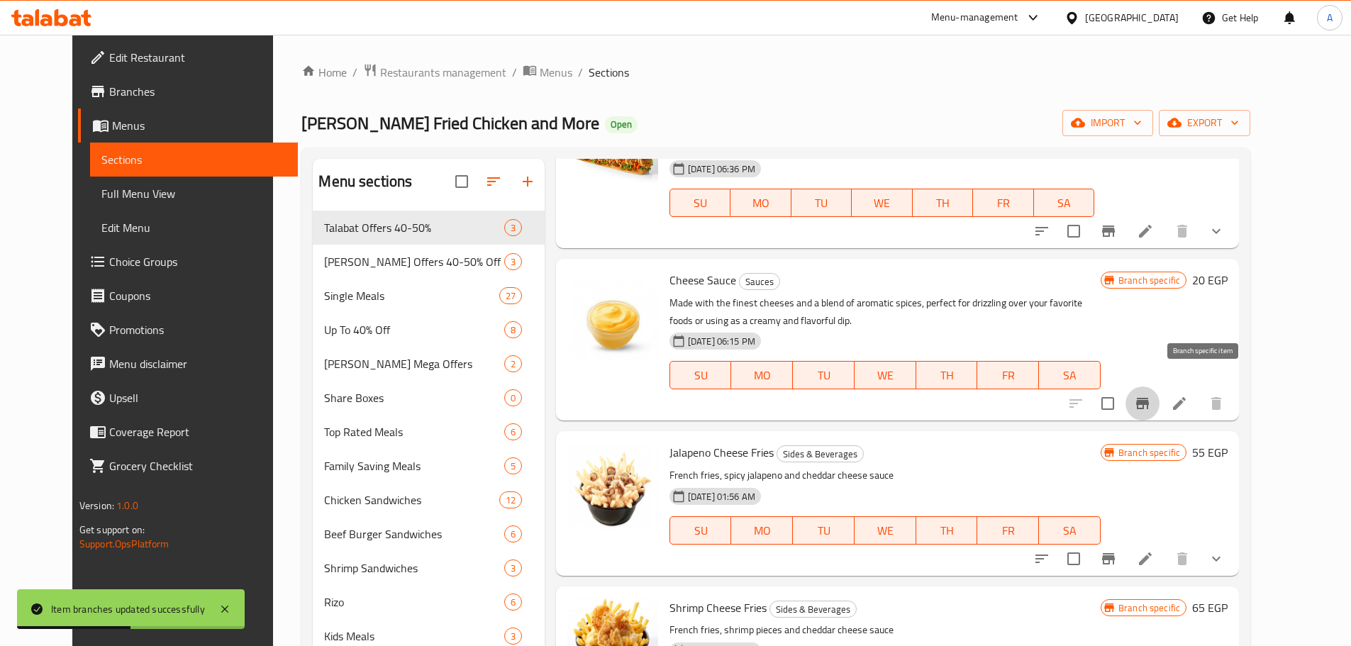
click at [968, 398] on icon "Branch-specific-item" at bounding box center [1142, 403] width 13 height 11
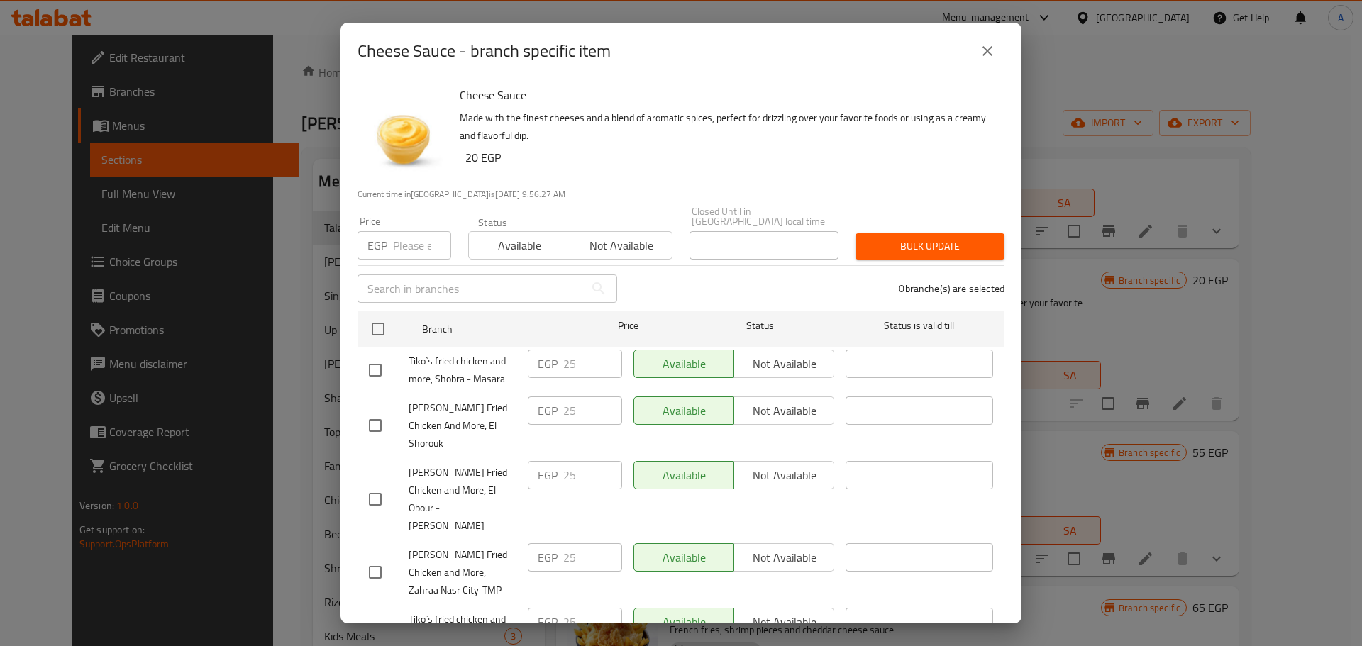
click at [413, 233] on input "number" at bounding box center [422, 245] width 58 height 28
type input "25"
click at [379, 326] on input "checkbox" at bounding box center [378, 329] width 30 height 30
checkbox input "true"
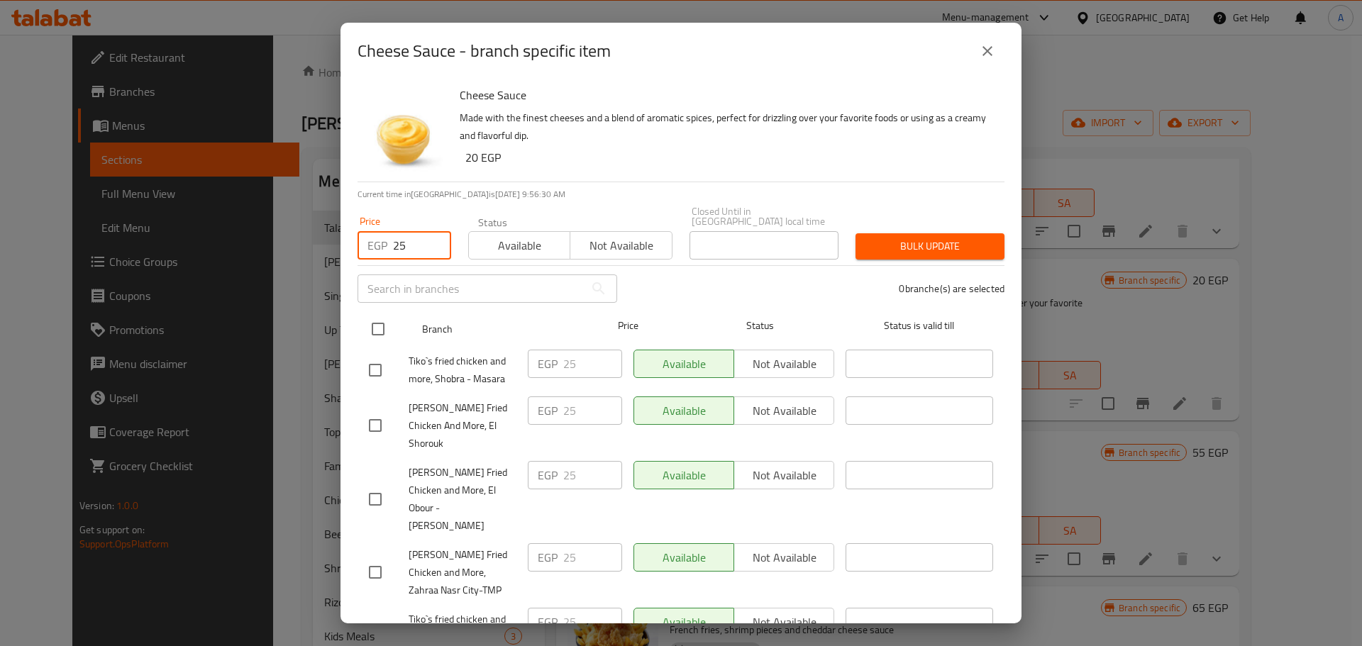
checkbox input "true"
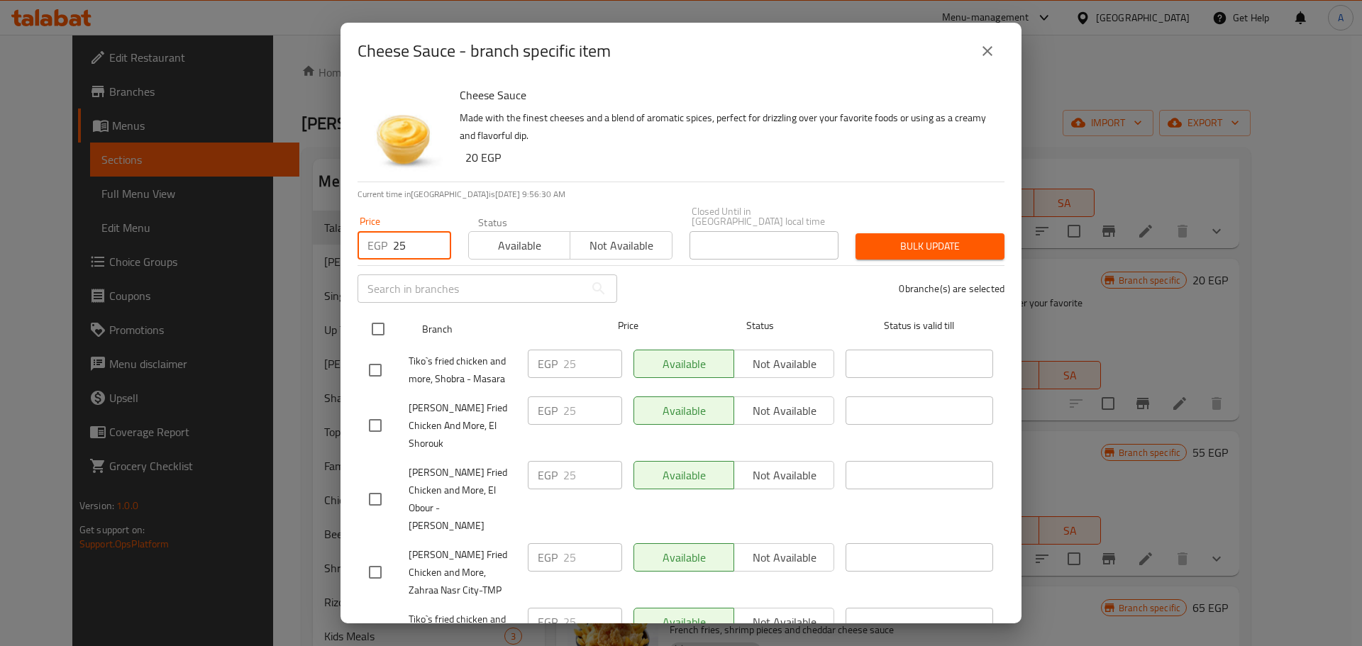
checkbox input "true"
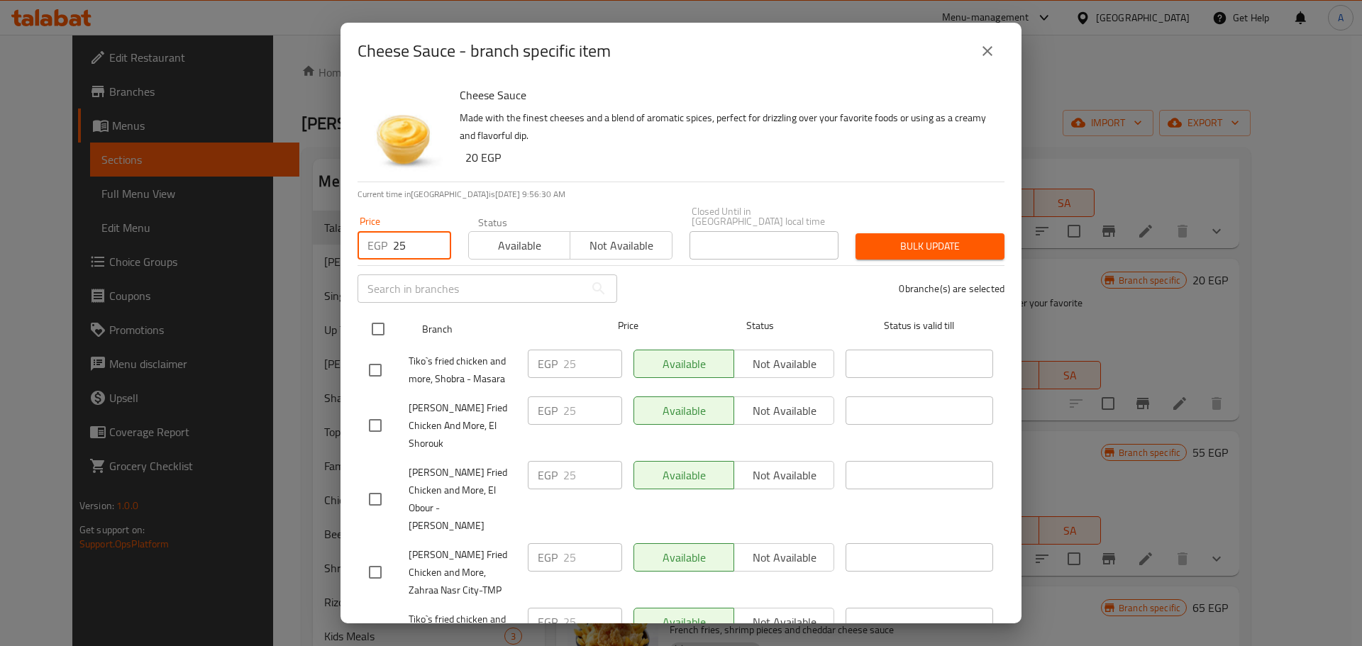
checkbox input "true"
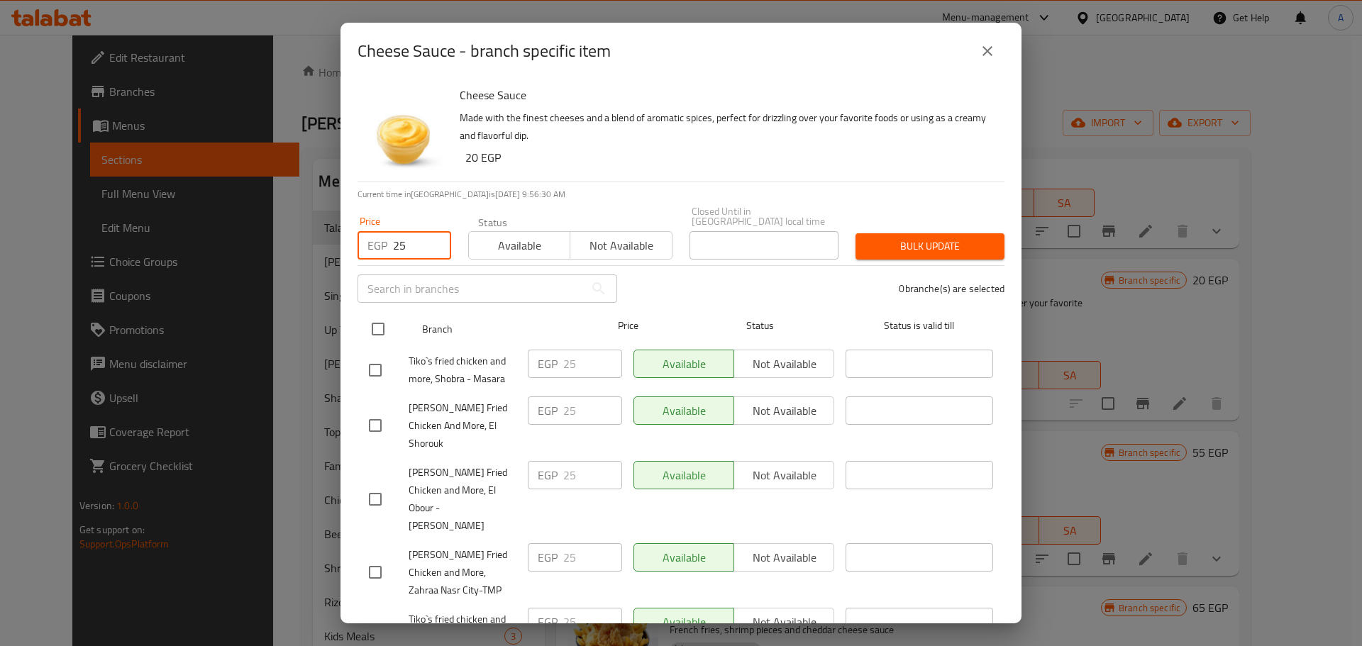
checkbox input "true"
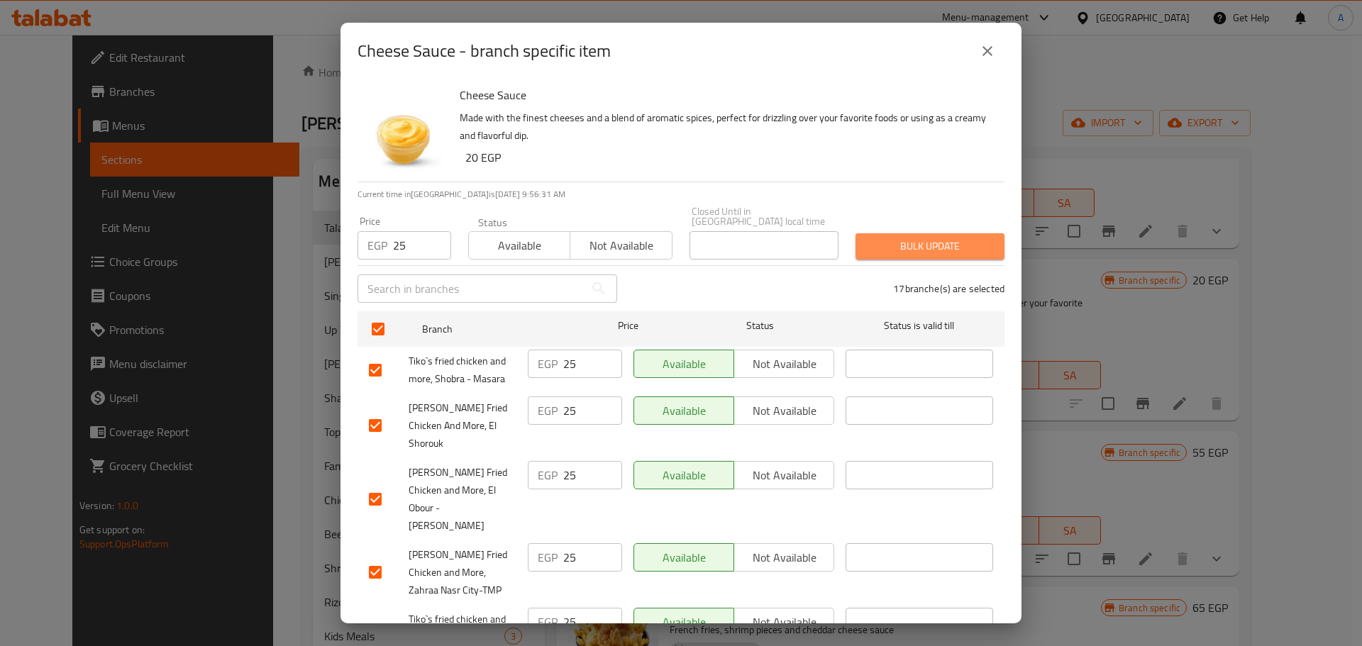
click at [924, 239] on span "Bulk update" at bounding box center [930, 247] width 126 height 18
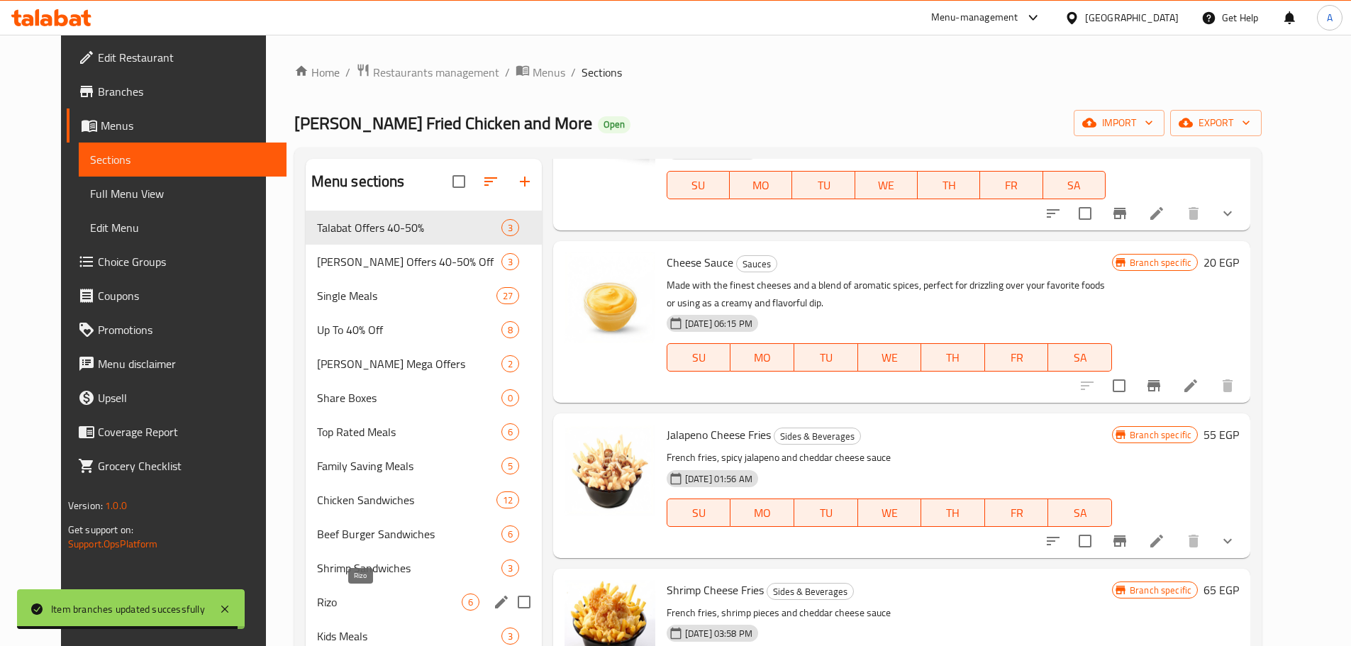
scroll to position [223, 0]
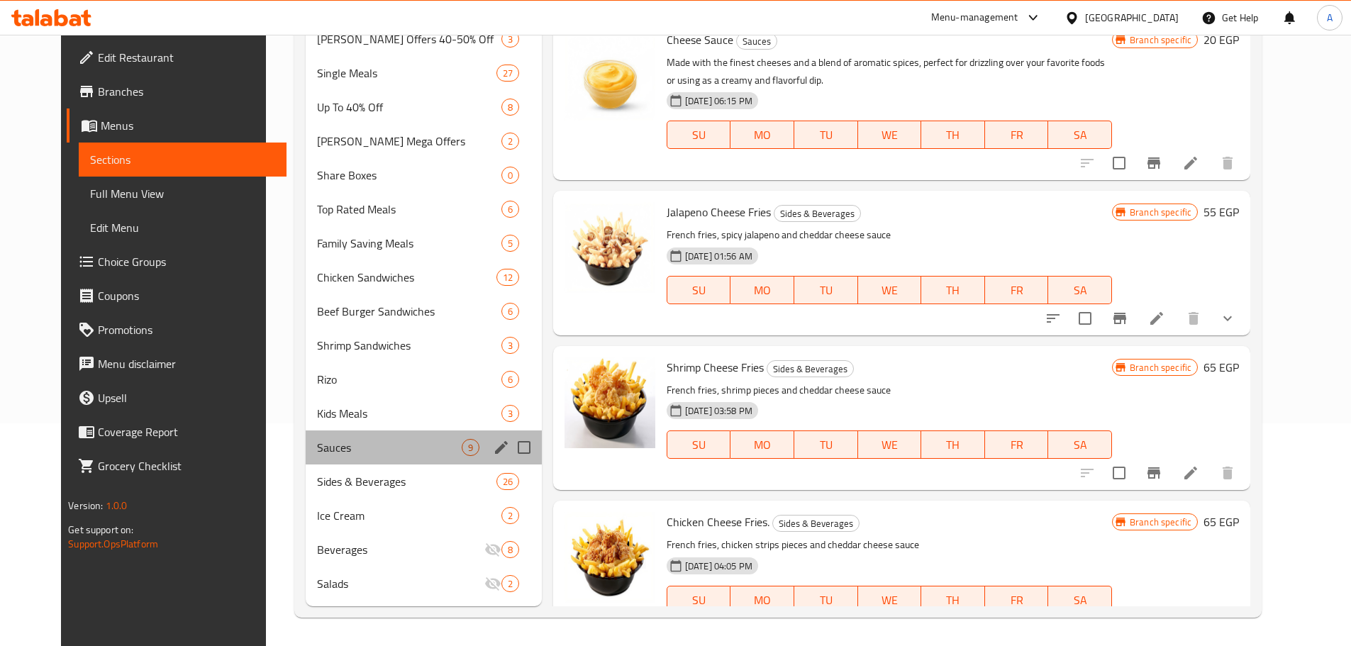
click at [348, 424] on div "Sauces 9" at bounding box center [424, 448] width 236 height 34
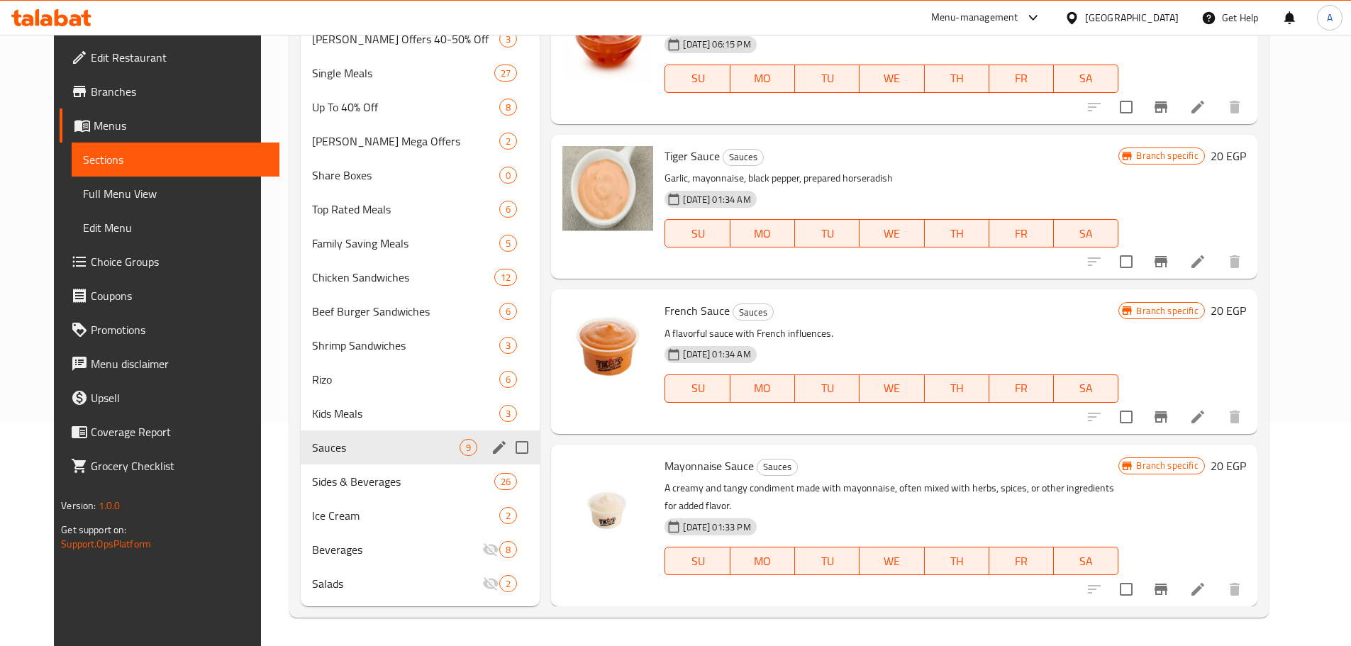
scroll to position [792, 0]
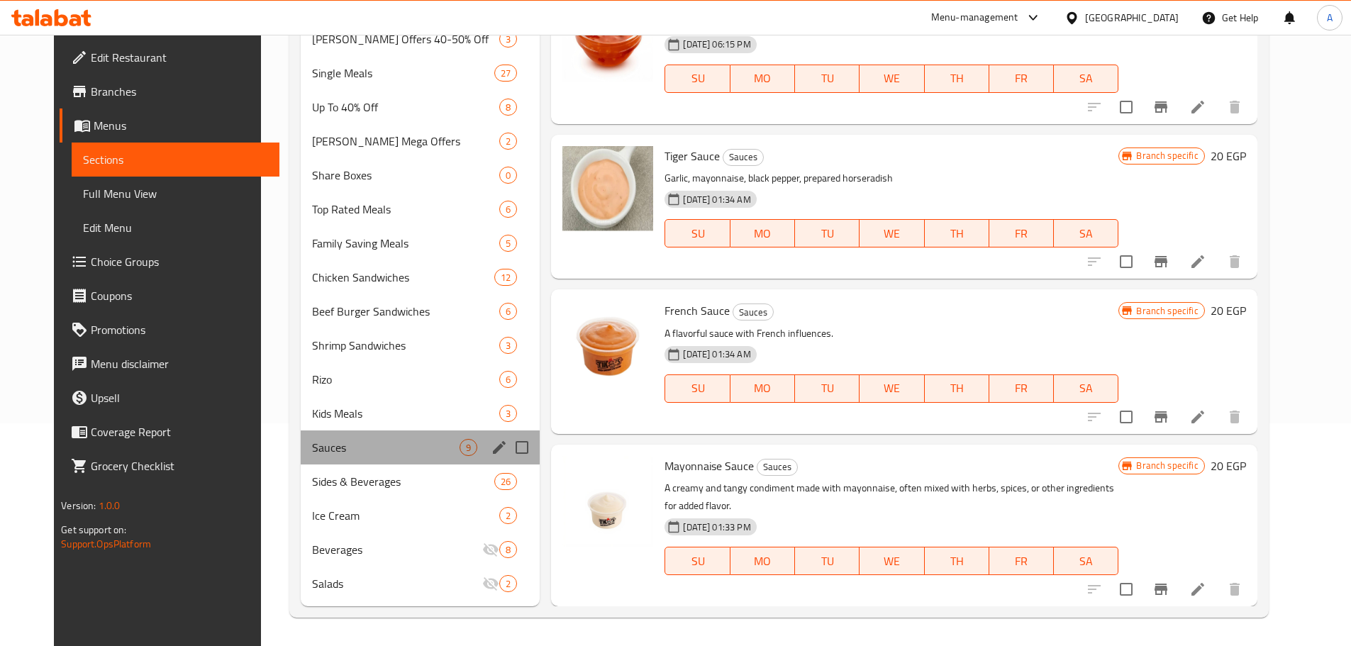
click at [349, 424] on div "Sauces 9" at bounding box center [420, 448] width 239 height 34
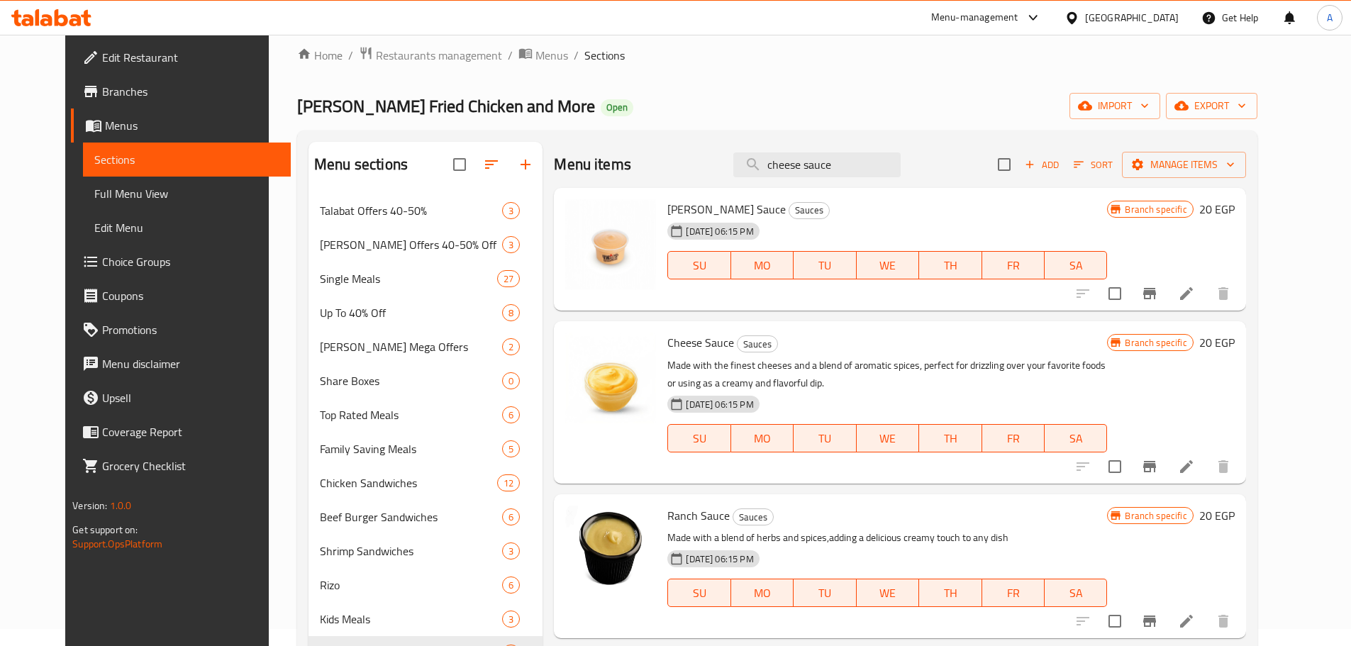
scroll to position [0, 0]
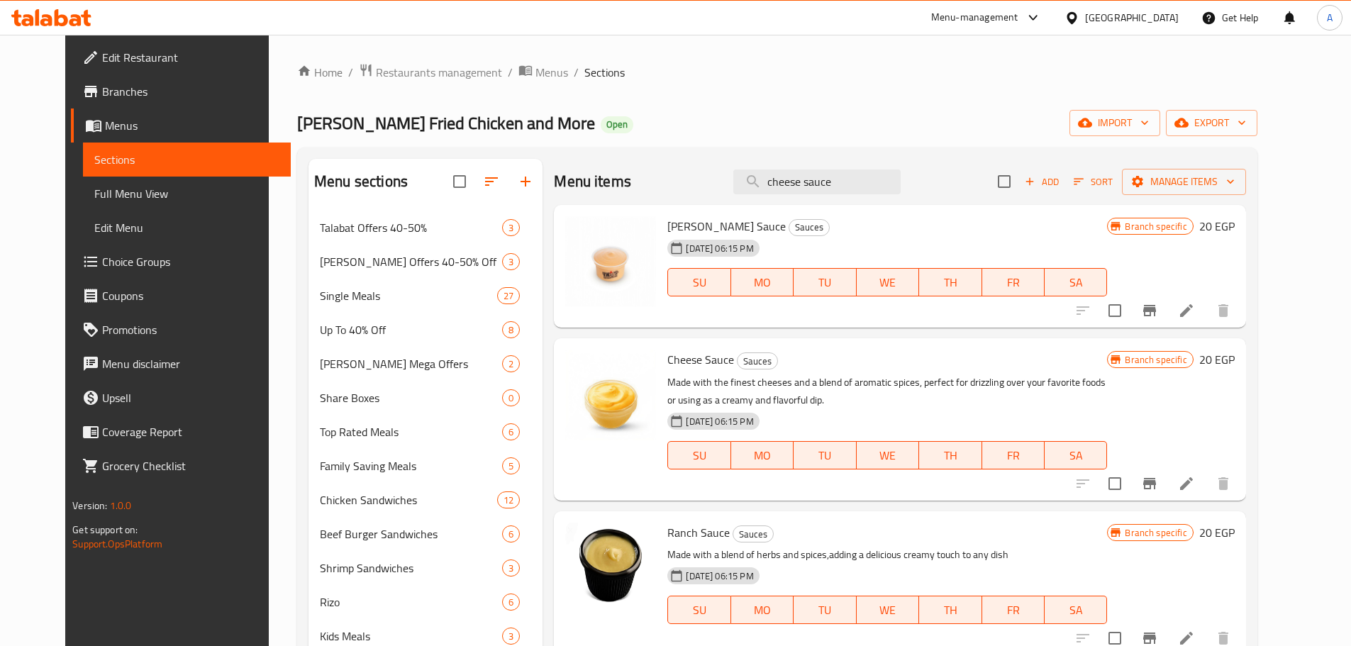
click at [917, 360] on h6 "Cheese Sauce Sauces" at bounding box center [888, 360] width 440 height 20
click at [968, 312] on icon "Branch-specific-item" at bounding box center [1150, 310] width 13 height 11
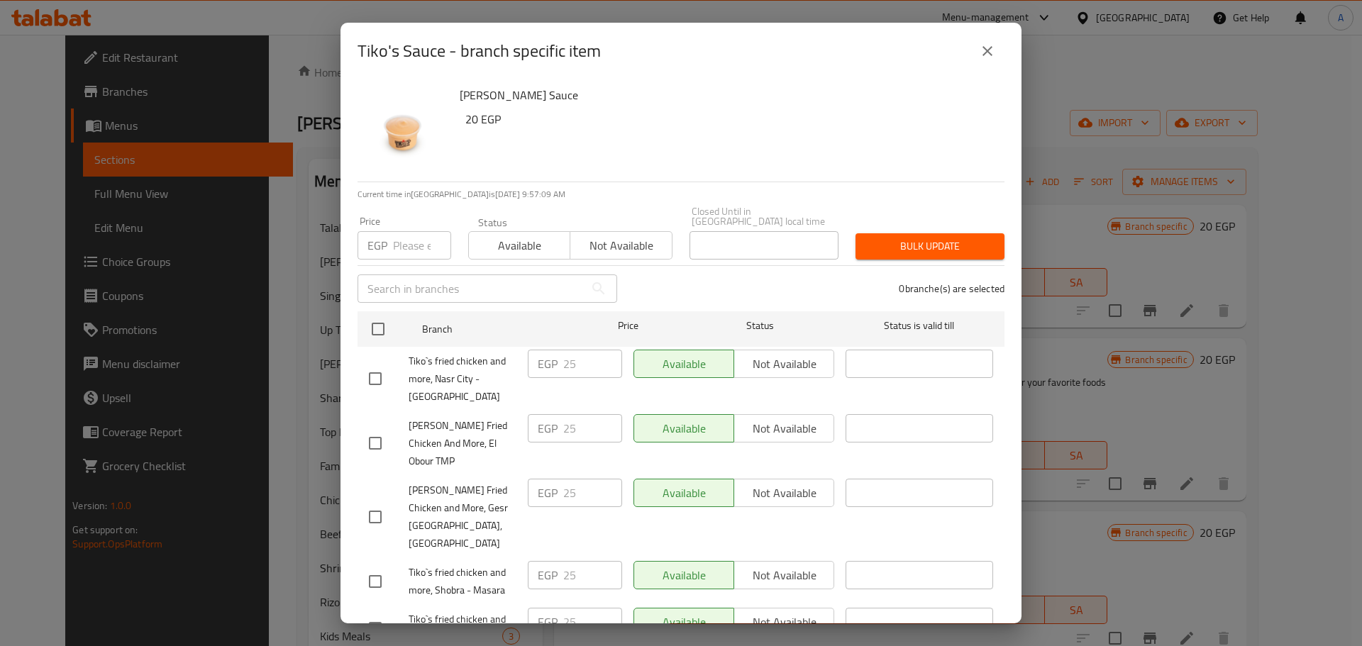
click at [968, 54] on icon "close" at bounding box center [987, 51] width 17 height 17
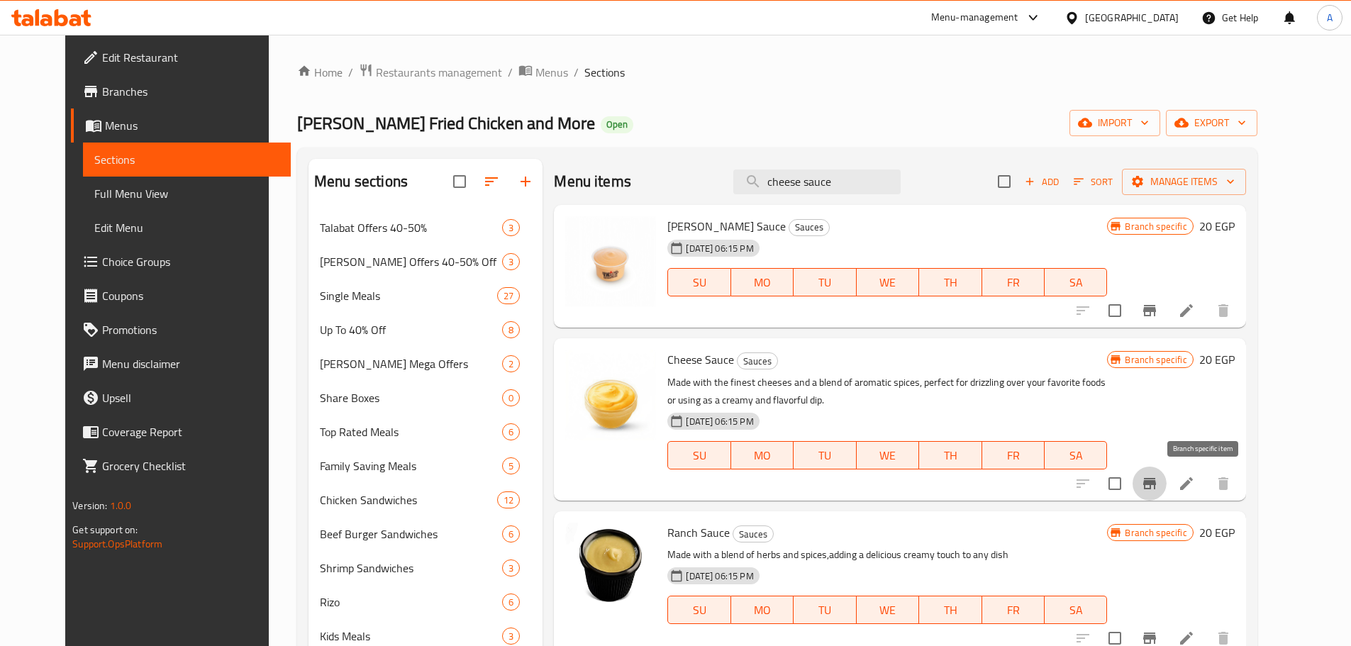
click at [968, 424] on icon "Branch-specific-item" at bounding box center [1149, 483] width 17 height 17
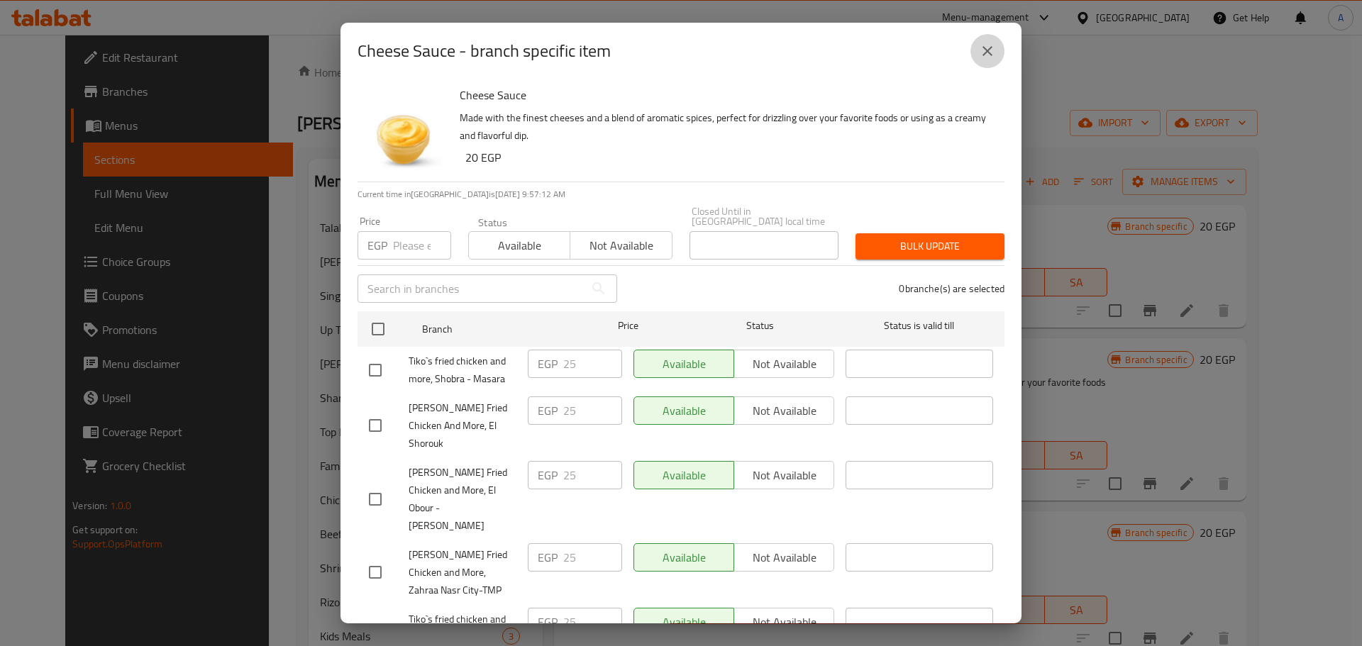
click at [968, 56] on icon "close" at bounding box center [987, 51] width 17 height 17
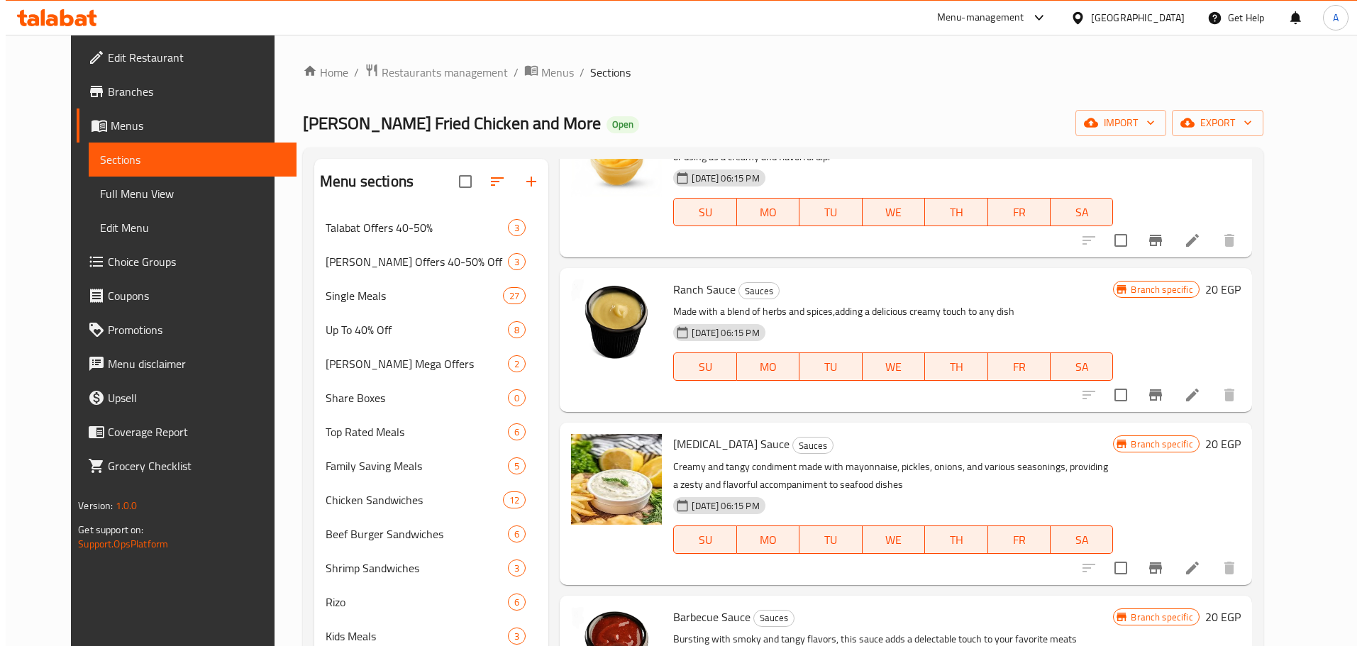
scroll to position [198, 0]
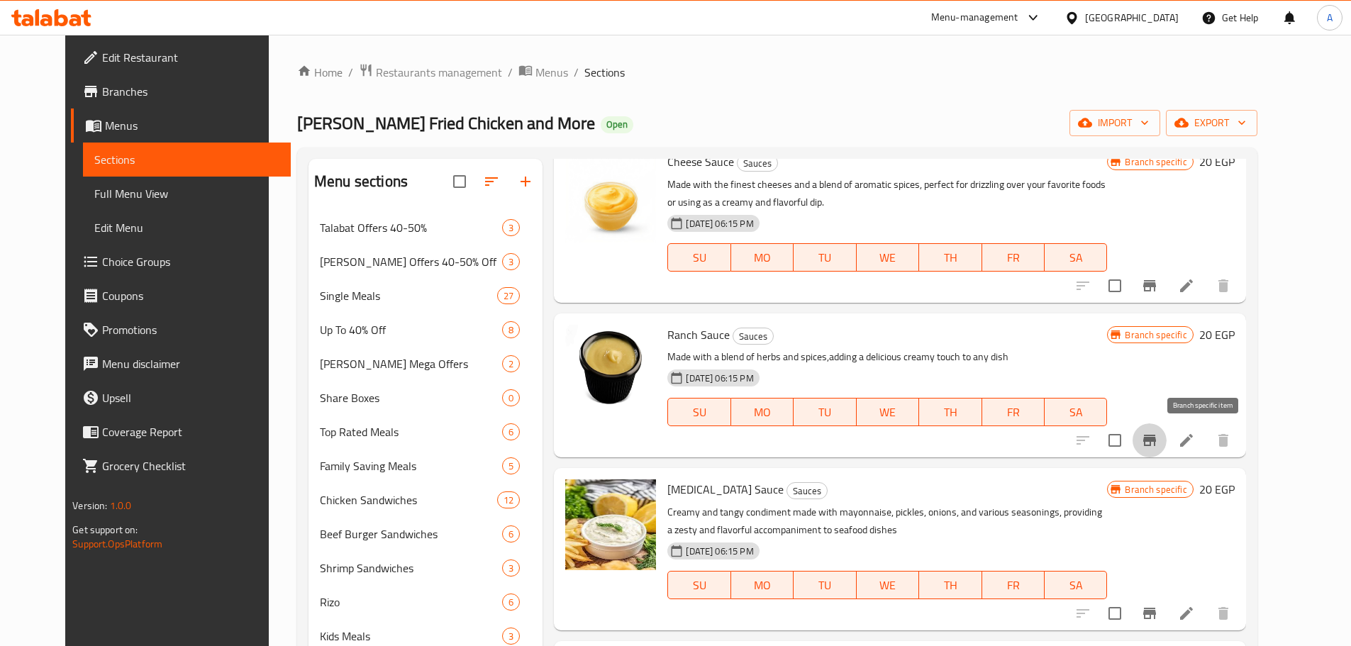
click at [968, 424] on icon "Branch-specific-item" at bounding box center [1149, 440] width 17 height 17
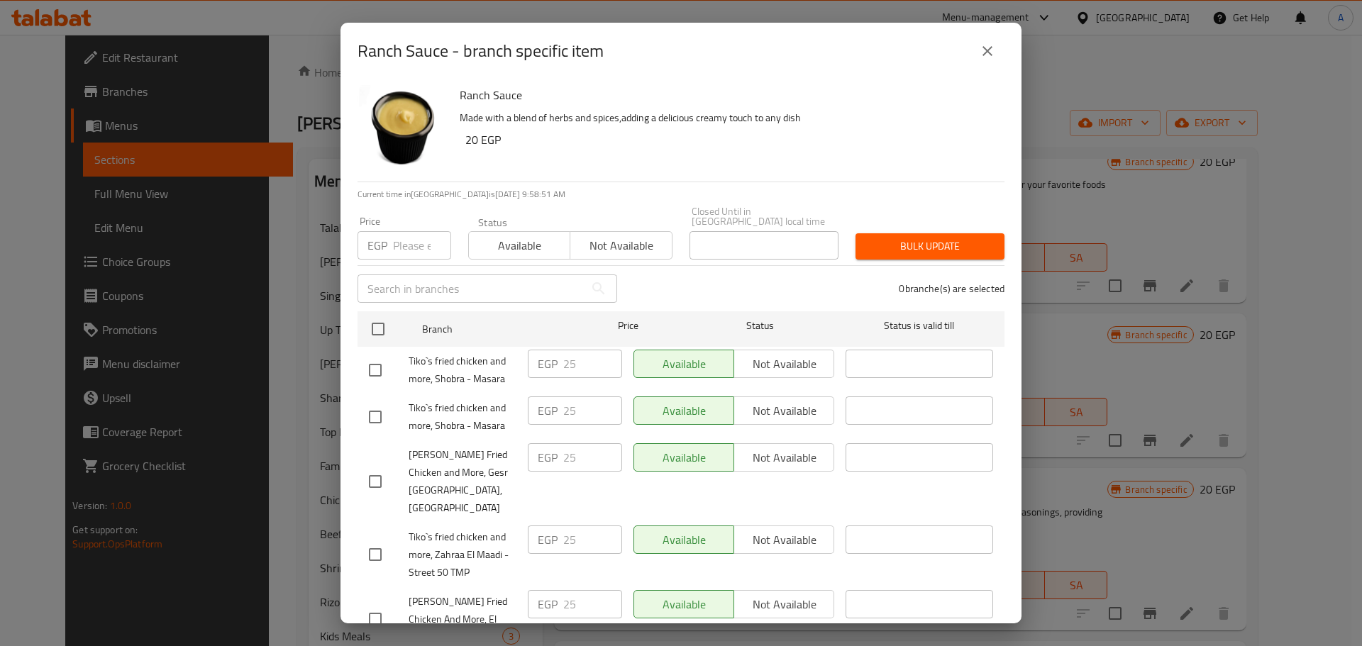
click at [404, 235] on input "number" at bounding box center [422, 245] width 58 height 28
type input "20"
click at [384, 323] on input "checkbox" at bounding box center [378, 329] width 30 height 30
checkbox input "true"
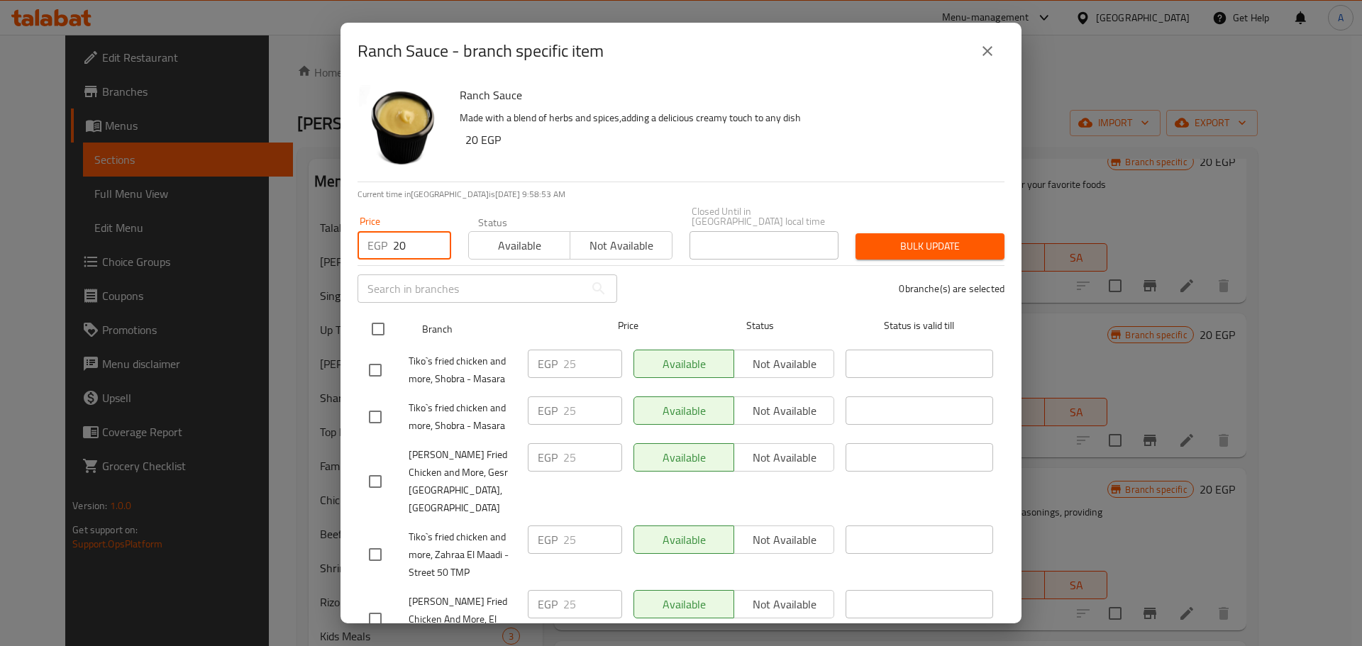
checkbox input "true"
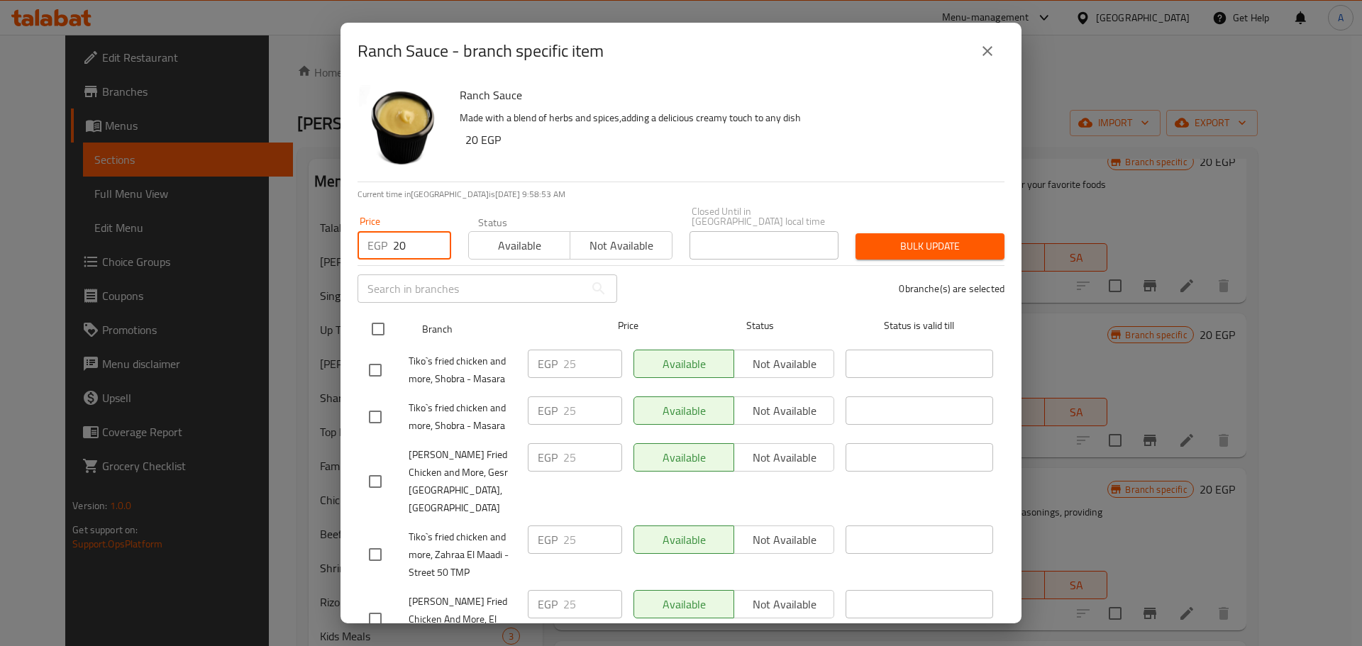
checkbox input "true"
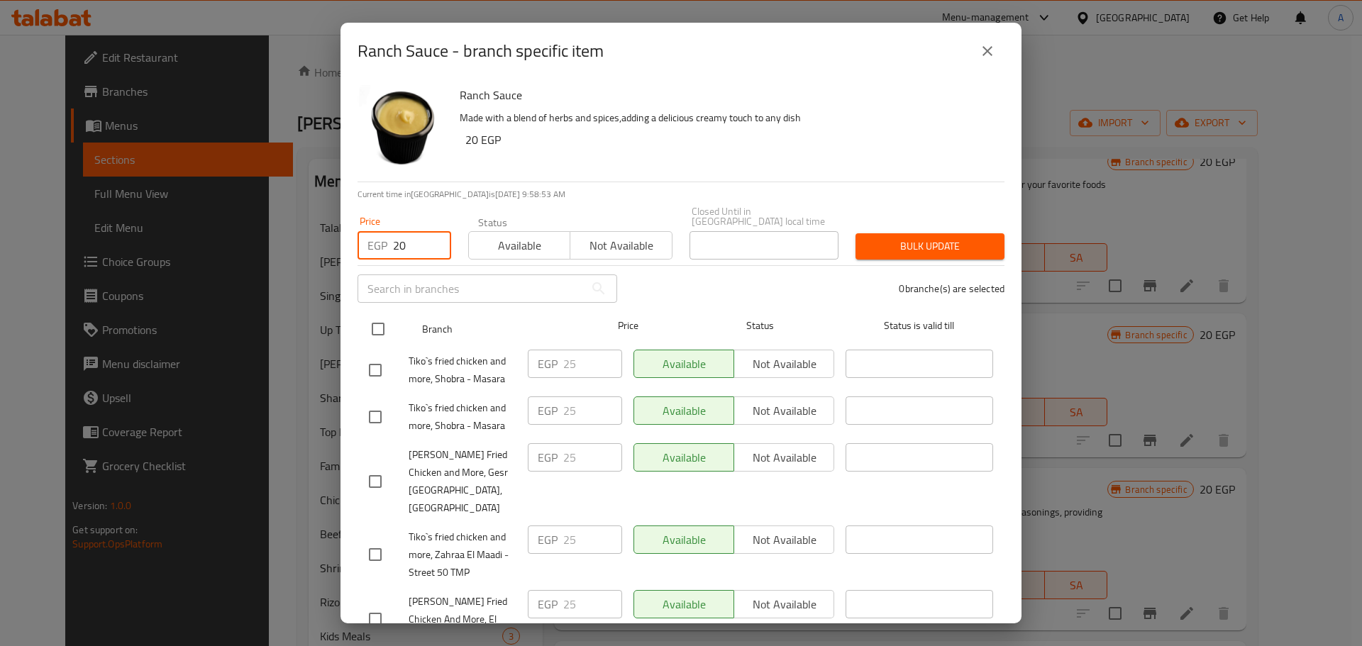
checkbox input "true"
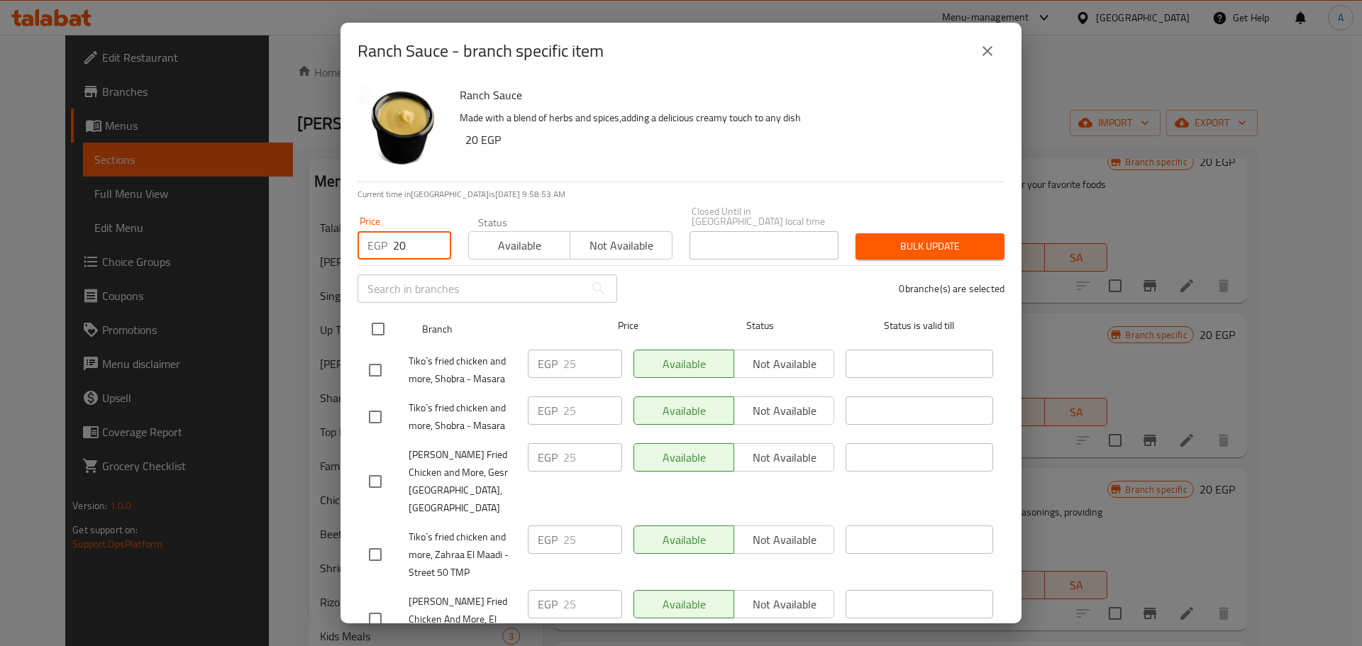
checkbox input "true"
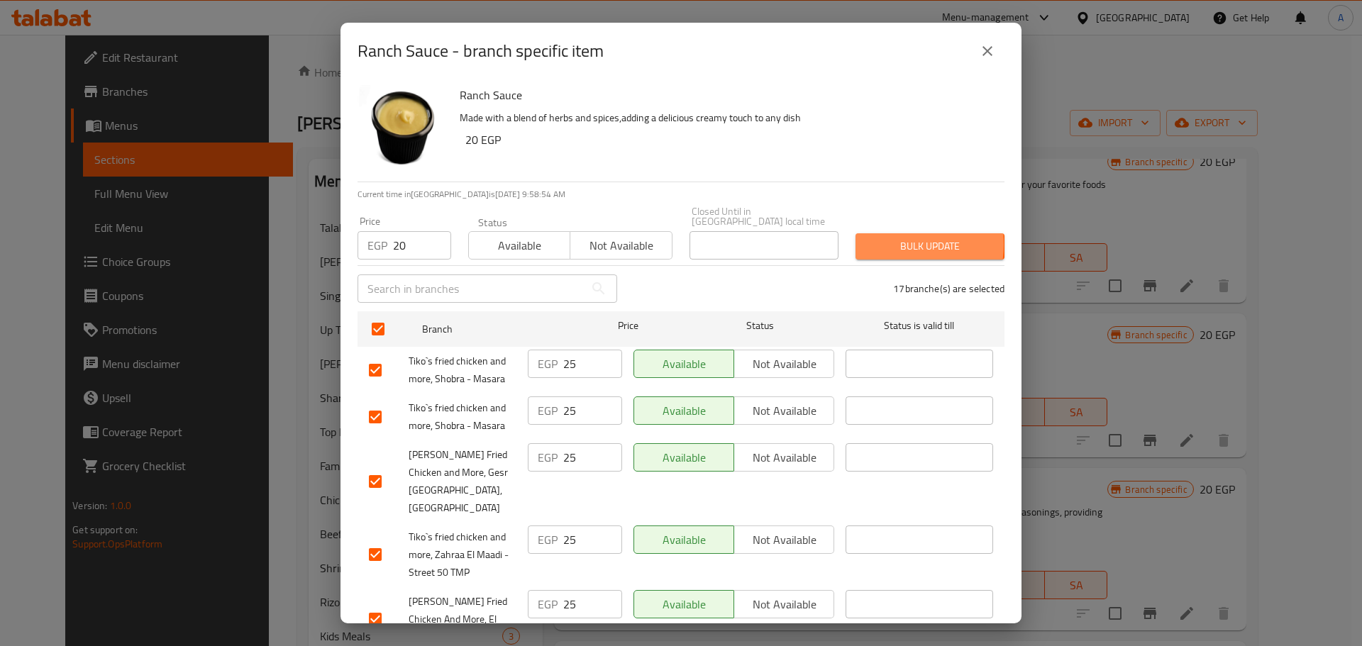
click at [873, 238] on span "Bulk update" at bounding box center [930, 247] width 126 height 18
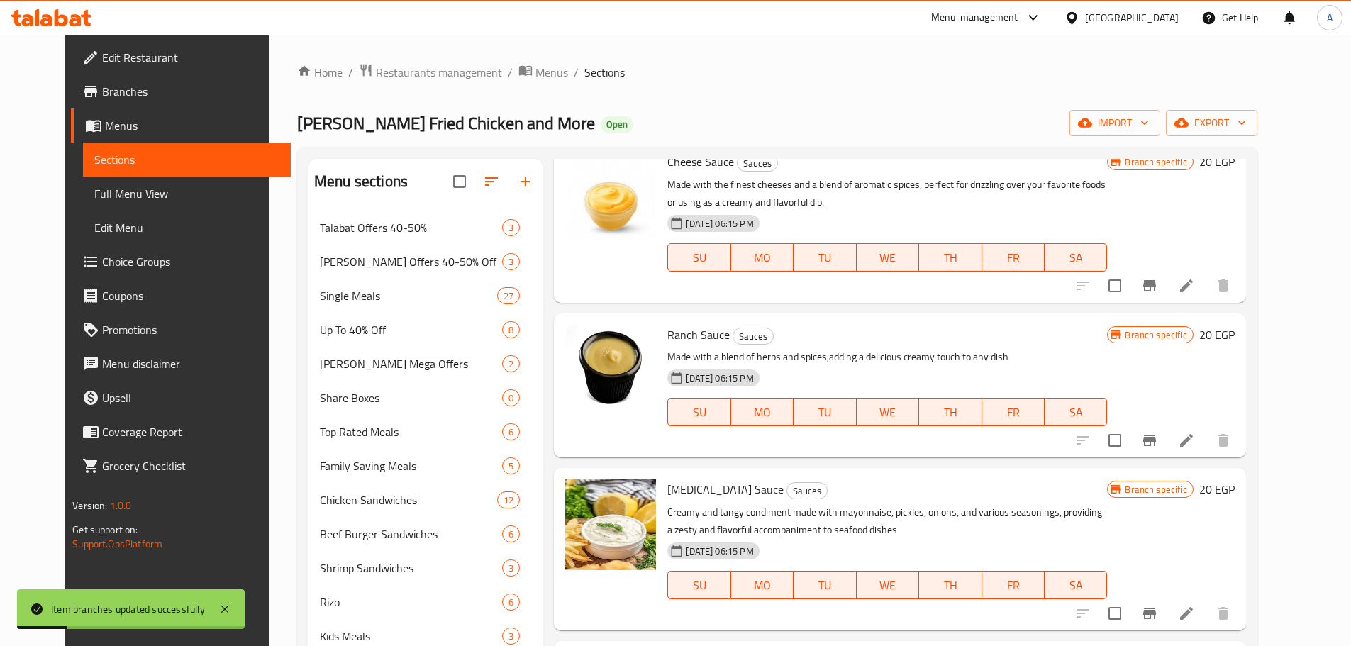
click at [968, 424] on icon "Branch-specific-item" at bounding box center [1150, 613] width 13 height 11
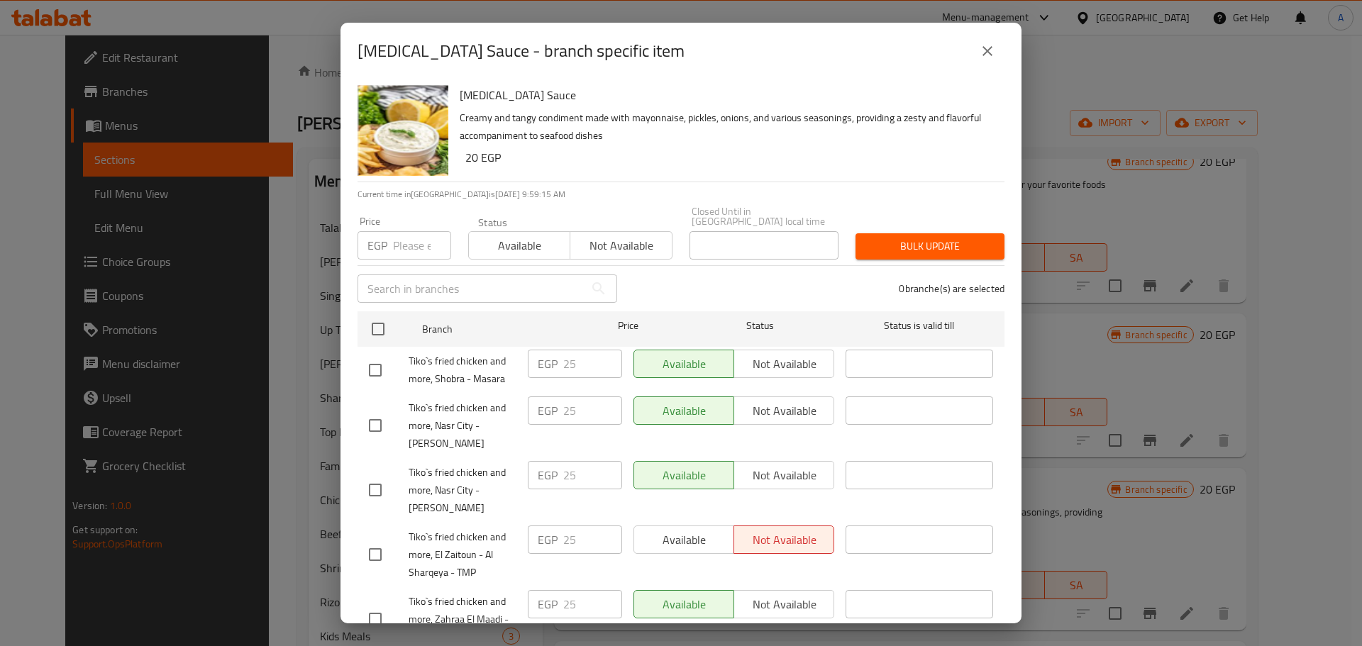
click at [394, 231] on input "number" at bounding box center [422, 245] width 58 height 28
type input "20"
click at [380, 326] on input "checkbox" at bounding box center [378, 329] width 30 height 30
checkbox input "true"
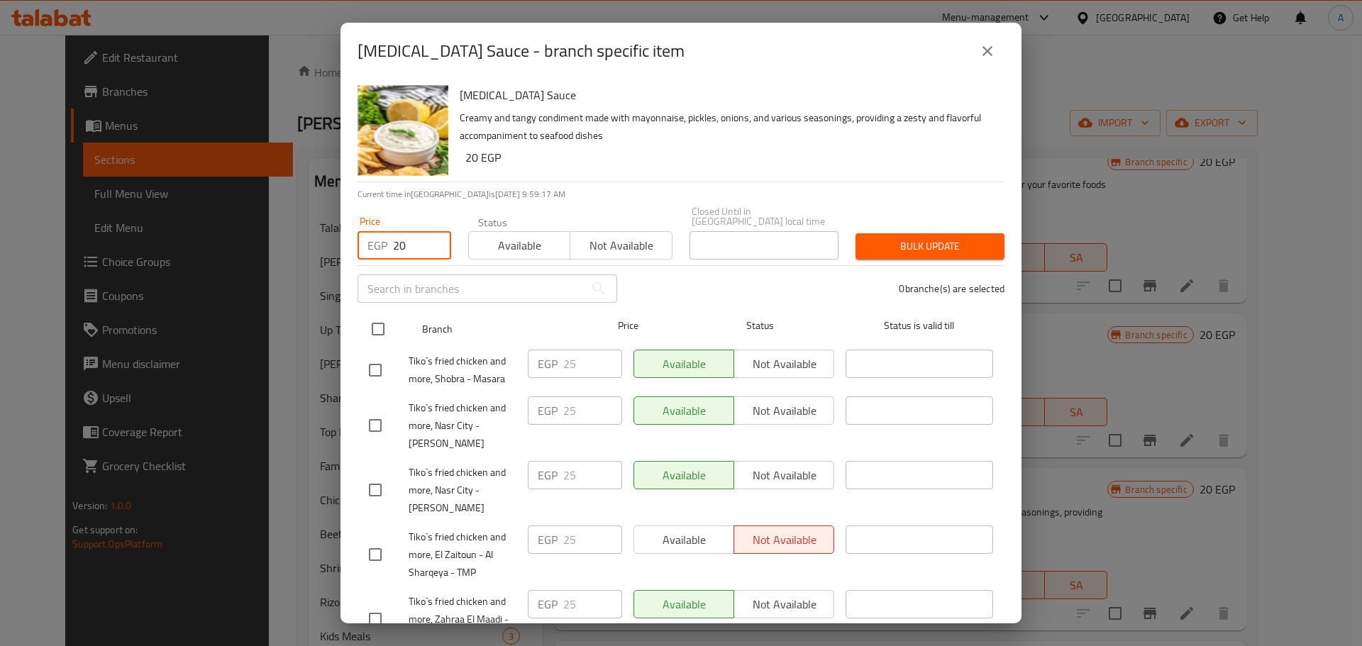
checkbox input "true"
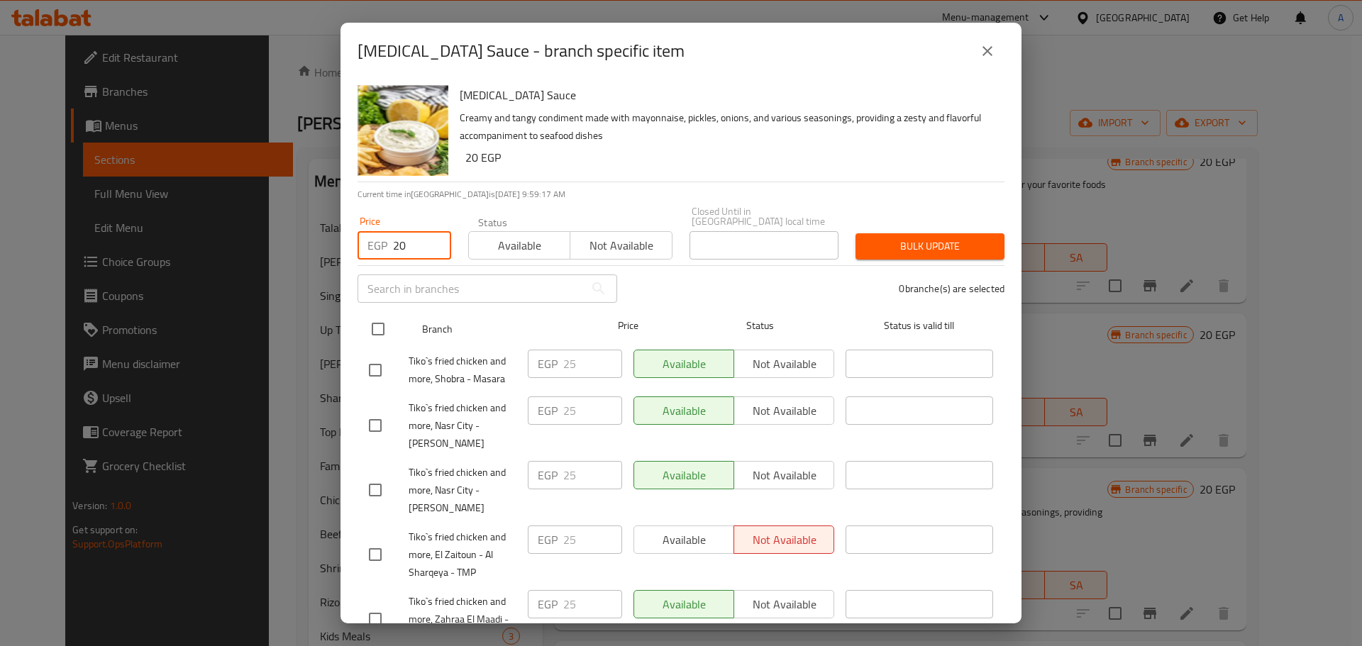
checkbox input "true"
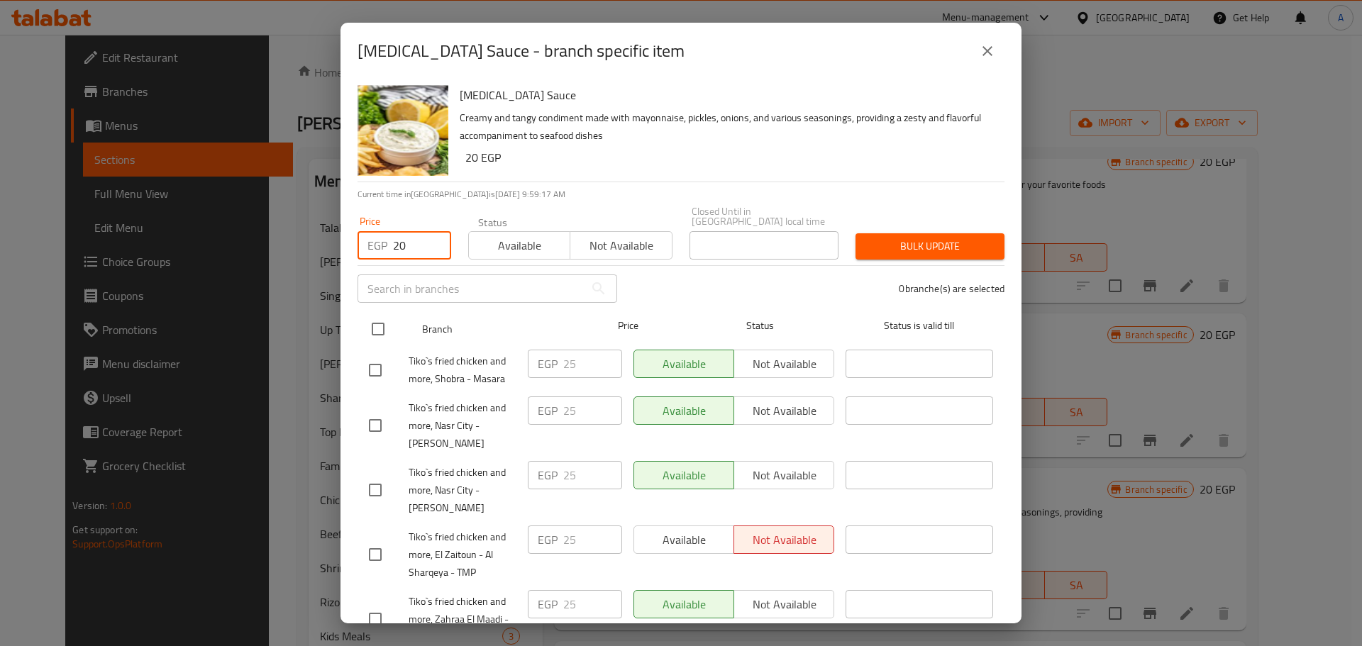
checkbox input "true"
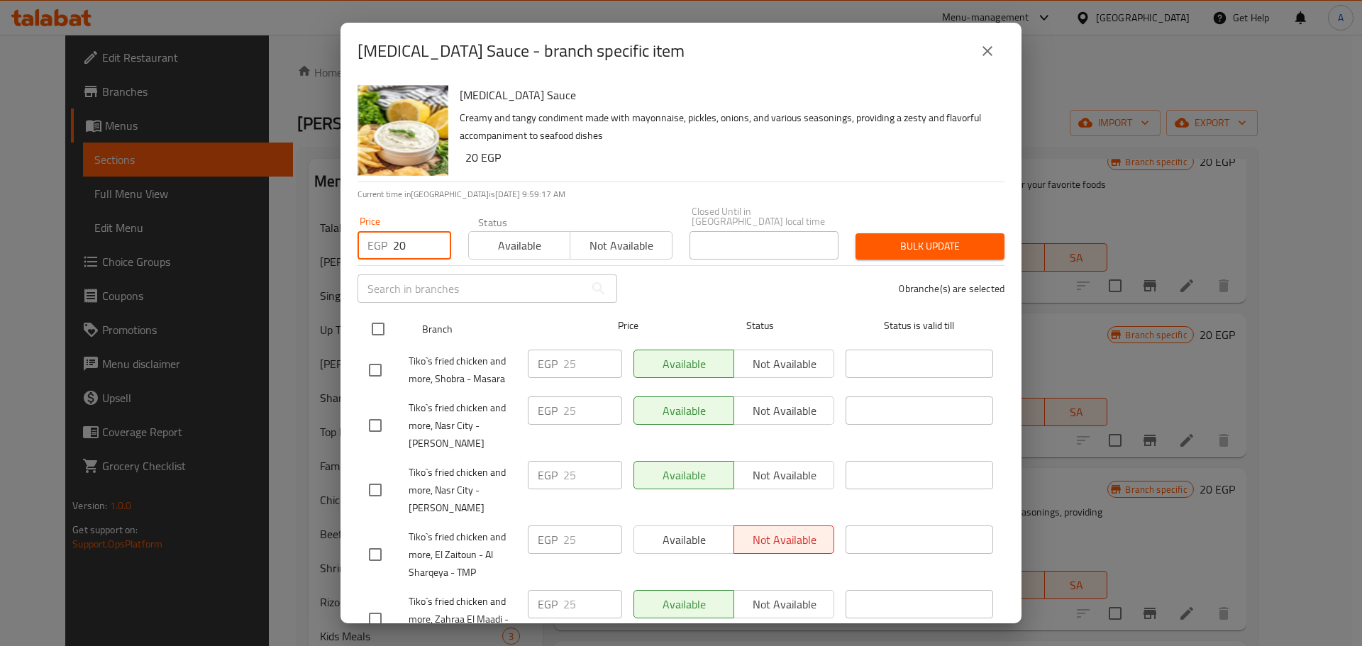
checkbox input "true"
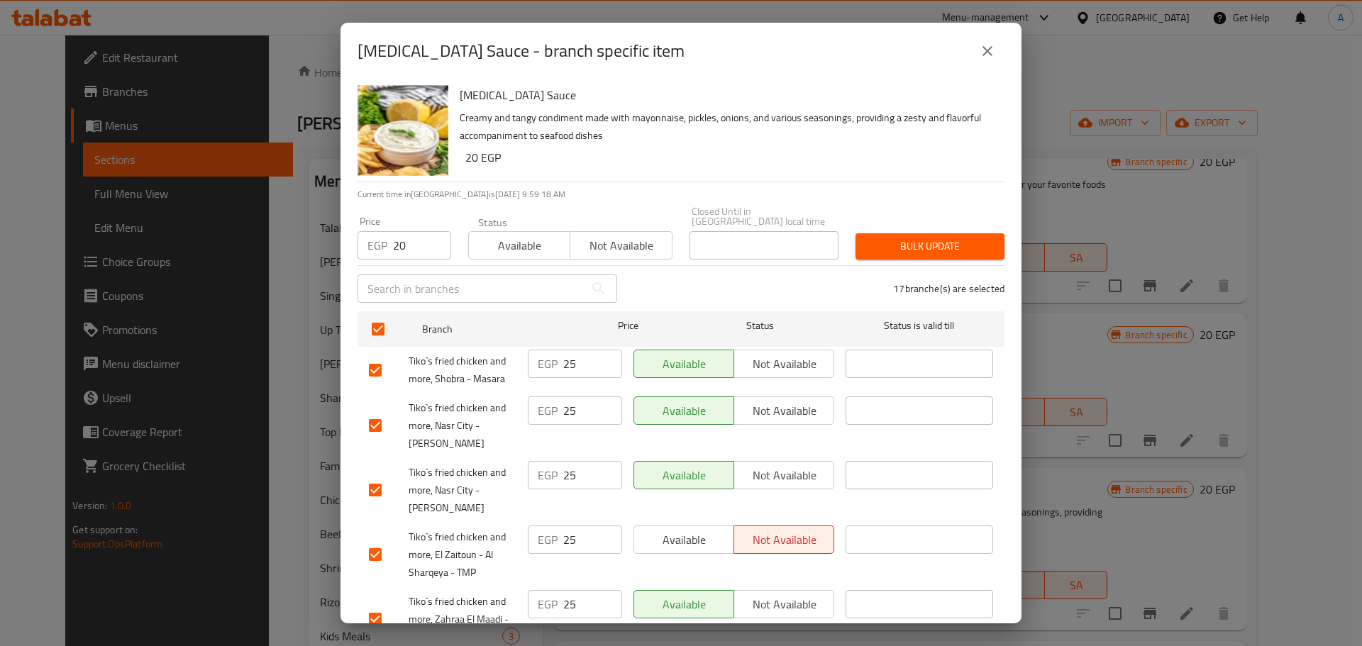
click at [946, 238] on span "Bulk update" at bounding box center [930, 247] width 126 height 18
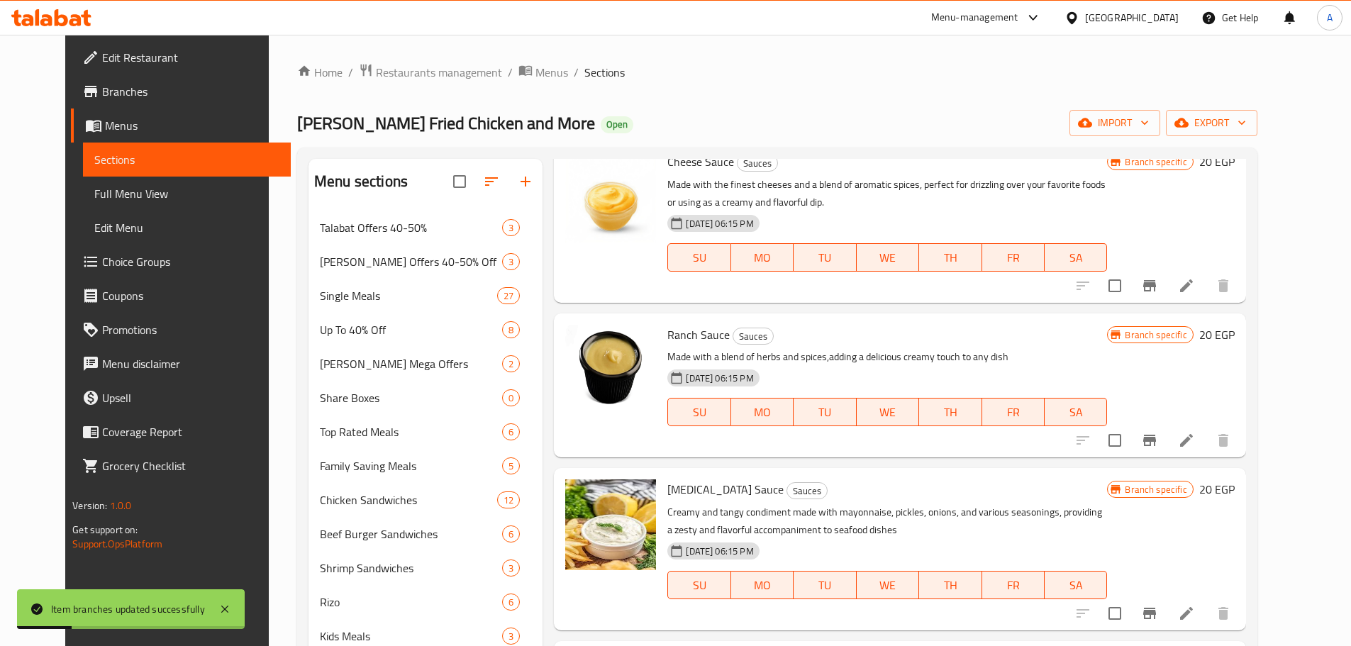
click at [968, 424] on icon "Branch-specific-item" at bounding box center [1150, 440] width 13 height 11
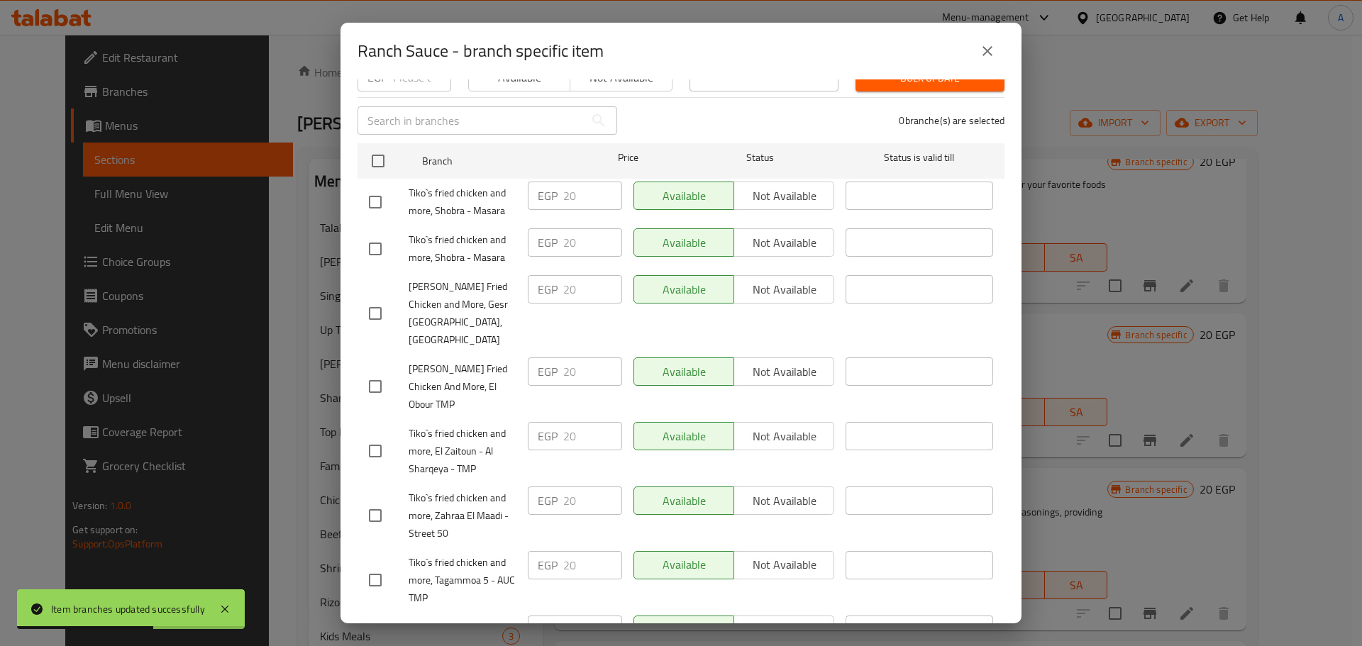
scroll to position [0, 0]
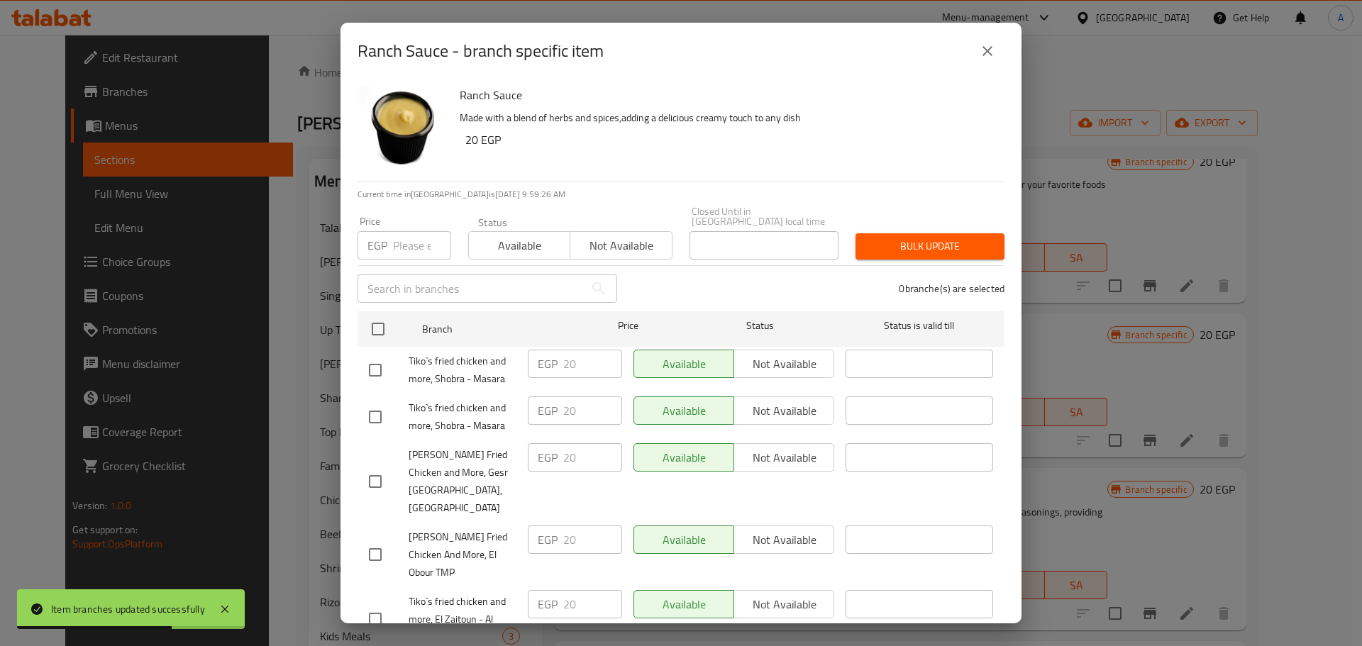
click at [968, 52] on icon "close" at bounding box center [987, 51] width 17 height 17
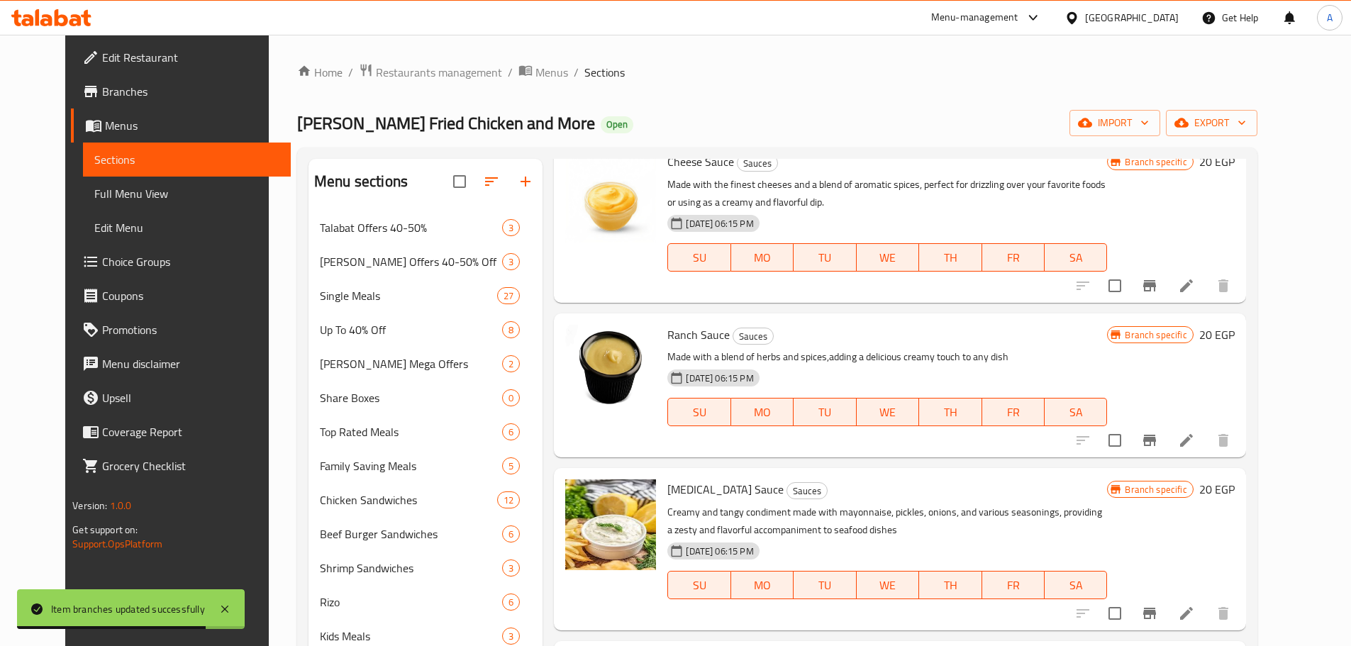
click at [968, 424] on icon "Branch-specific-item" at bounding box center [1150, 613] width 13 height 11
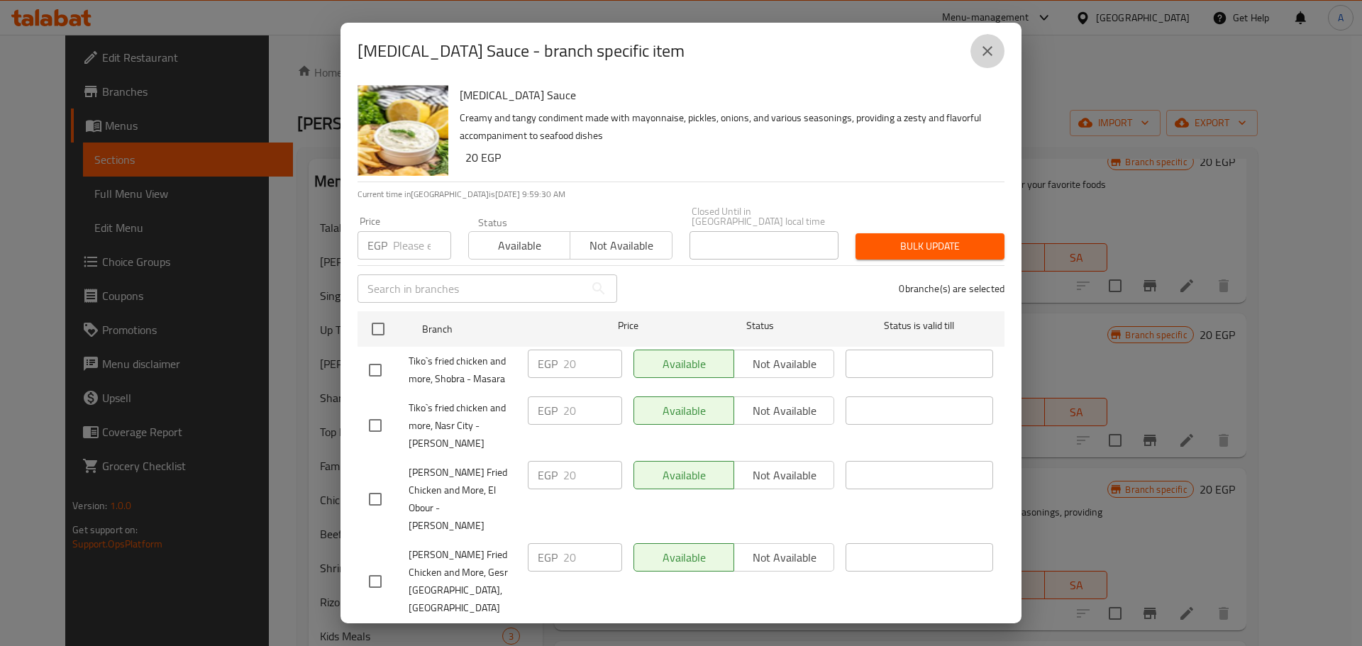
click at [968, 50] on icon "close" at bounding box center [987, 51] width 17 height 17
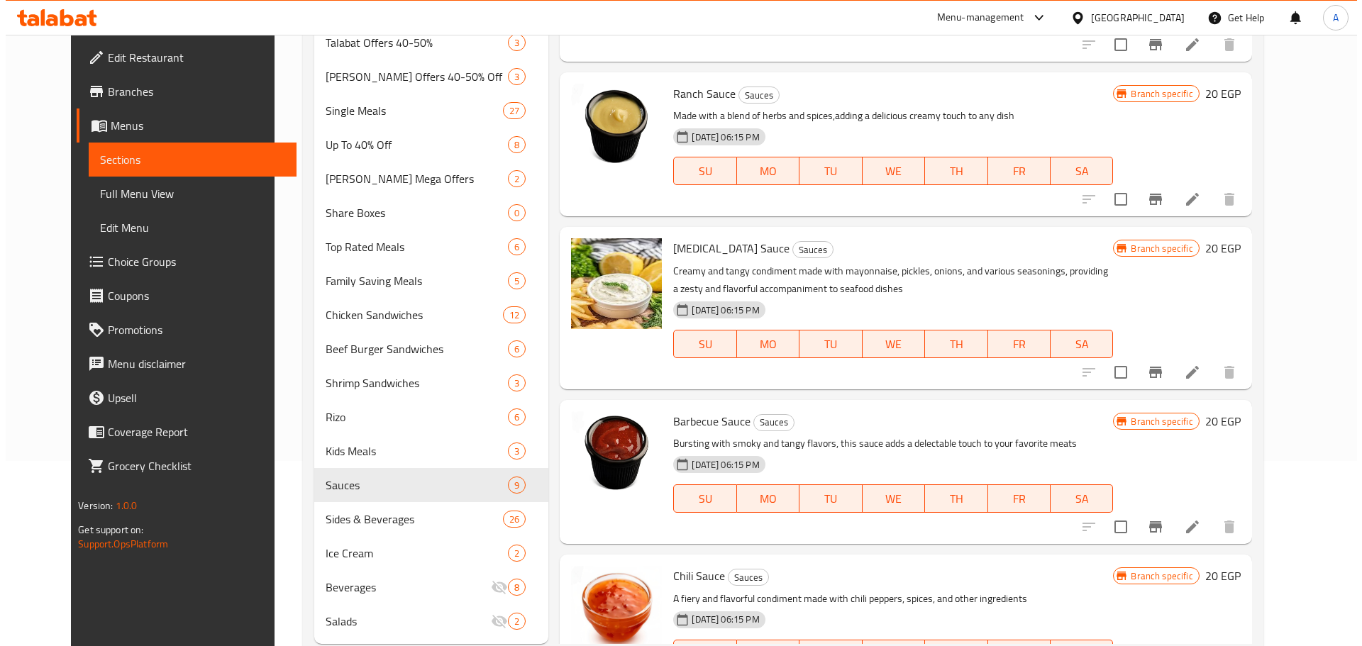
scroll to position [223, 0]
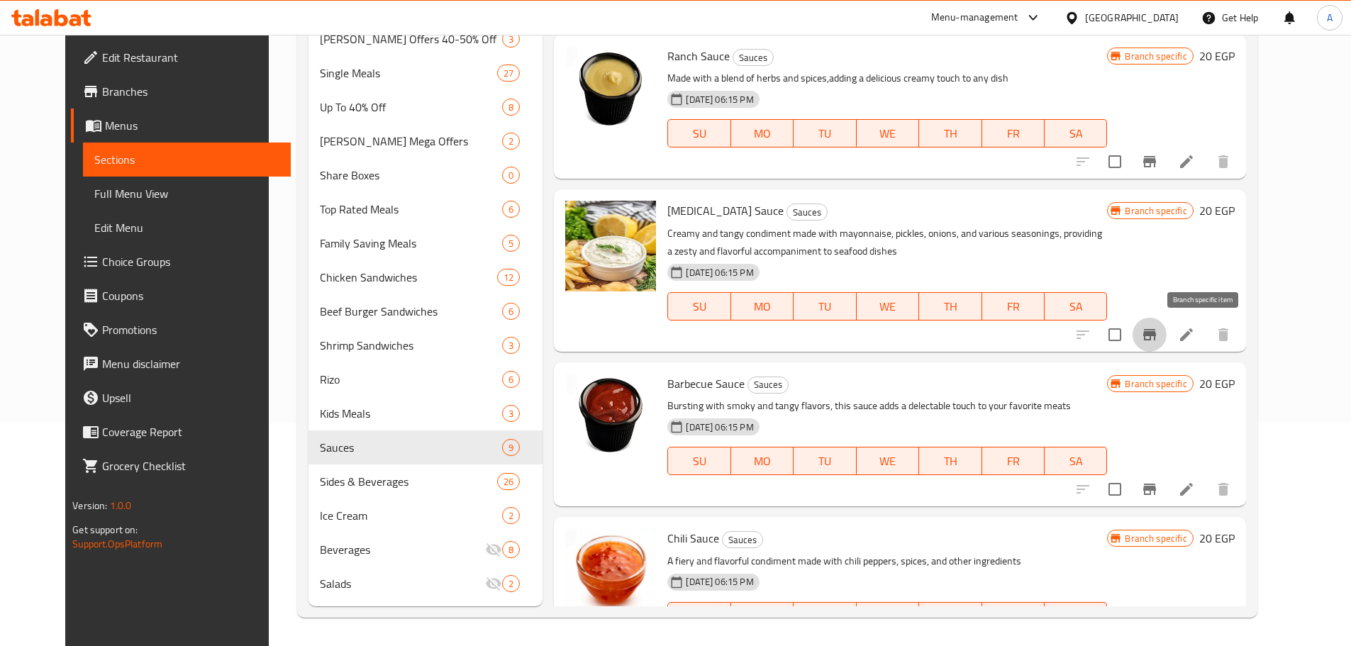
click at [968, 336] on button "Branch-specific-item" at bounding box center [1150, 335] width 34 height 34
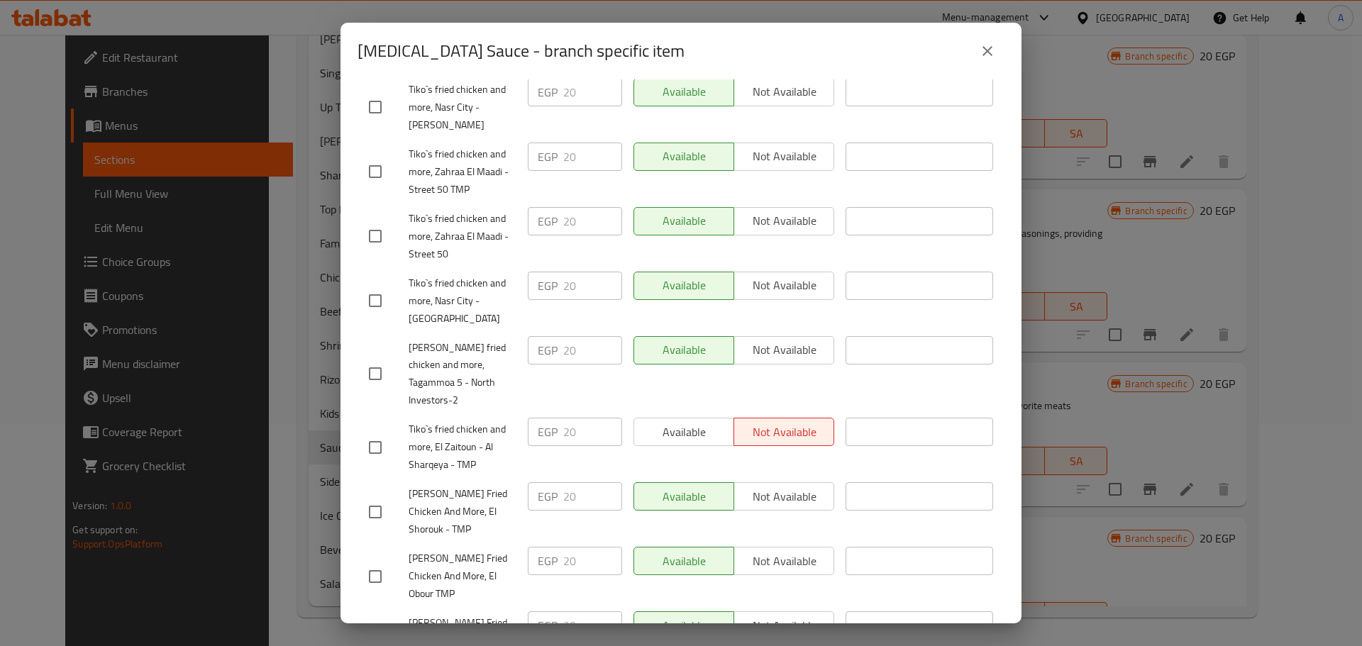
scroll to position [298, 0]
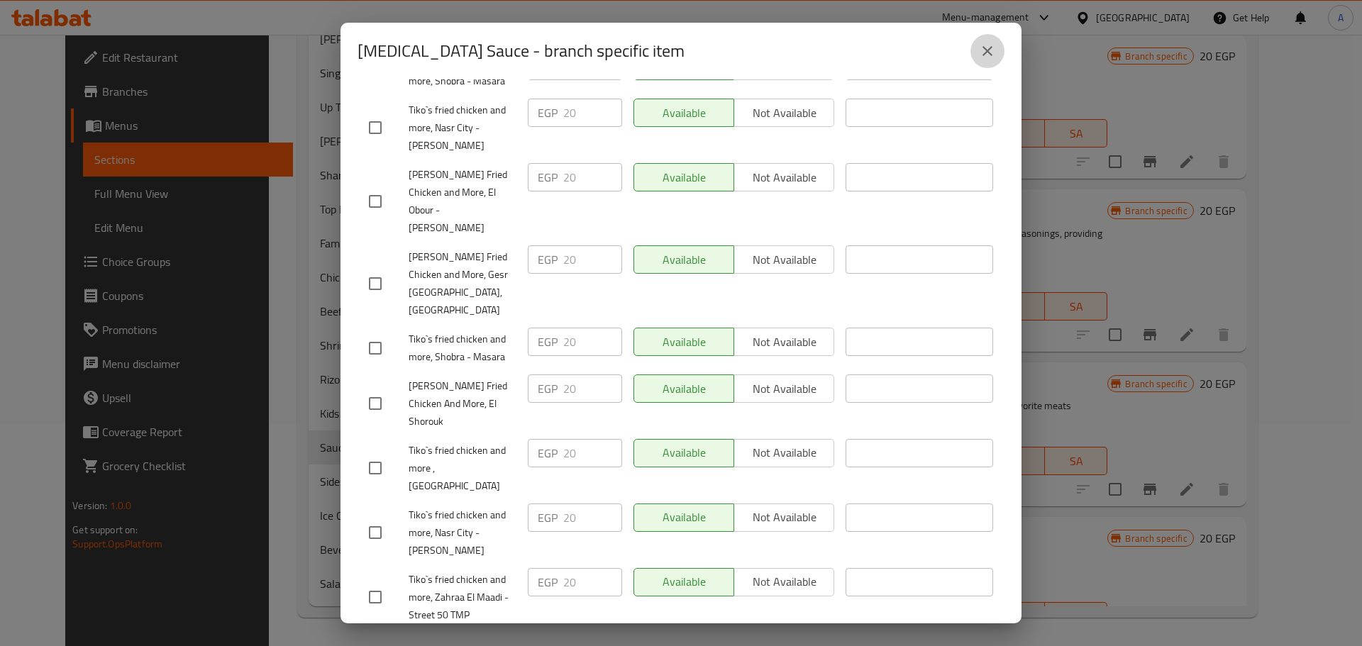
click at [968, 52] on icon "close" at bounding box center [988, 51] width 10 height 10
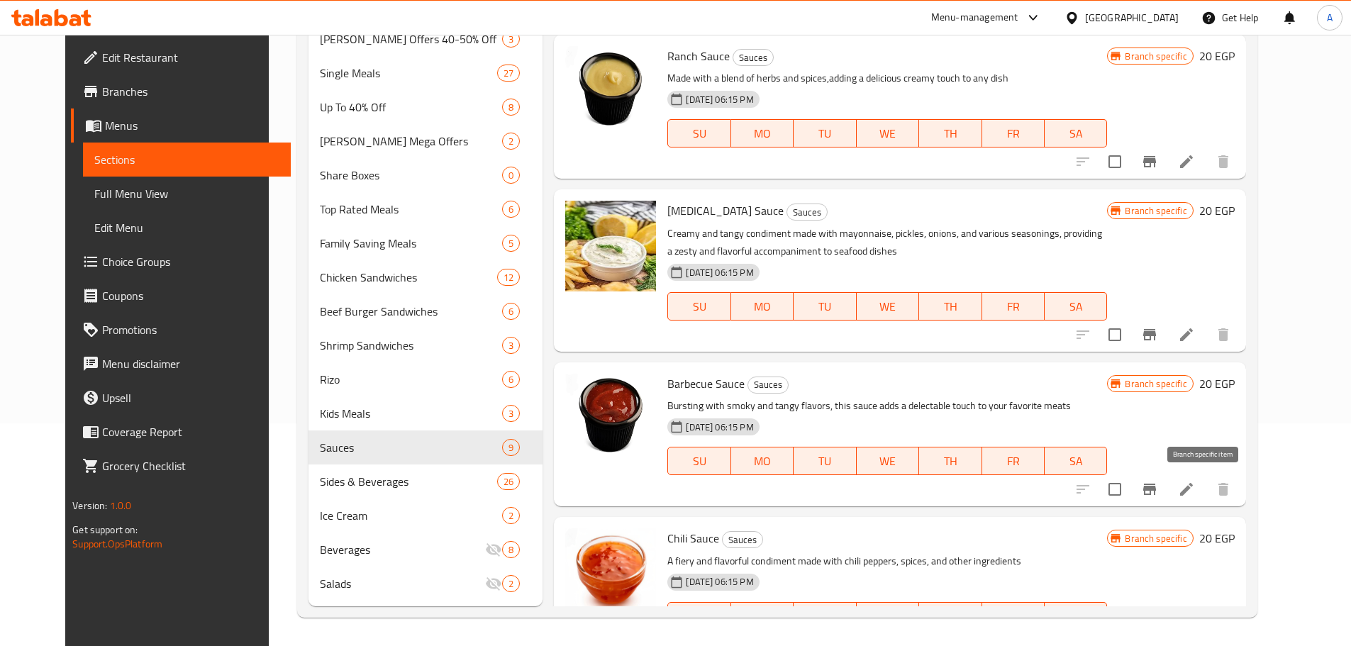
click at [968, 424] on button "Branch-specific-item" at bounding box center [1150, 489] width 34 height 34
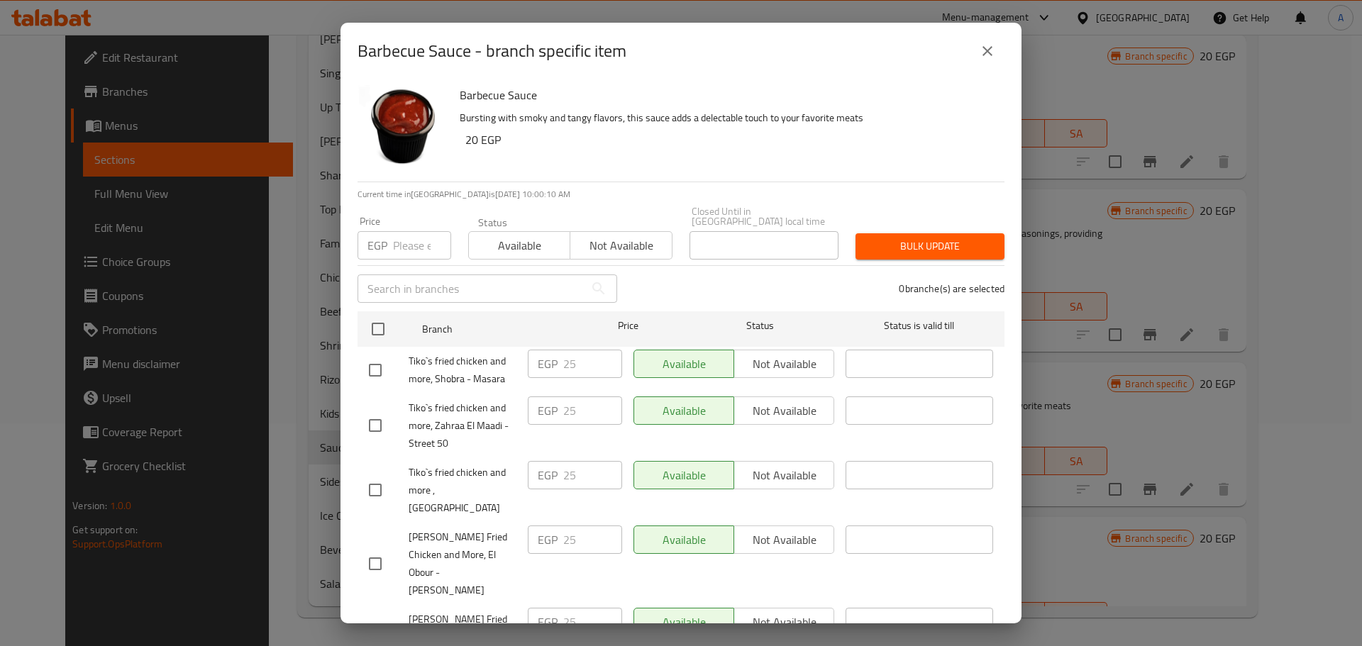
click at [409, 233] on input "number" at bounding box center [422, 245] width 58 height 28
type input "20"
click at [382, 322] on input "checkbox" at bounding box center [378, 329] width 30 height 30
checkbox input "true"
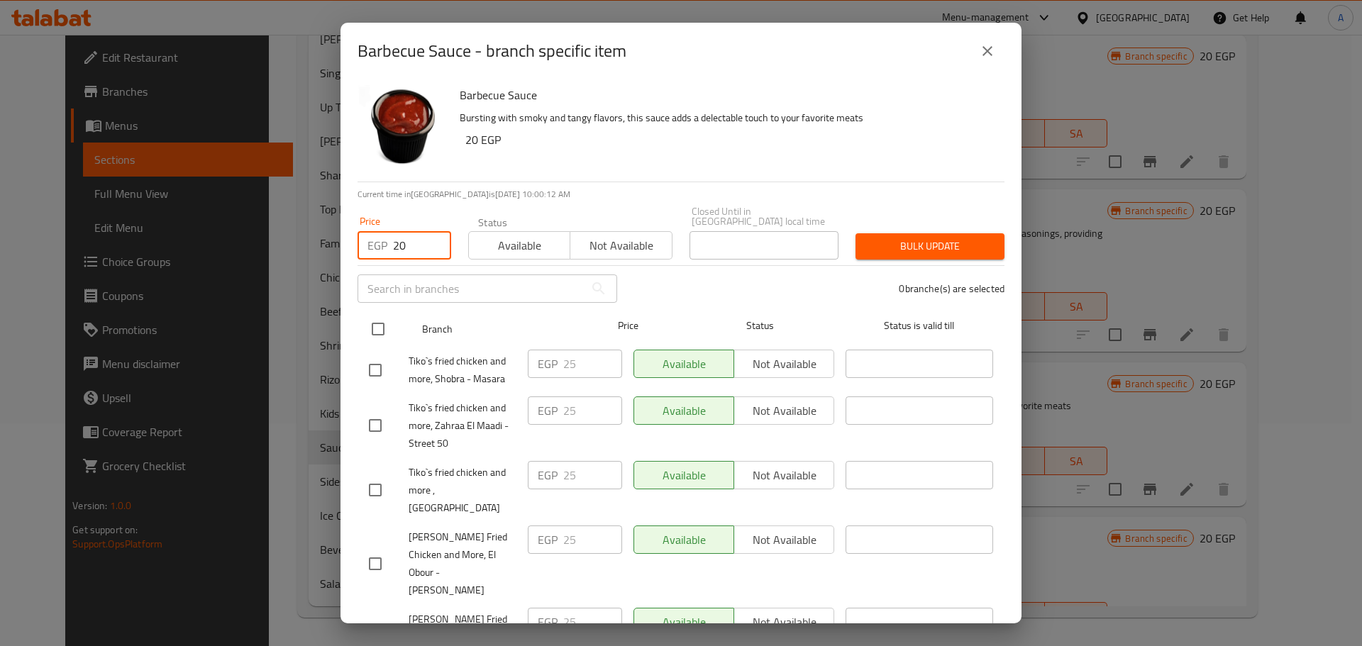
checkbox input "true"
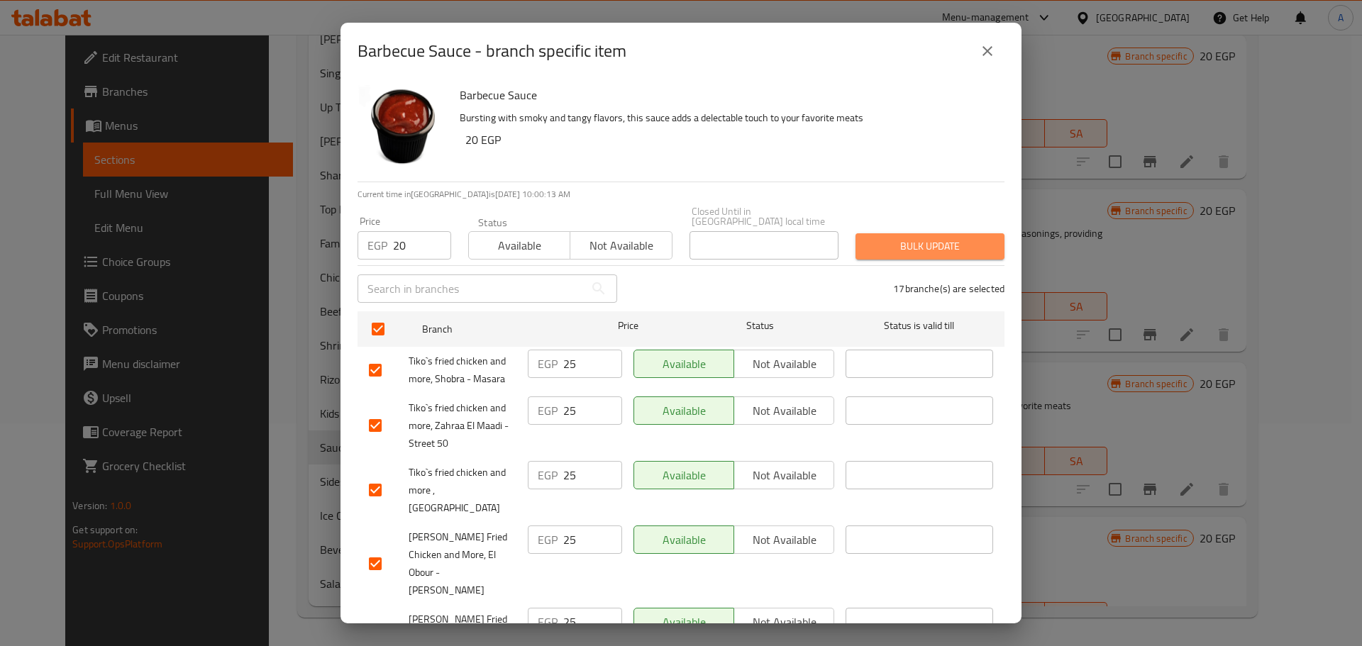
click at [926, 240] on span "Bulk update" at bounding box center [930, 247] width 126 height 18
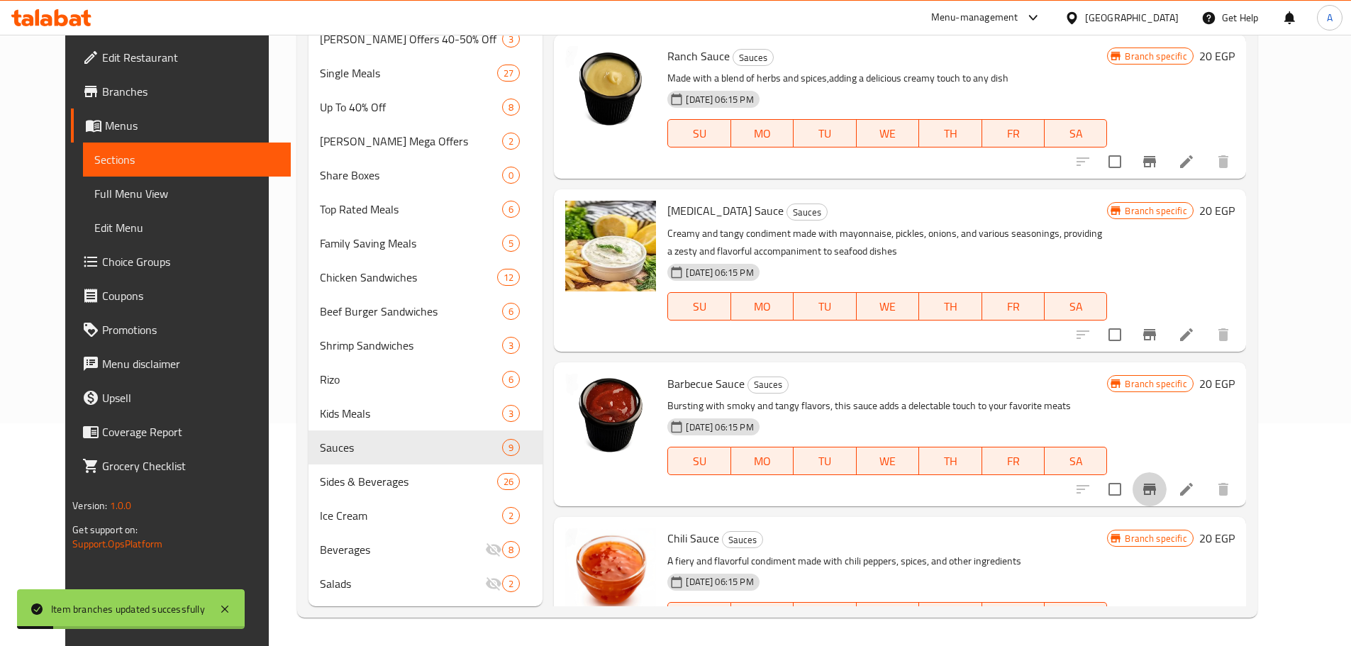
click at [968, 424] on icon "Branch-specific-item" at bounding box center [1149, 489] width 17 height 17
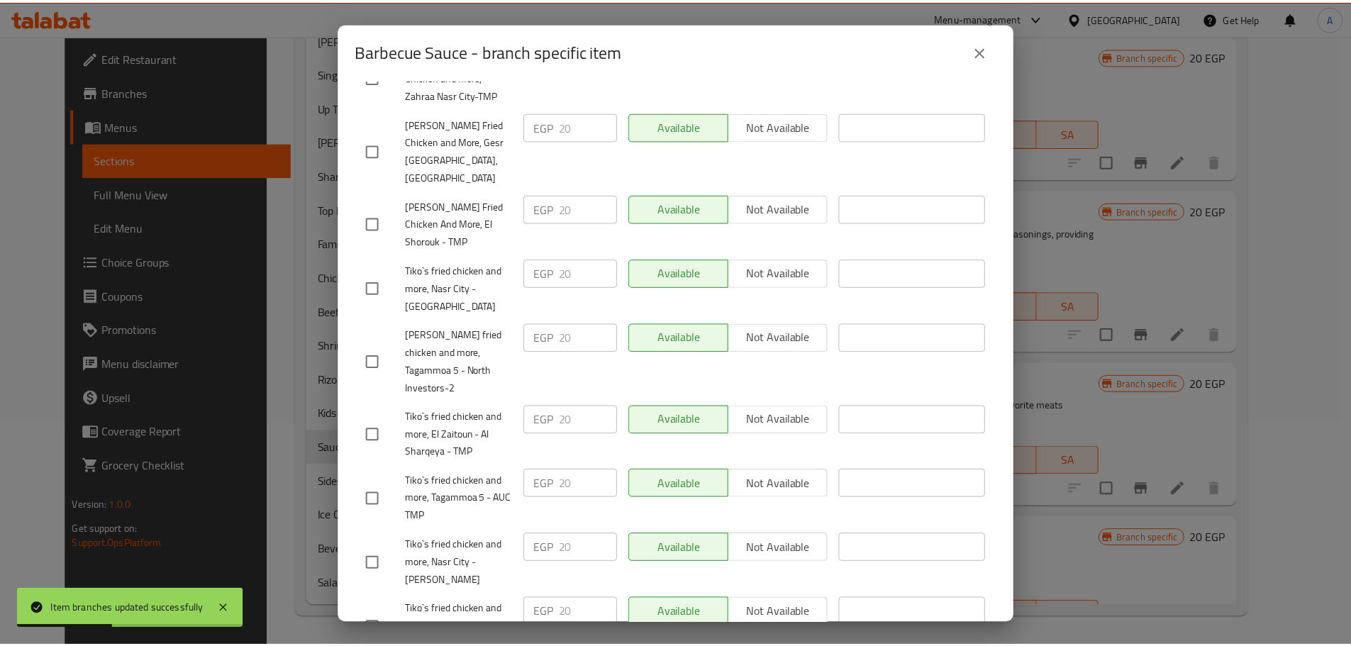
scroll to position [724, 0]
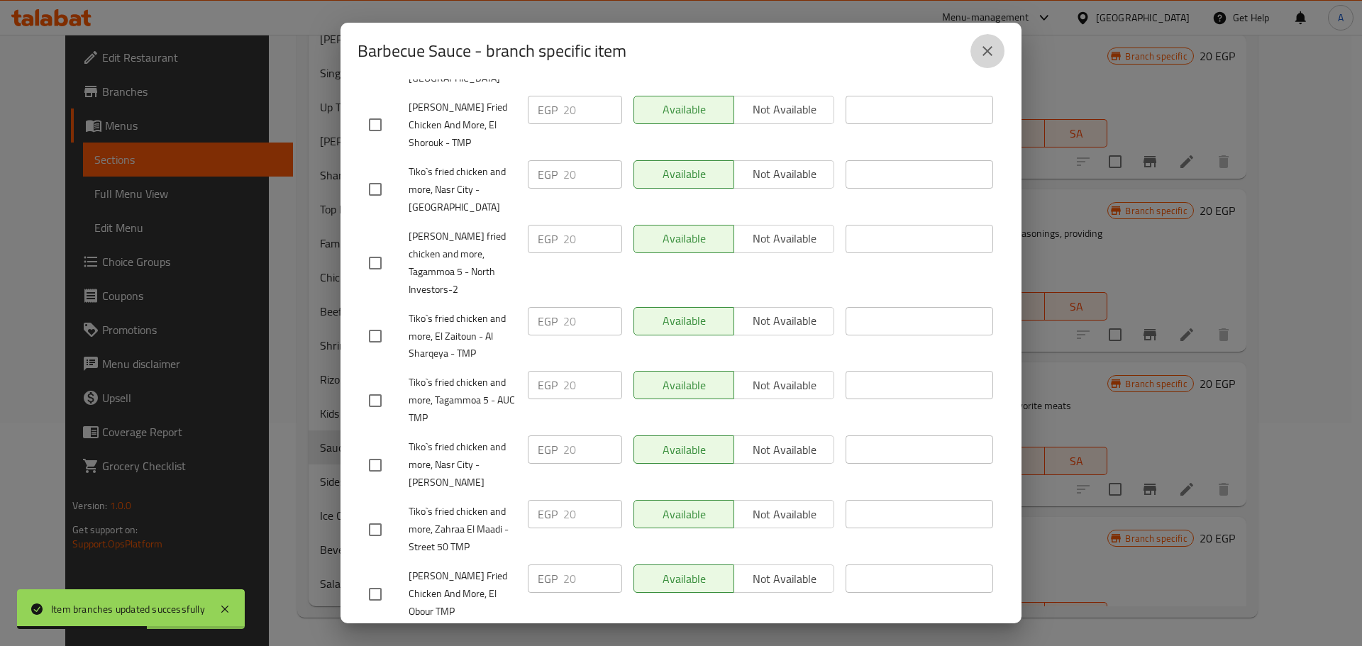
click at [968, 52] on icon "close" at bounding box center [987, 51] width 17 height 17
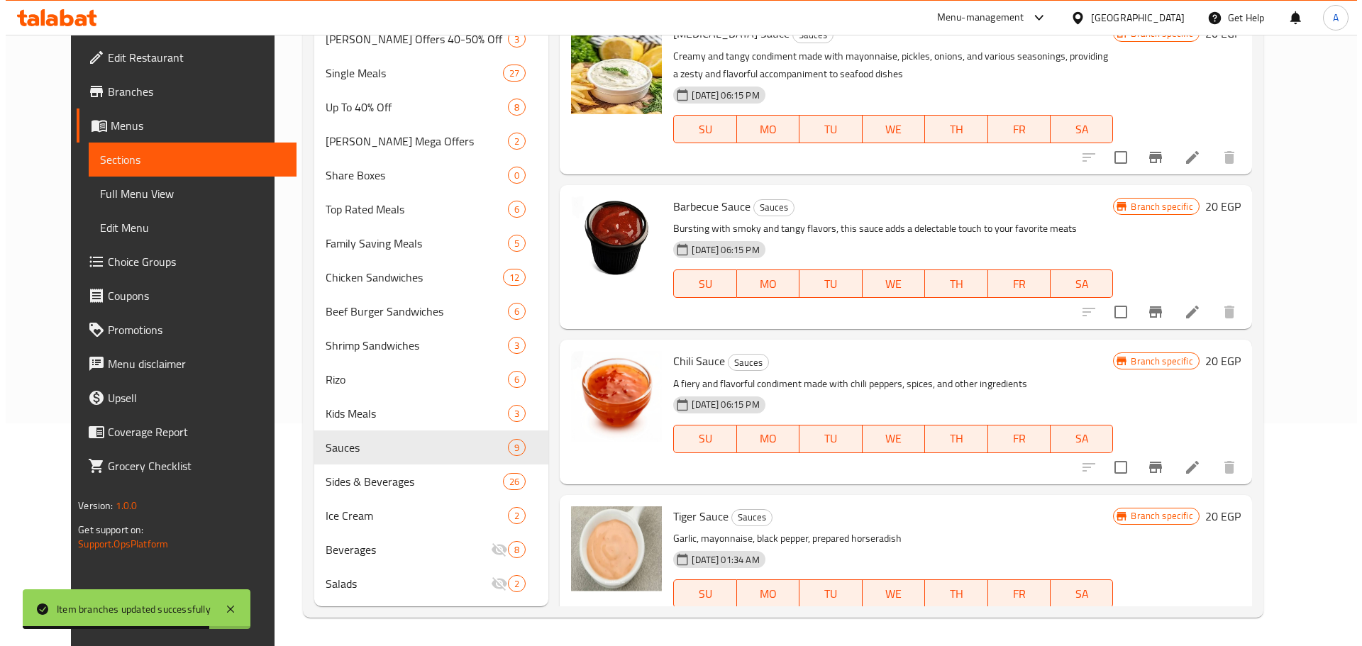
scroll to position [531, 0]
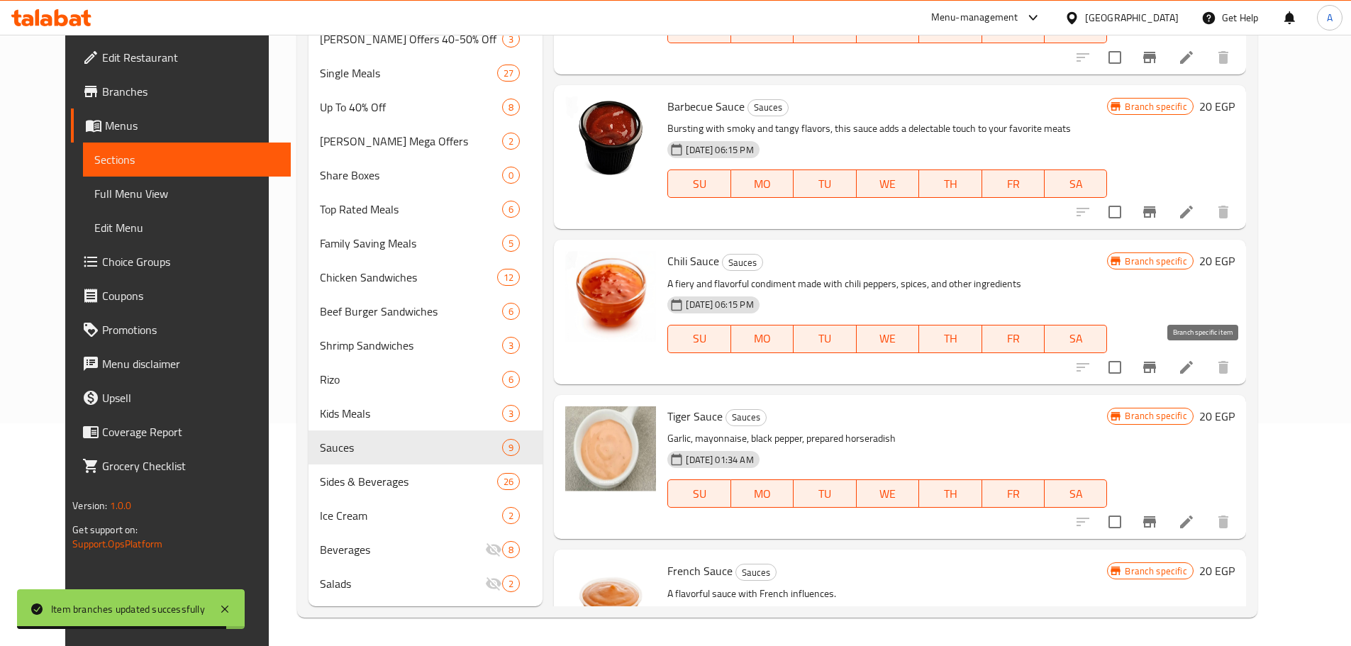
click at [968, 362] on icon "Branch-specific-item" at bounding box center [1150, 367] width 13 height 11
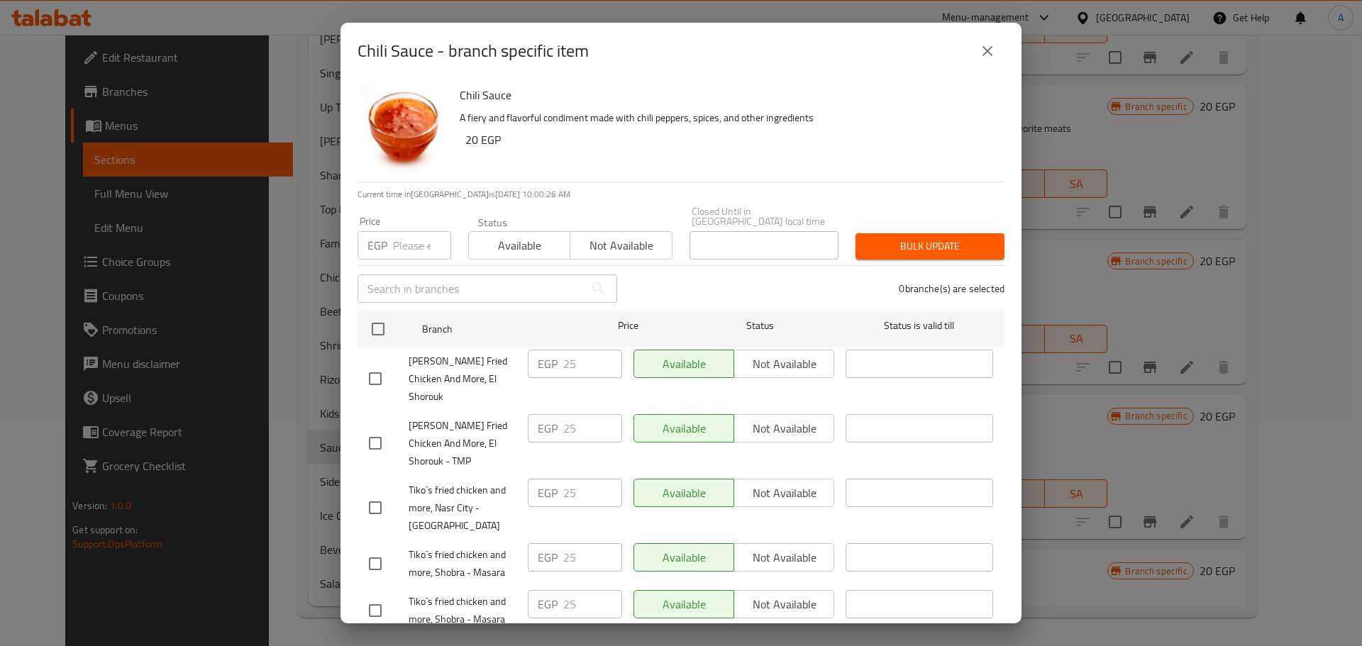
click at [404, 236] on input "number" at bounding box center [422, 245] width 58 height 28
click at [382, 314] on input "checkbox" at bounding box center [378, 329] width 30 height 30
click at [864, 250] on div "Bulk update" at bounding box center [930, 246] width 166 height 43
click at [867, 244] on span "Bulk update" at bounding box center [930, 247] width 126 height 18
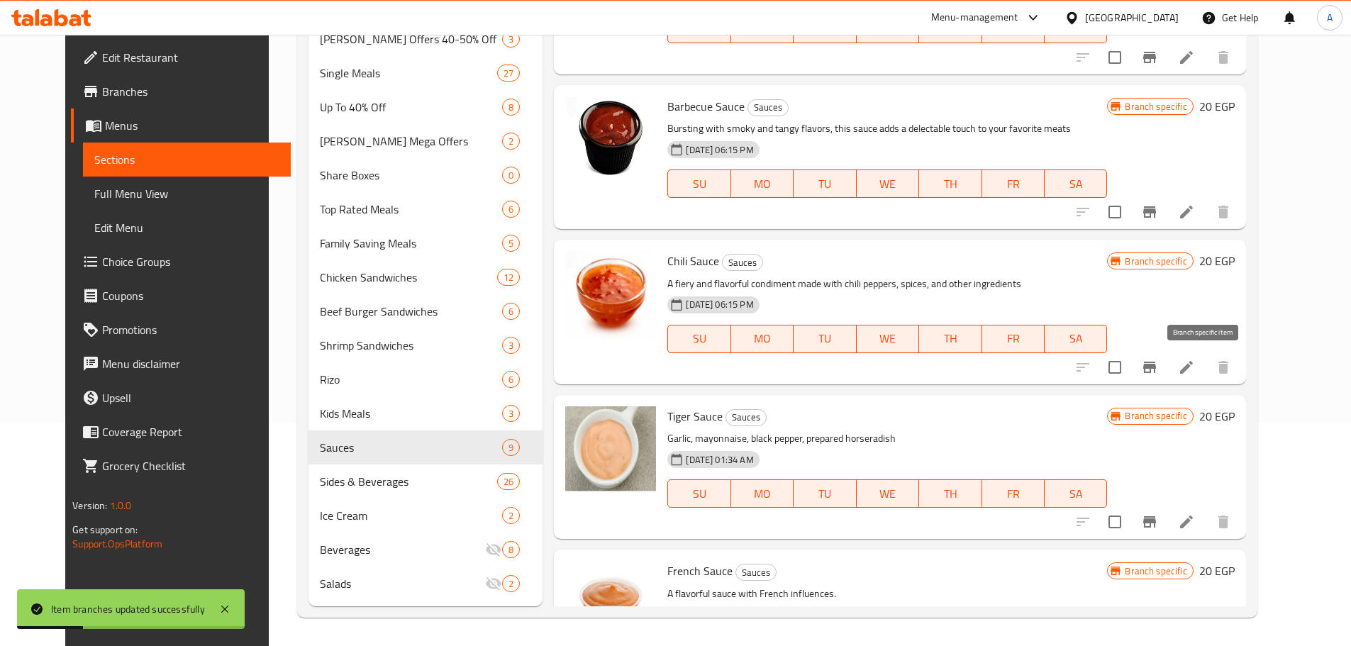
click at [968, 367] on icon "Branch-specific-item" at bounding box center [1150, 367] width 13 height 11
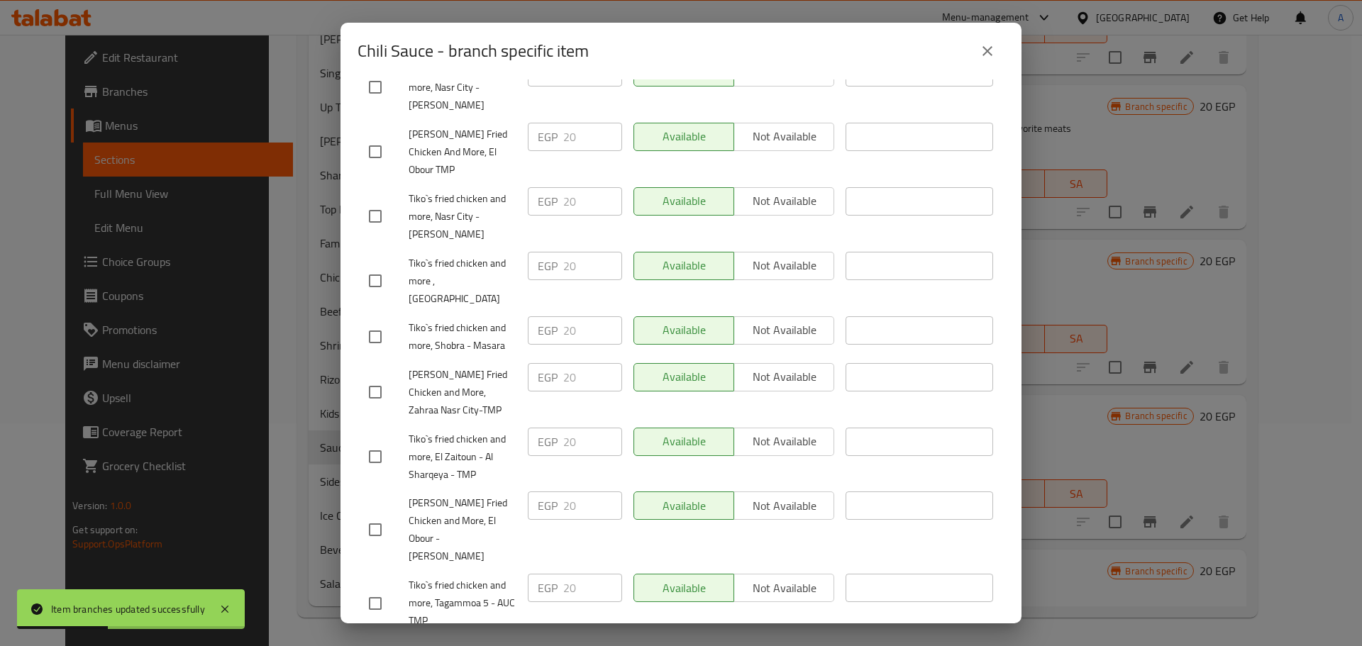
scroll to position [724, 0]
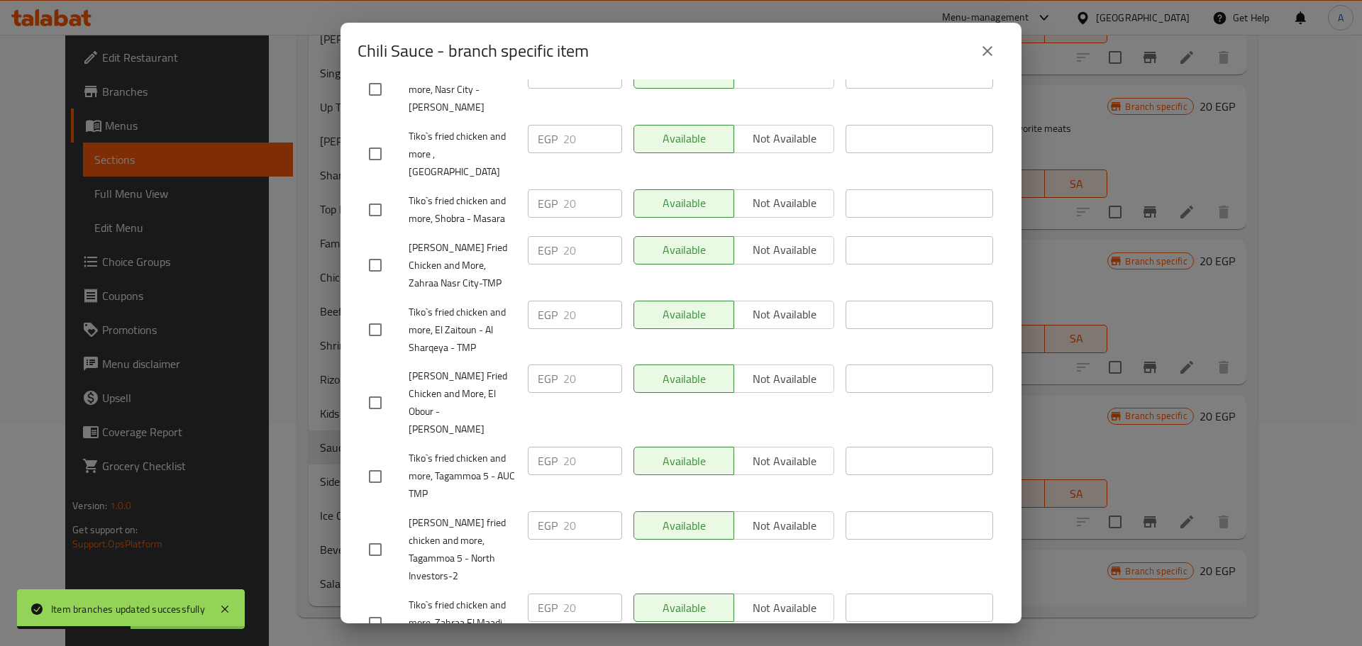
click at [968, 59] on icon "close" at bounding box center [987, 51] width 17 height 17
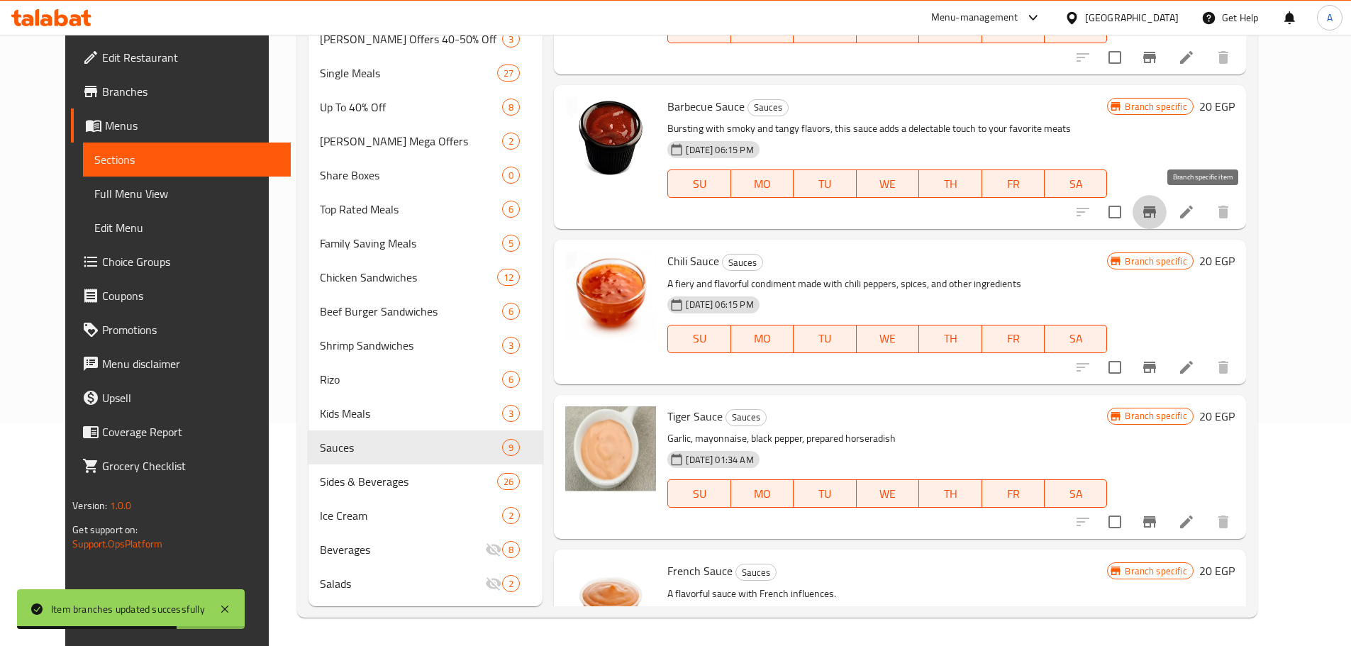
click at [968, 213] on icon "Branch-specific-item" at bounding box center [1150, 211] width 13 height 11
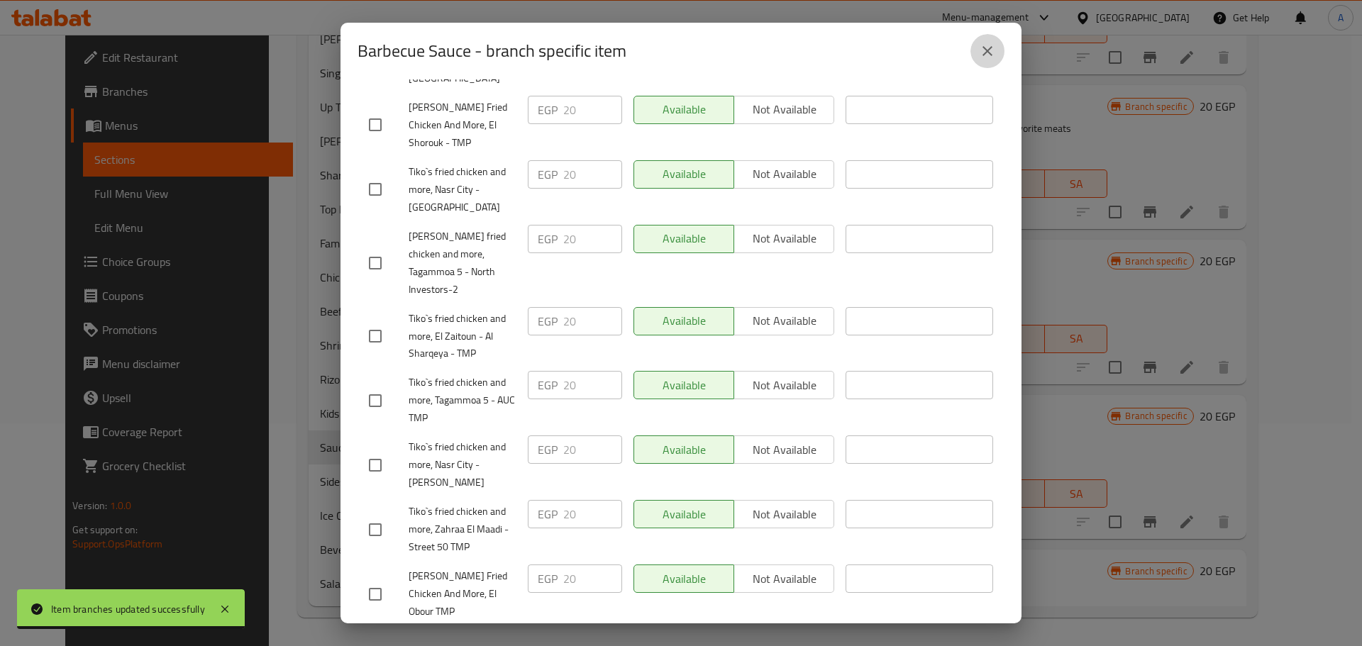
click at [968, 55] on icon "close" at bounding box center [988, 51] width 10 height 10
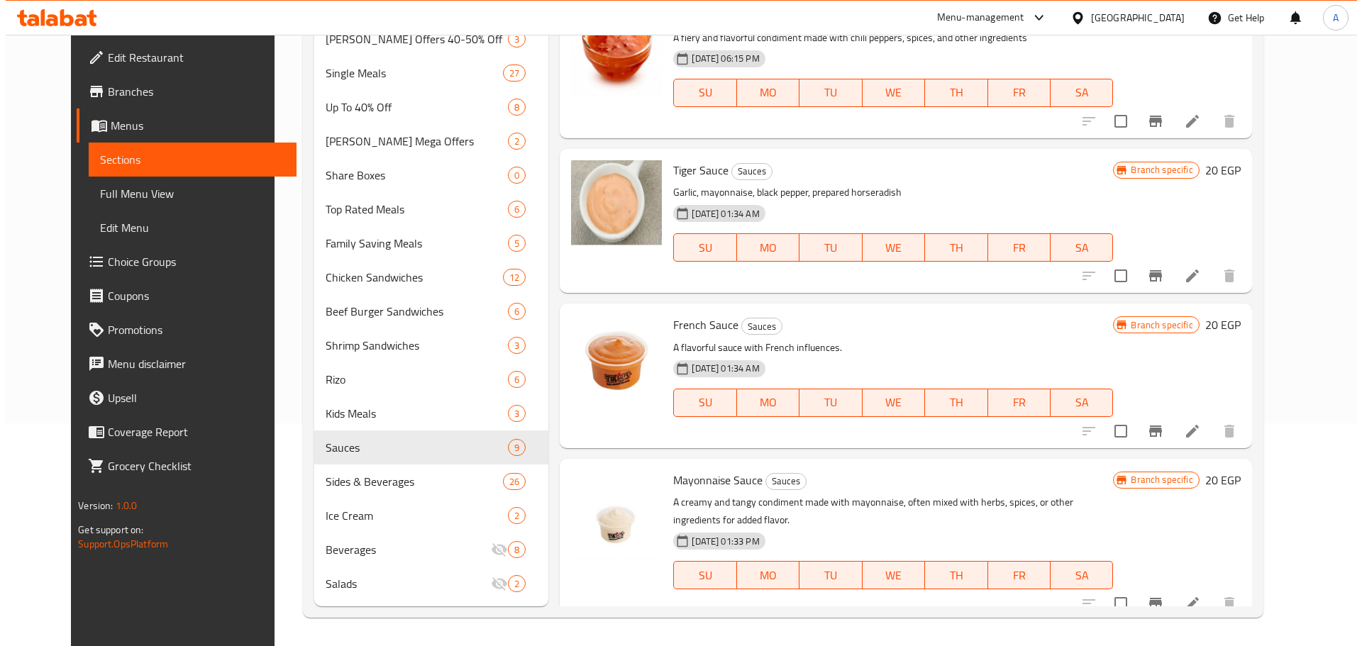
scroll to position [792, 0]
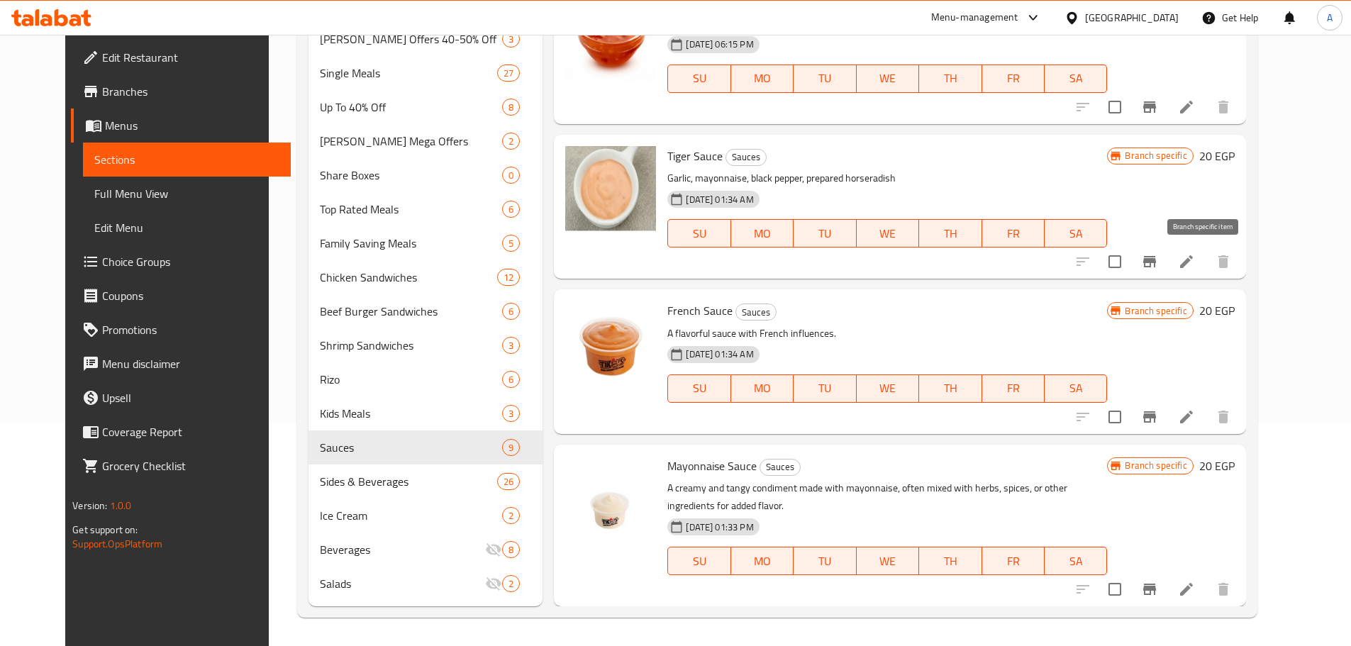
click at [968, 257] on icon "Branch-specific-item" at bounding box center [1150, 261] width 13 height 11
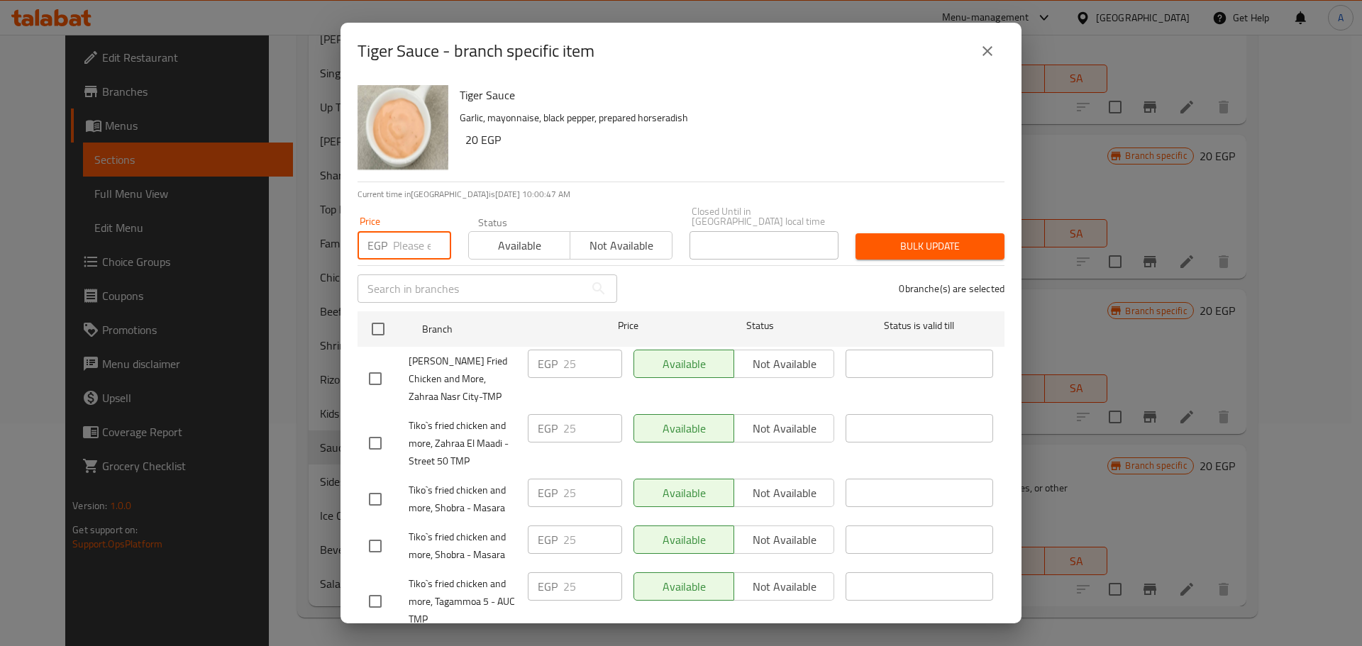
click at [407, 231] on input "number" at bounding box center [422, 245] width 58 height 28
click at [384, 316] on input "checkbox" at bounding box center [378, 329] width 30 height 30
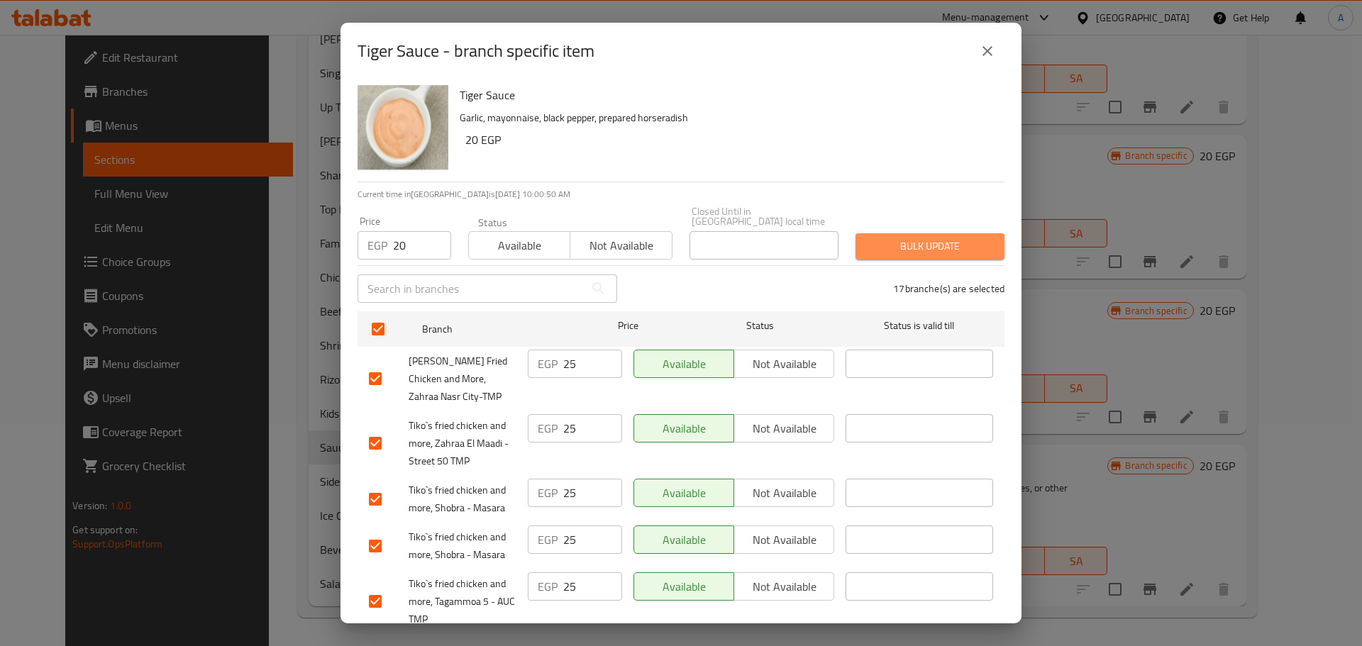
click at [946, 238] on span "Bulk update" at bounding box center [930, 247] width 126 height 18
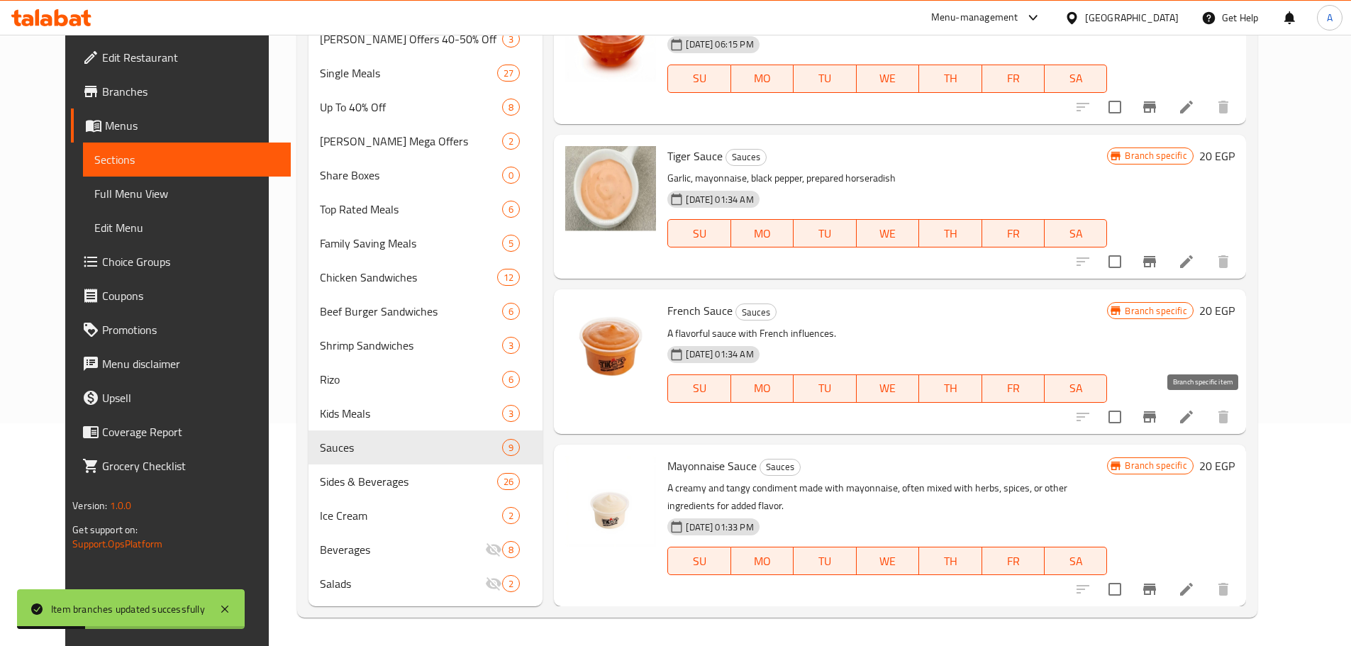
click at [968, 418] on icon "Branch-specific-item" at bounding box center [1150, 416] width 13 height 11
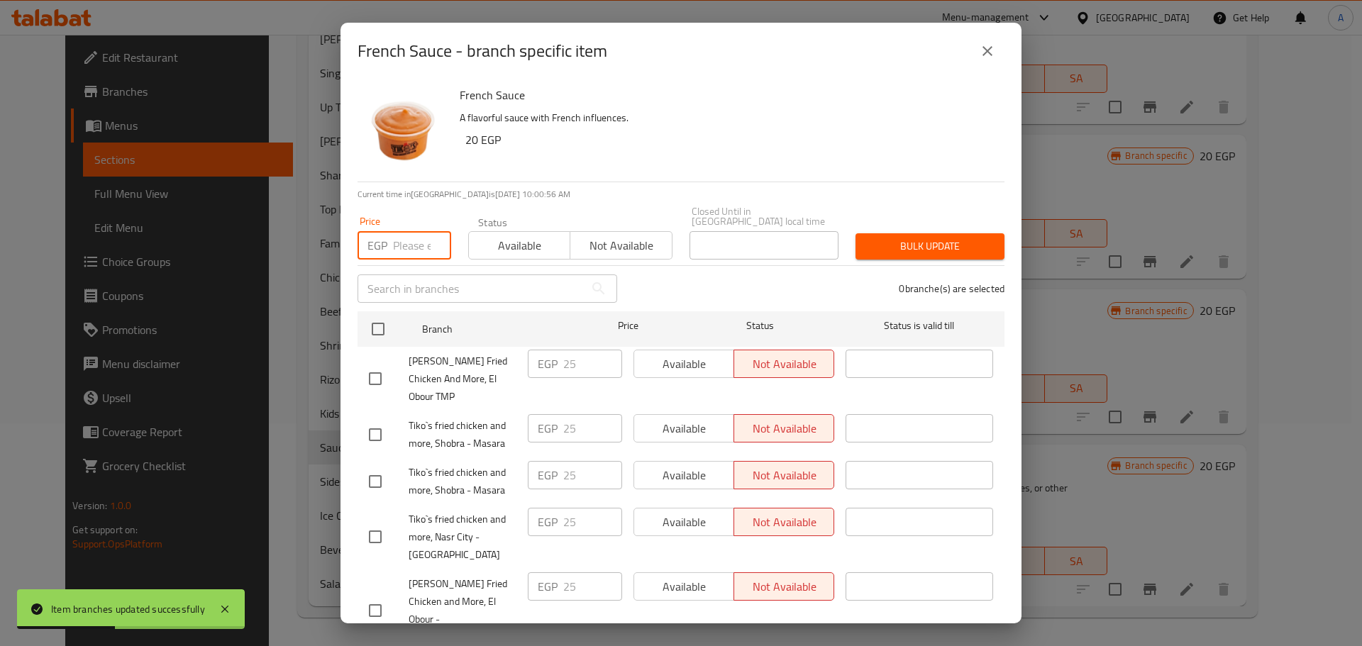
click at [413, 231] on input "number" at bounding box center [422, 245] width 58 height 28
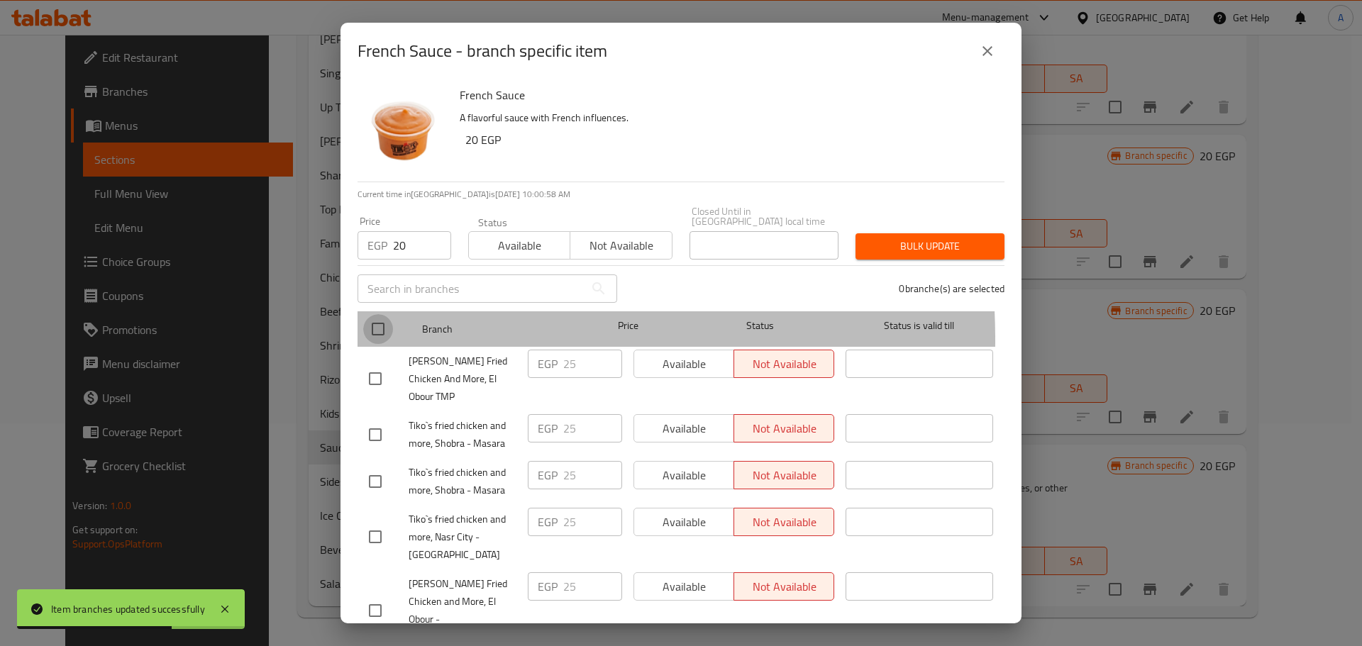
click at [376, 330] on input "checkbox" at bounding box center [378, 329] width 30 height 30
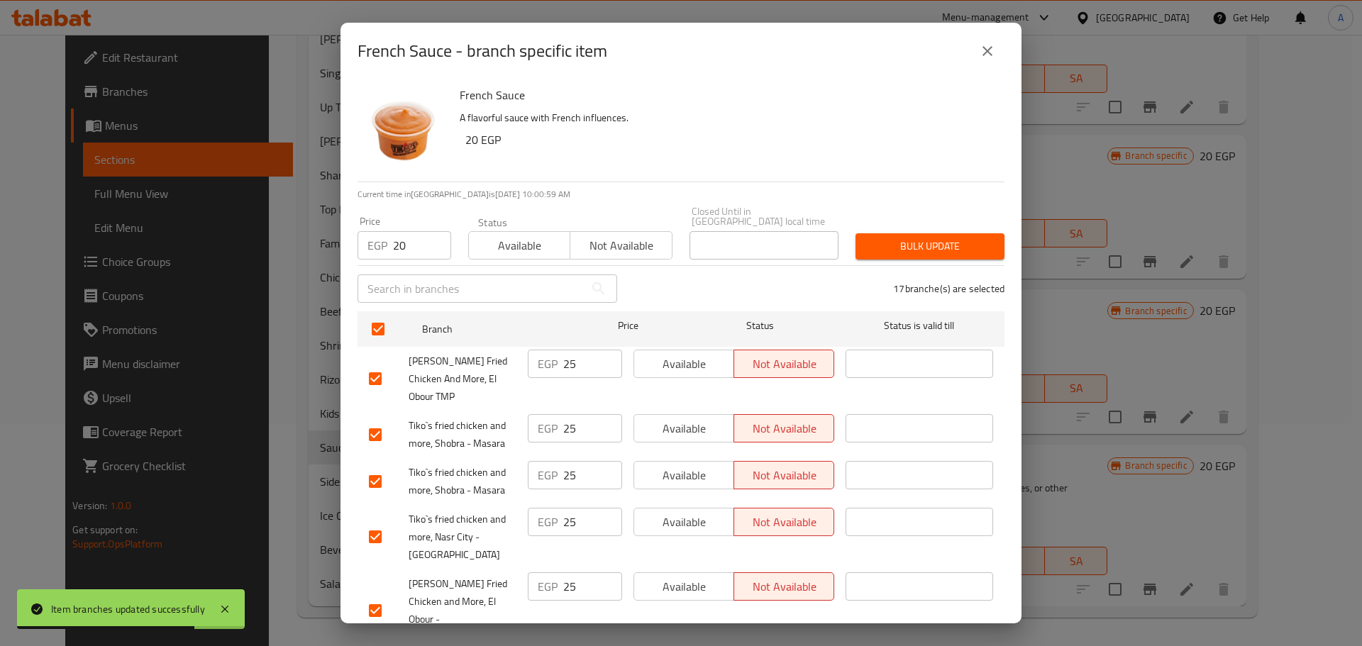
click at [867, 243] on span "Bulk update" at bounding box center [930, 247] width 126 height 18
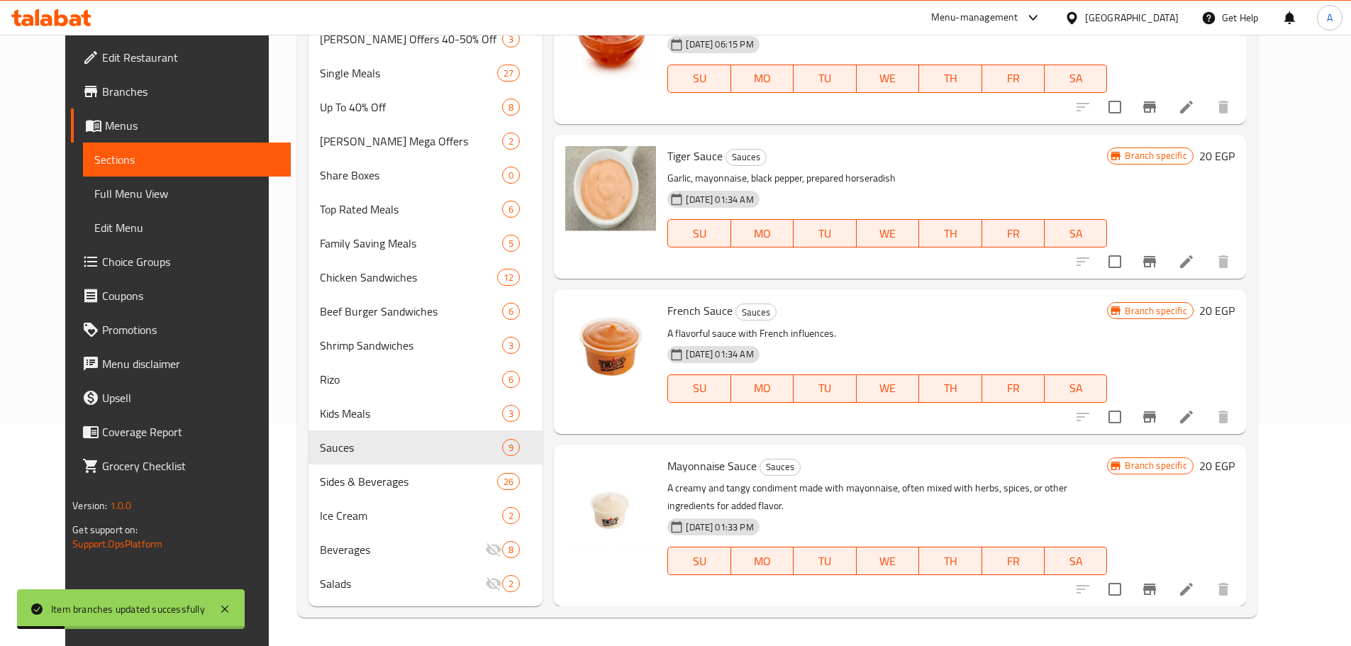
click at [968, 266] on icon "Branch-specific-item" at bounding box center [1149, 261] width 17 height 17
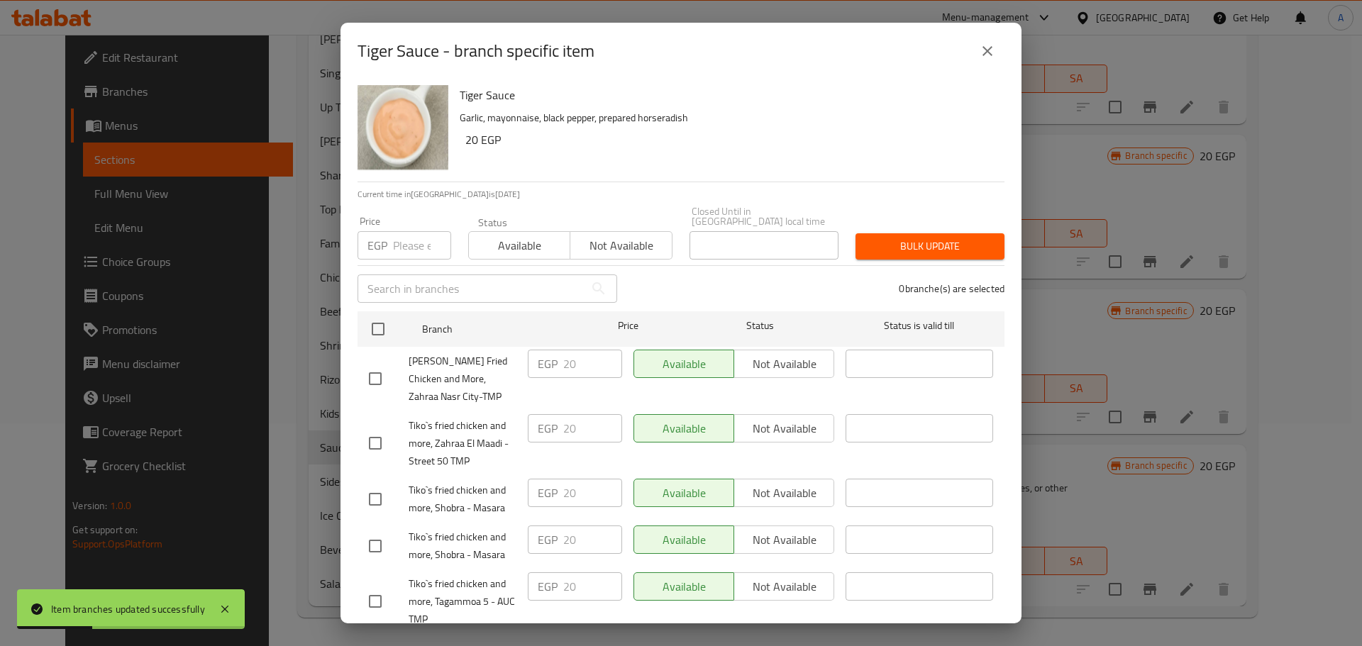
scroll to position [724, 0]
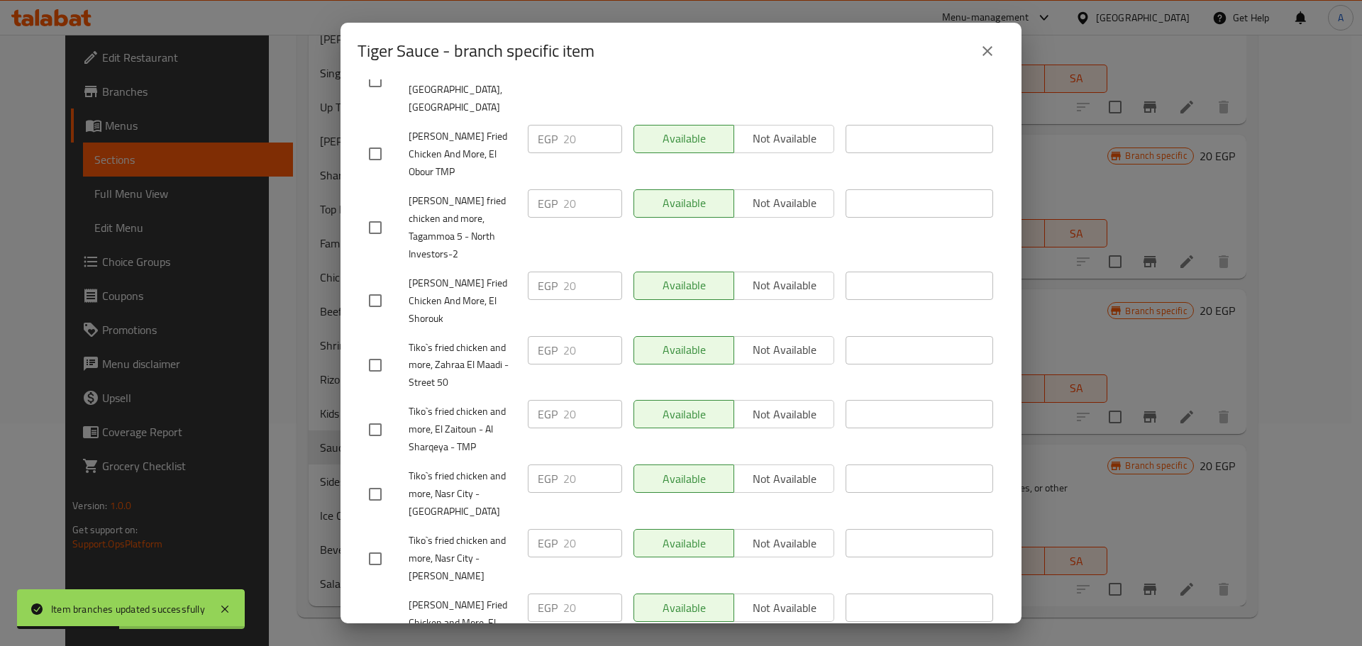
click at [968, 53] on icon "close" at bounding box center [988, 51] width 10 height 10
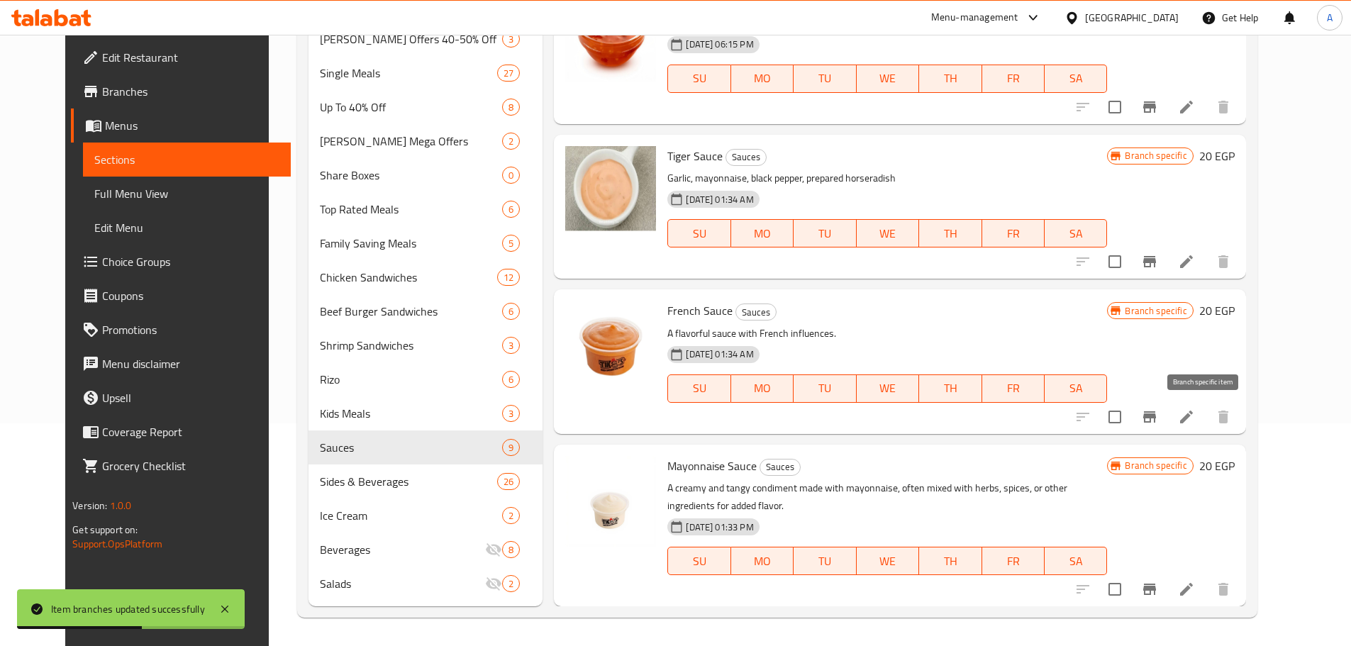
click at [968, 421] on icon "Branch-specific-item" at bounding box center [1150, 416] width 13 height 11
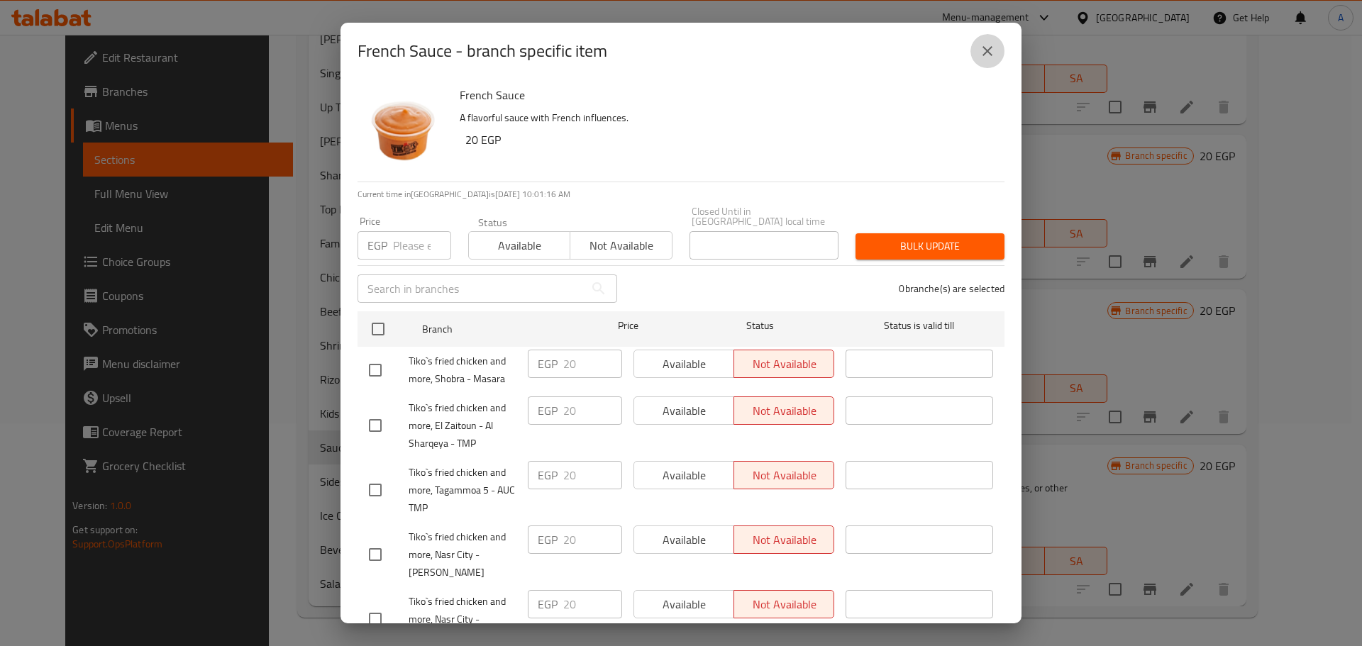
click at [968, 53] on icon "close" at bounding box center [987, 51] width 17 height 17
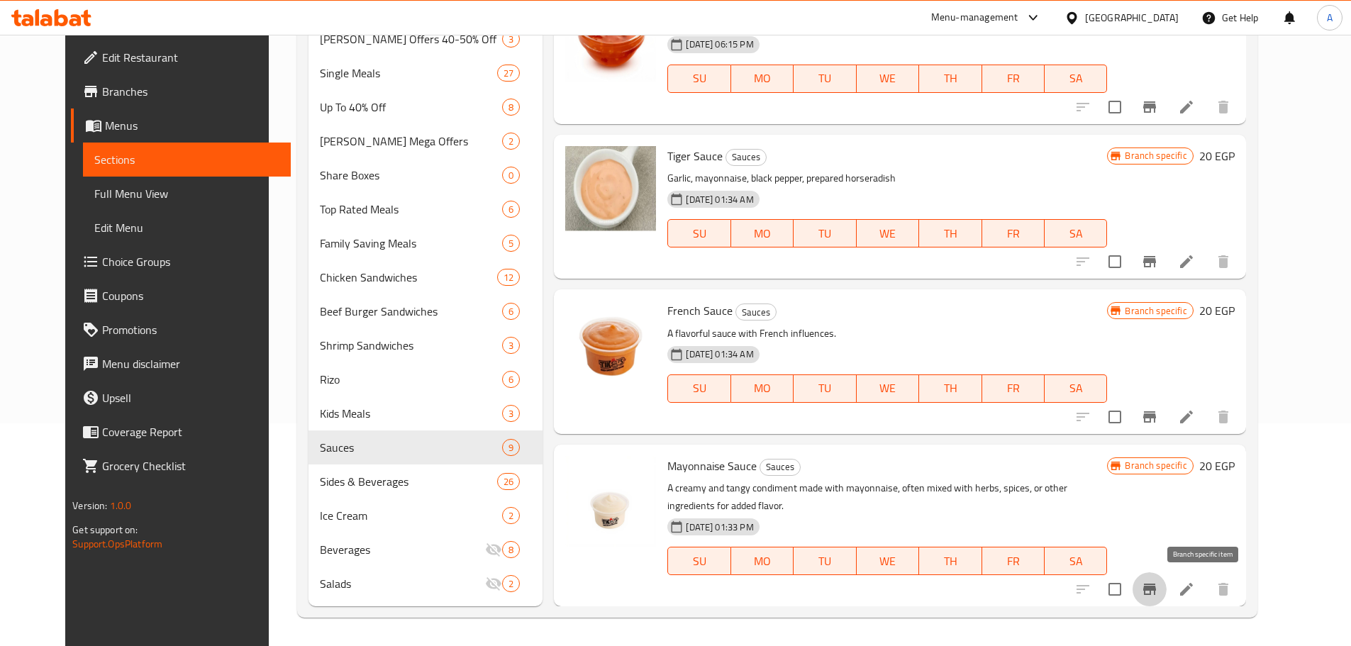
click at [968, 424] on icon "Branch-specific-item" at bounding box center [1149, 589] width 17 height 17
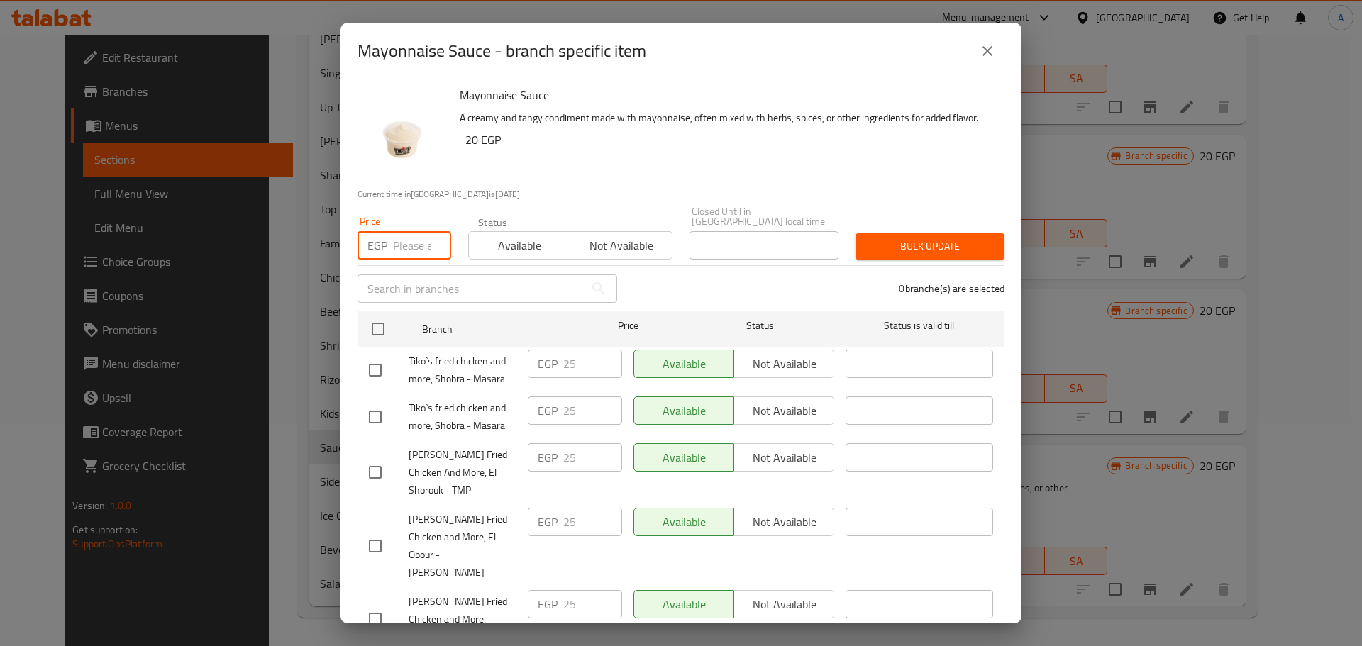
click at [411, 232] on input "number" at bounding box center [422, 245] width 58 height 28
click at [386, 326] on input "checkbox" at bounding box center [378, 329] width 30 height 30
click at [867, 238] on span "Bulk update" at bounding box center [930, 247] width 126 height 18
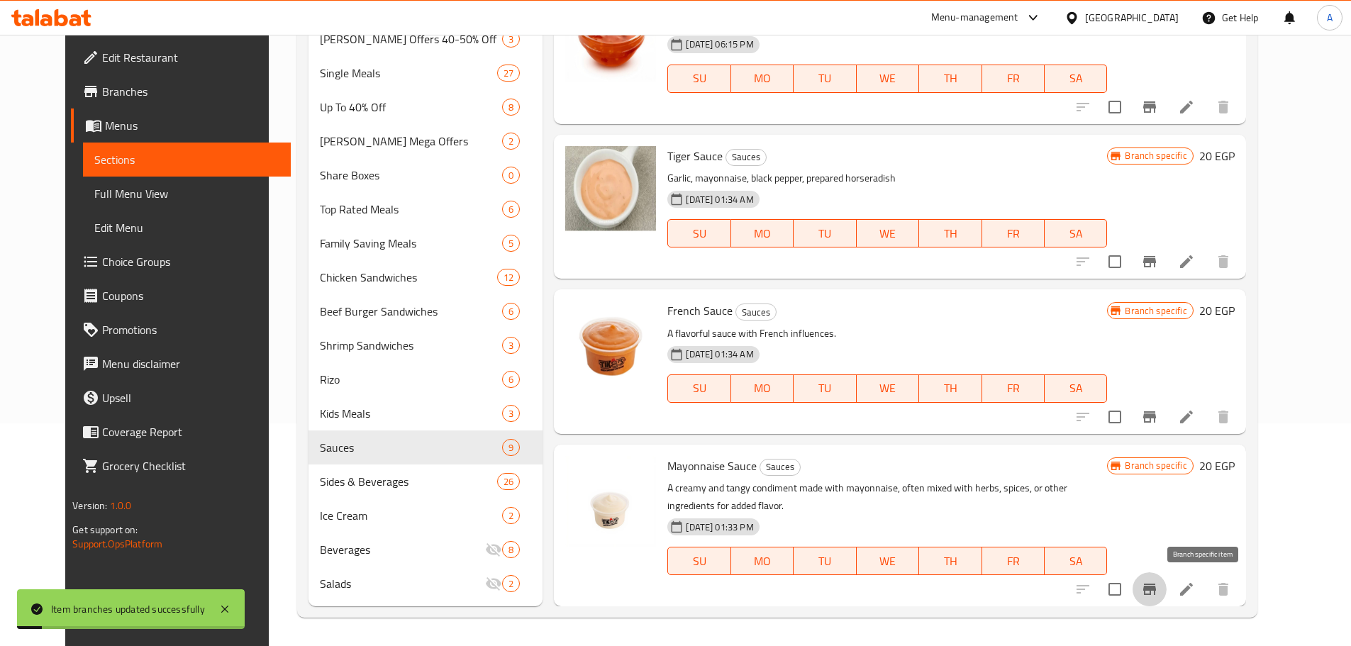
click at [968, 424] on icon "Branch-specific-item" at bounding box center [1149, 589] width 17 height 17
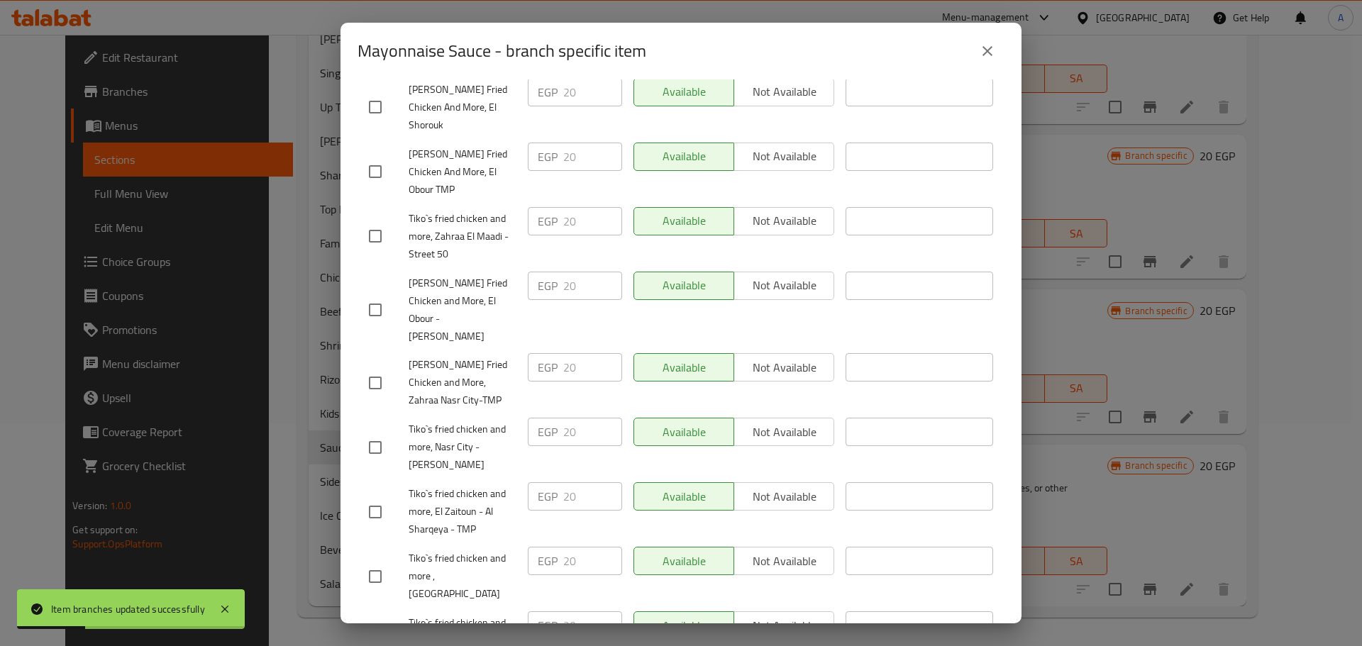
click at [968, 55] on icon "close" at bounding box center [987, 51] width 17 height 17
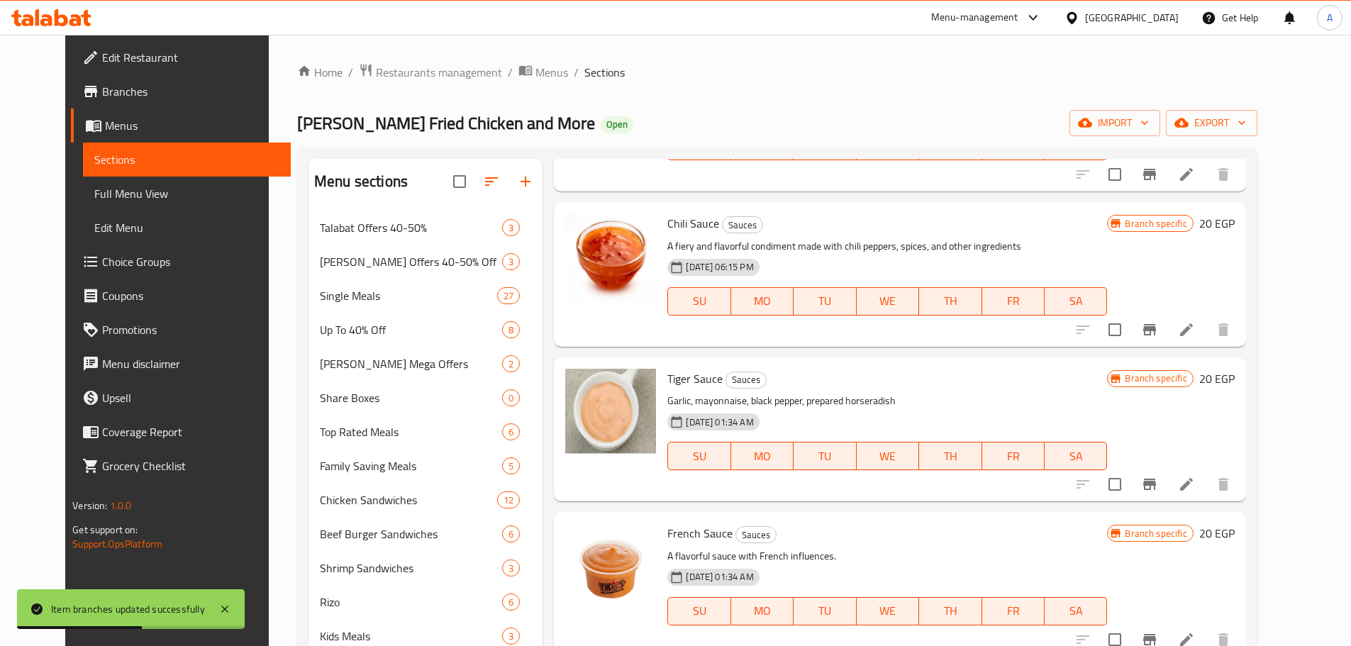
scroll to position [284, 0]
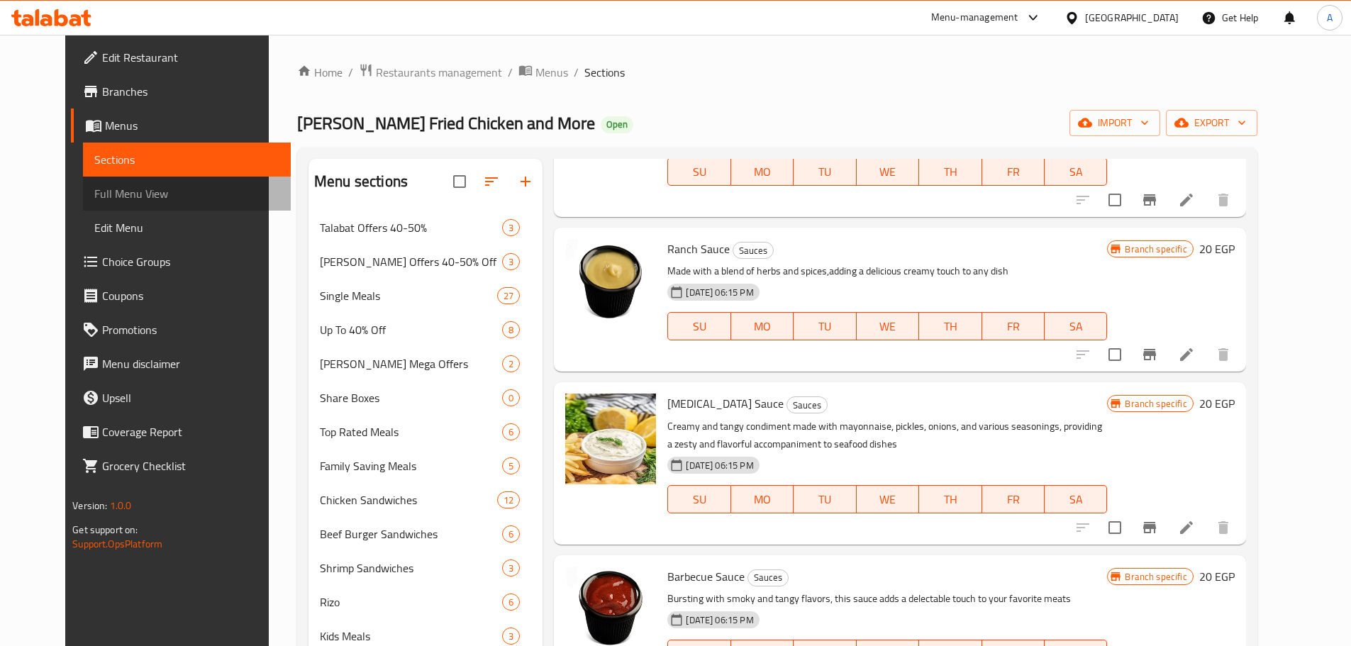
click at [128, 194] on span "Full Menu View" at bounding box center [186, 193] width 185 height 17
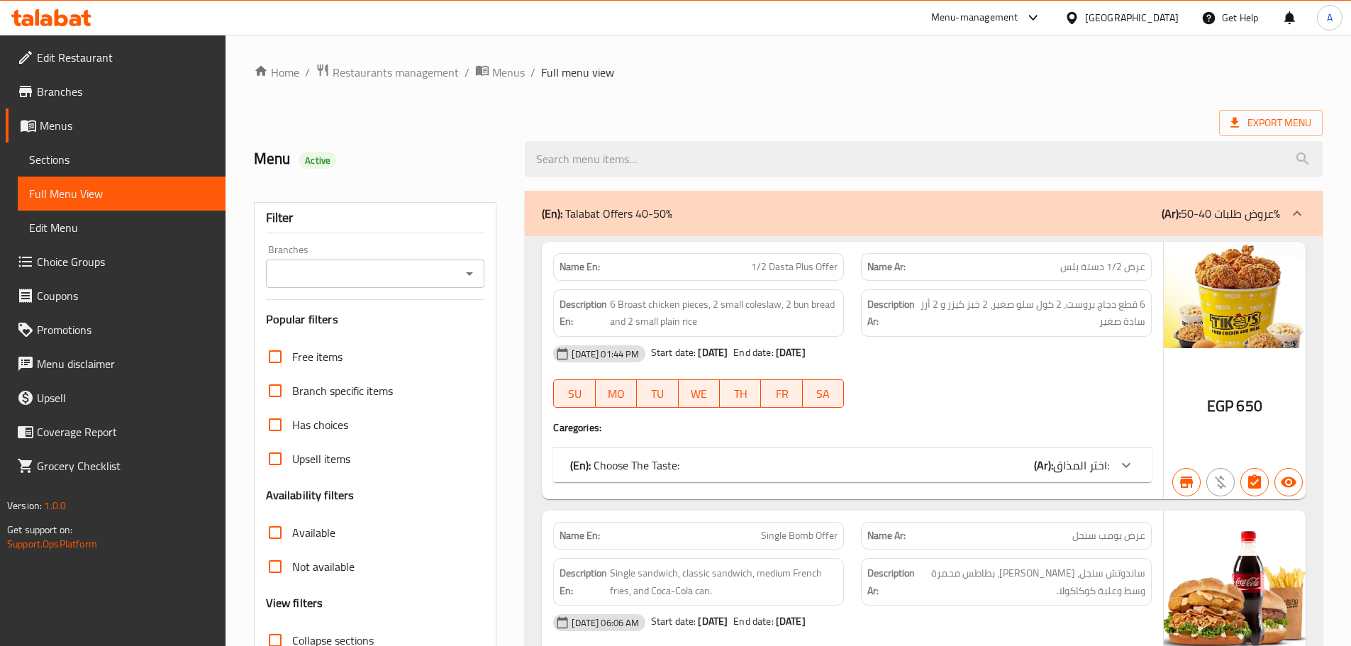
drag, startPoint x: 472, startPoint y: 275, endPoint x: 454, endPoint y: 283, distance: 20.3
click at [472, 275] on icon "Open" at bounding box center [469, 273] width 17 height 17
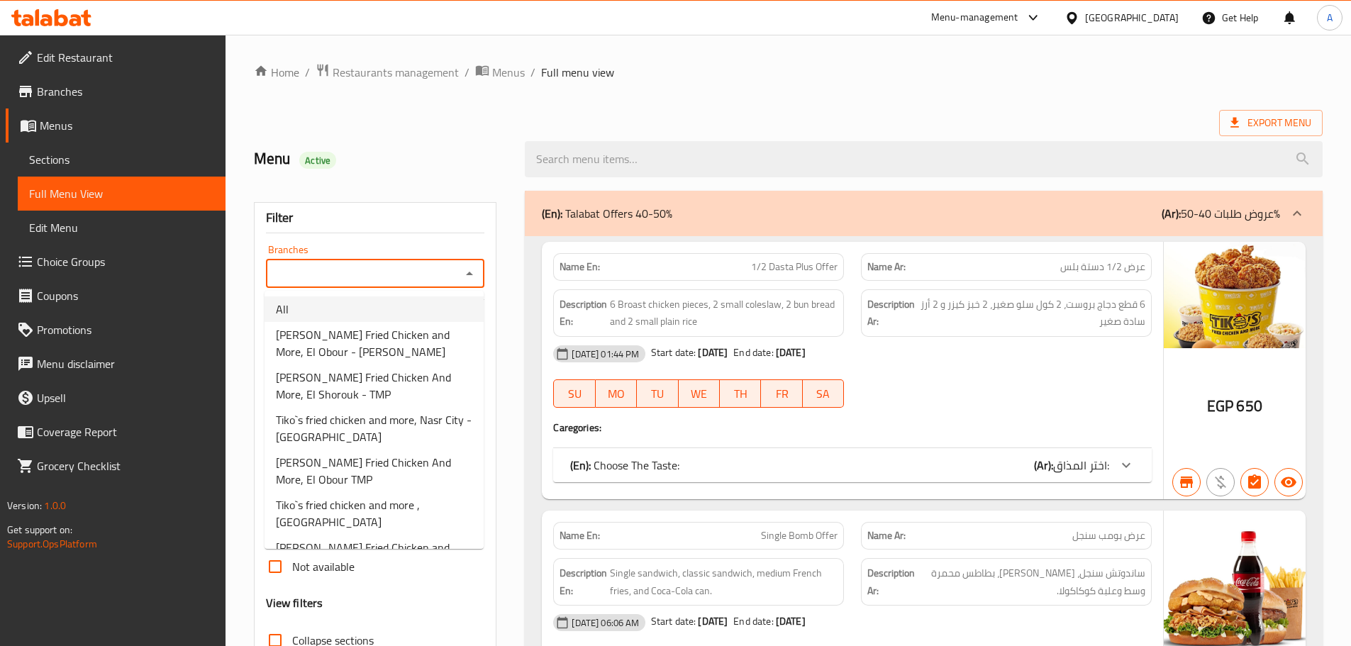
click at [423, 306] on li "All" at bounding box center [374, 310] width 219 height 26
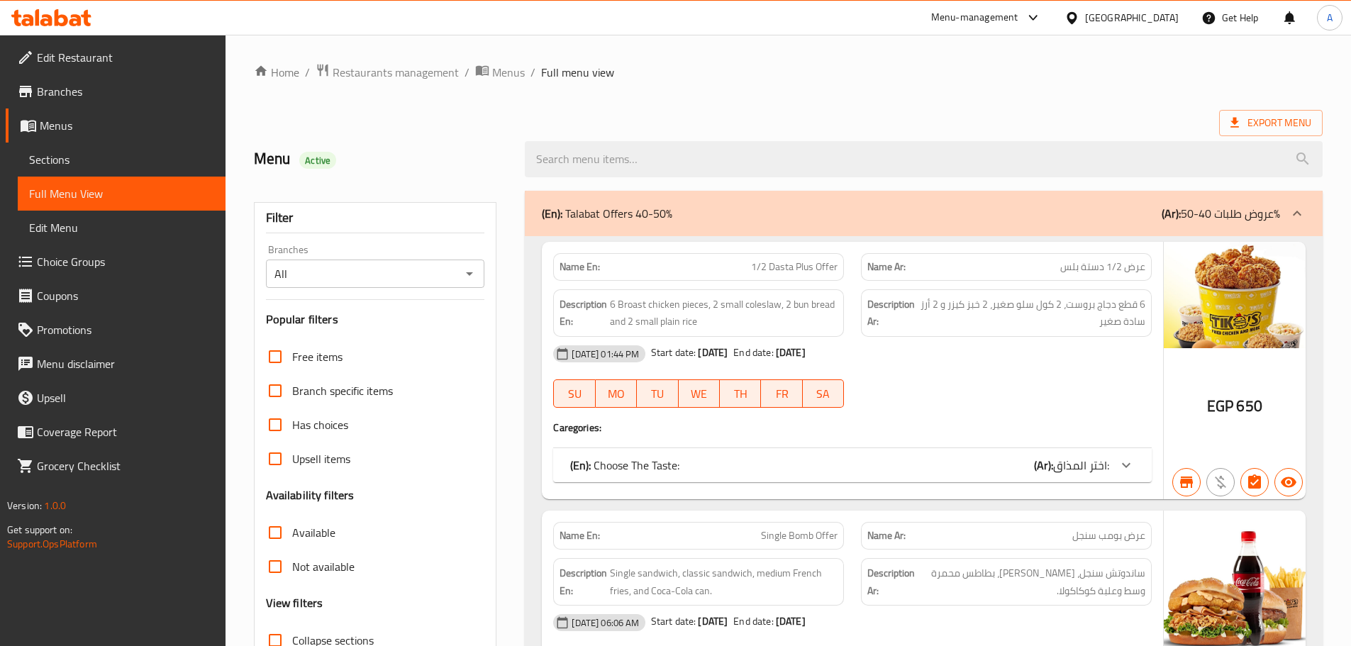
click at [433, 311] on h3 "Popular filters" at bounding box center [375, 319] width 219 height 16
click at [968, 128] on span "Export Menu" at bounding box center [1271, 123] width 81 height 18
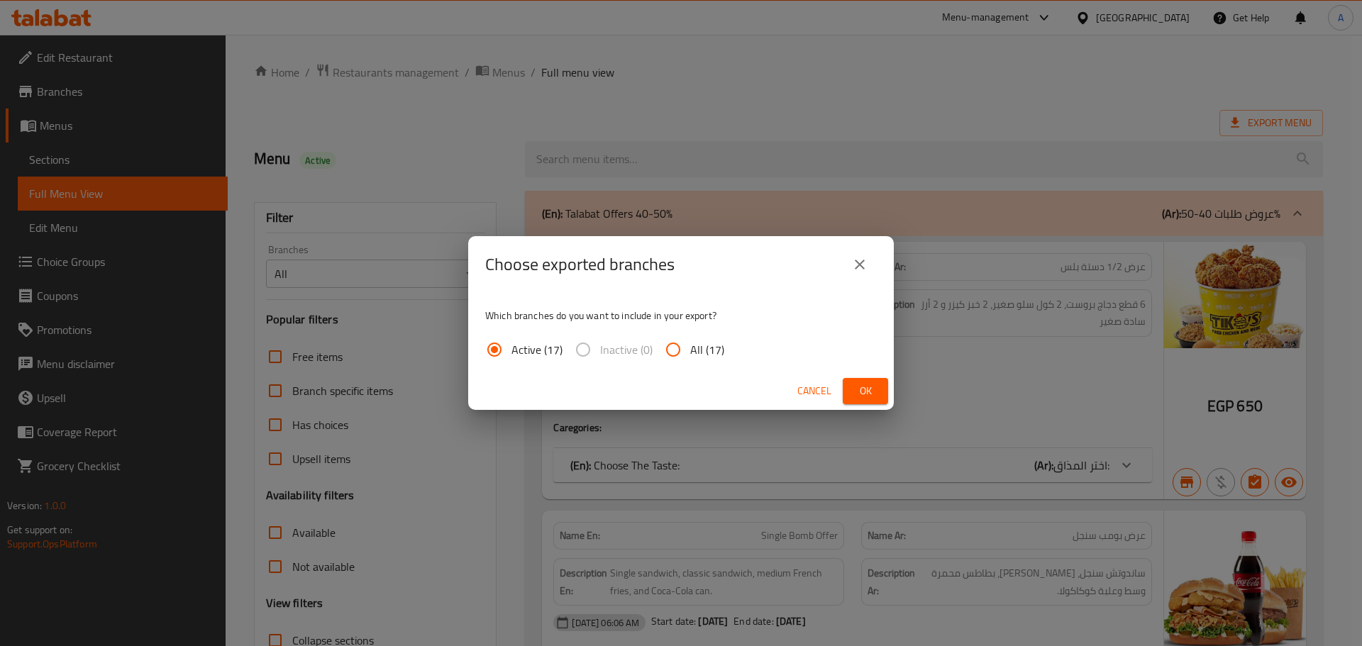
click at [867, 394] on span "Ok" at bounding box center [865, 391] width 23 height 18
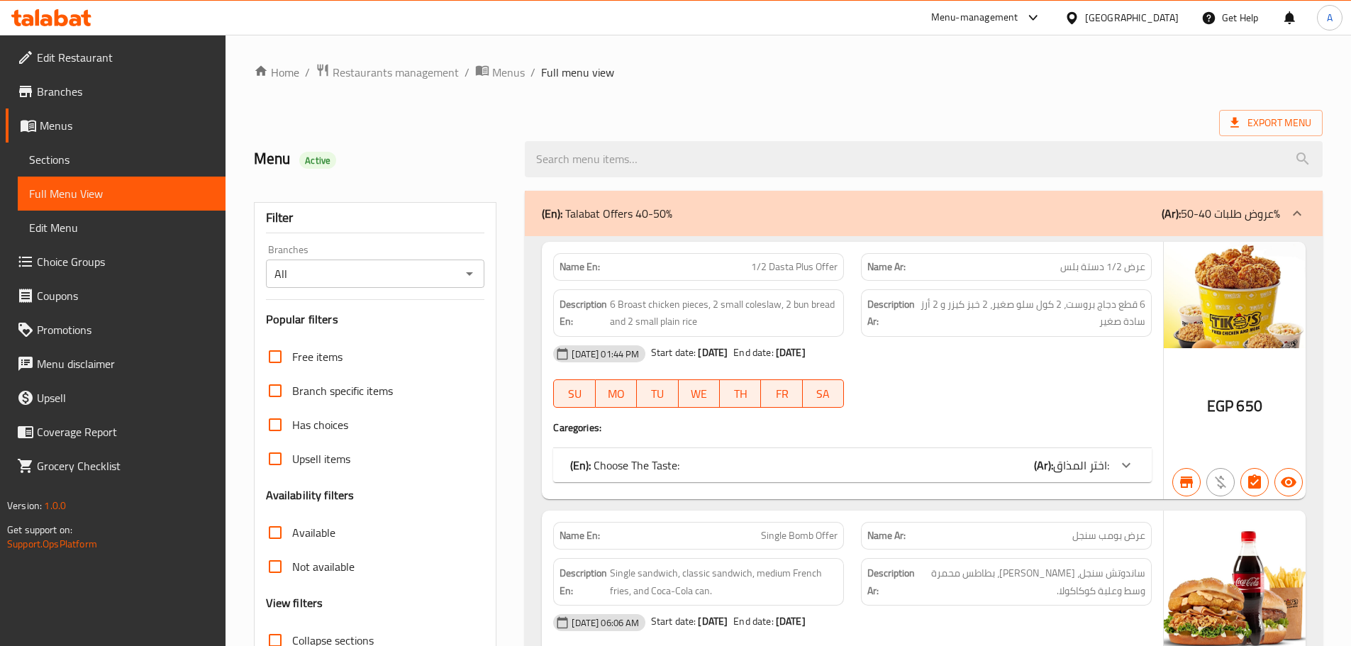
click at [194, 65] on span "Edit Restaurant" at bounding box center [125, 57] width 177 height 17
